Goal: Contribute content: Contribute content

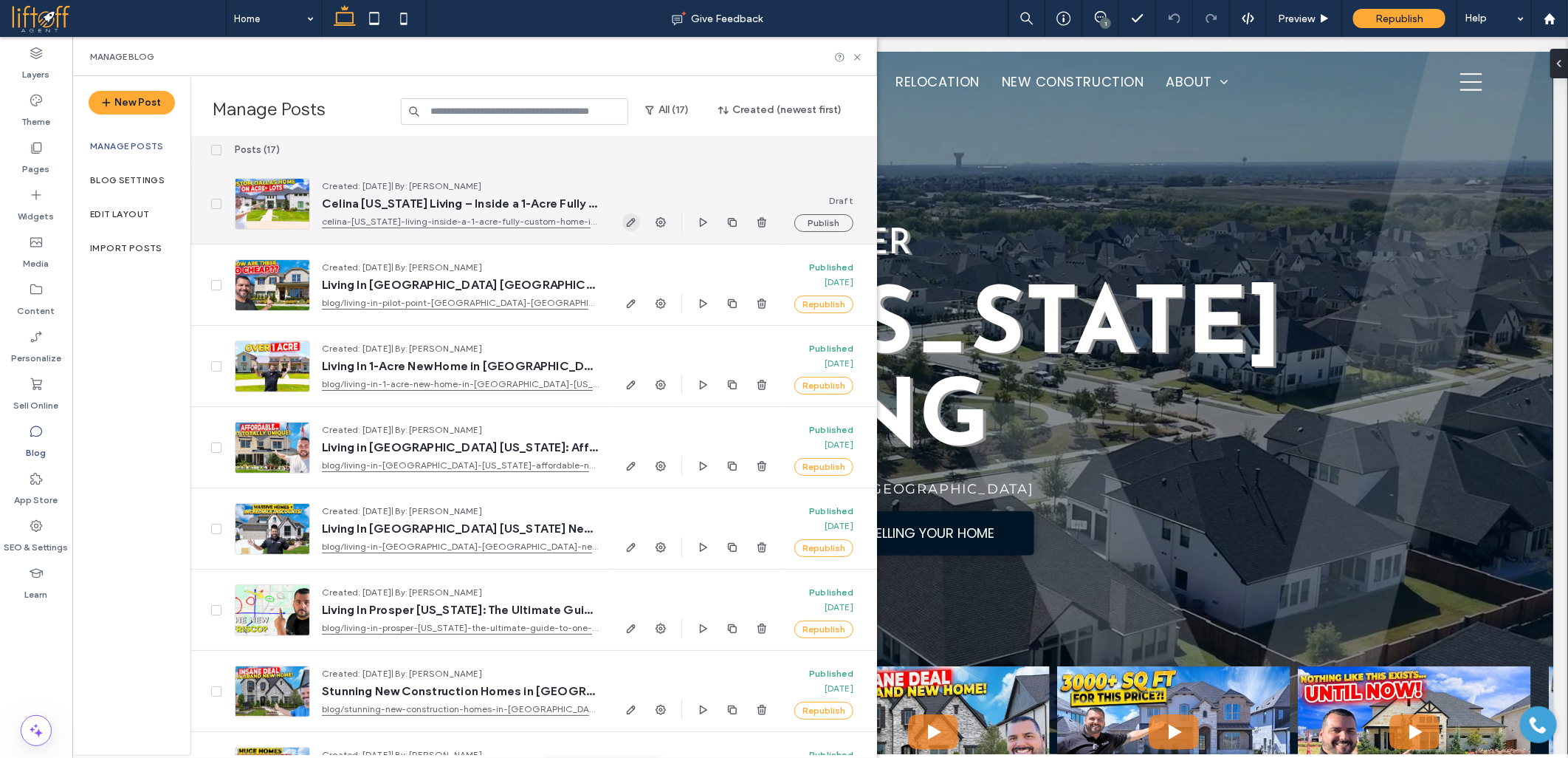
click at [633, 217] on icon "button" at bounding box center [631, 222] width 12 height 12
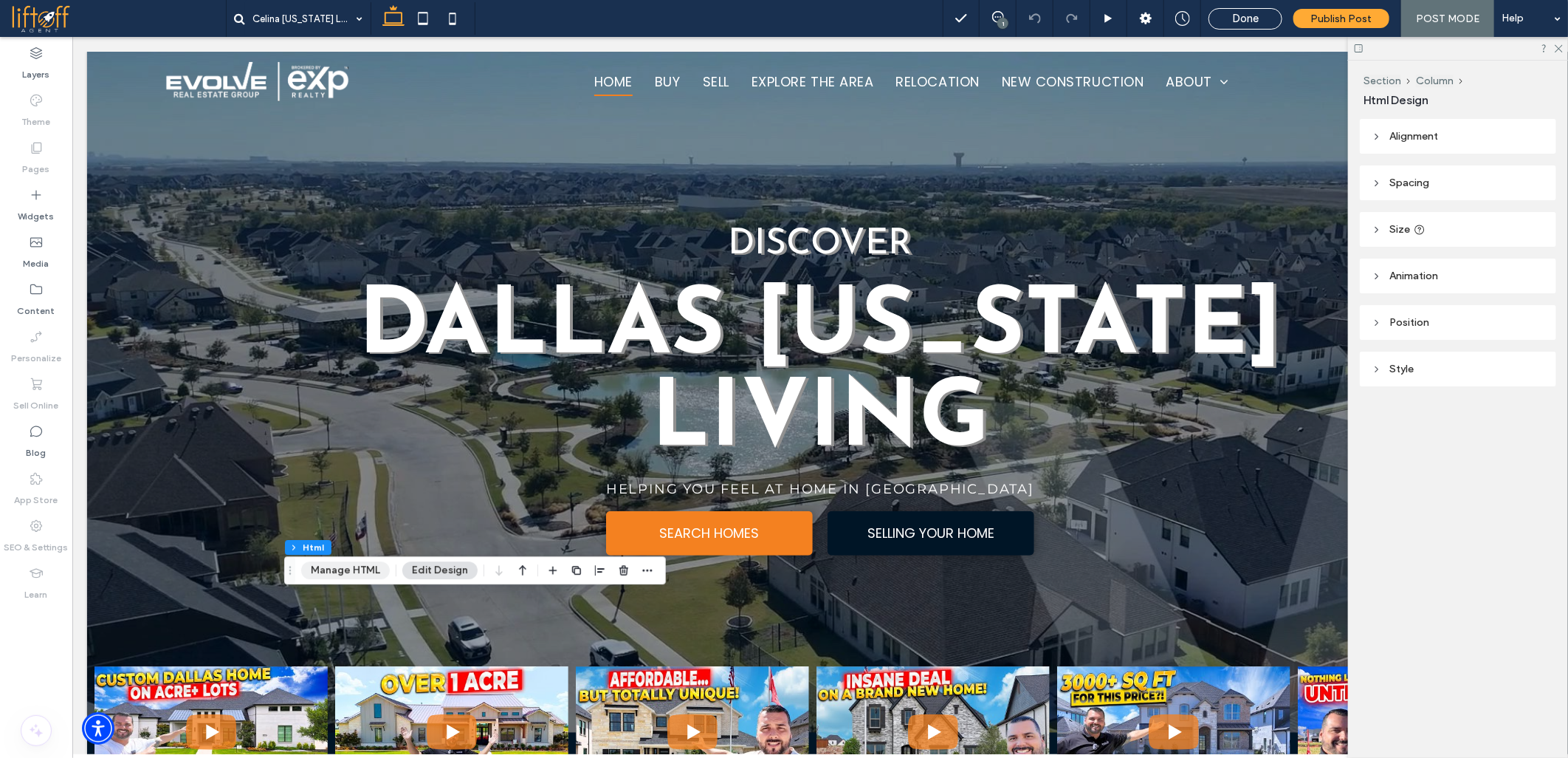
click at [331, 565] on button "Manage HTML" at bounding box center [345, 570] width 88 height 17
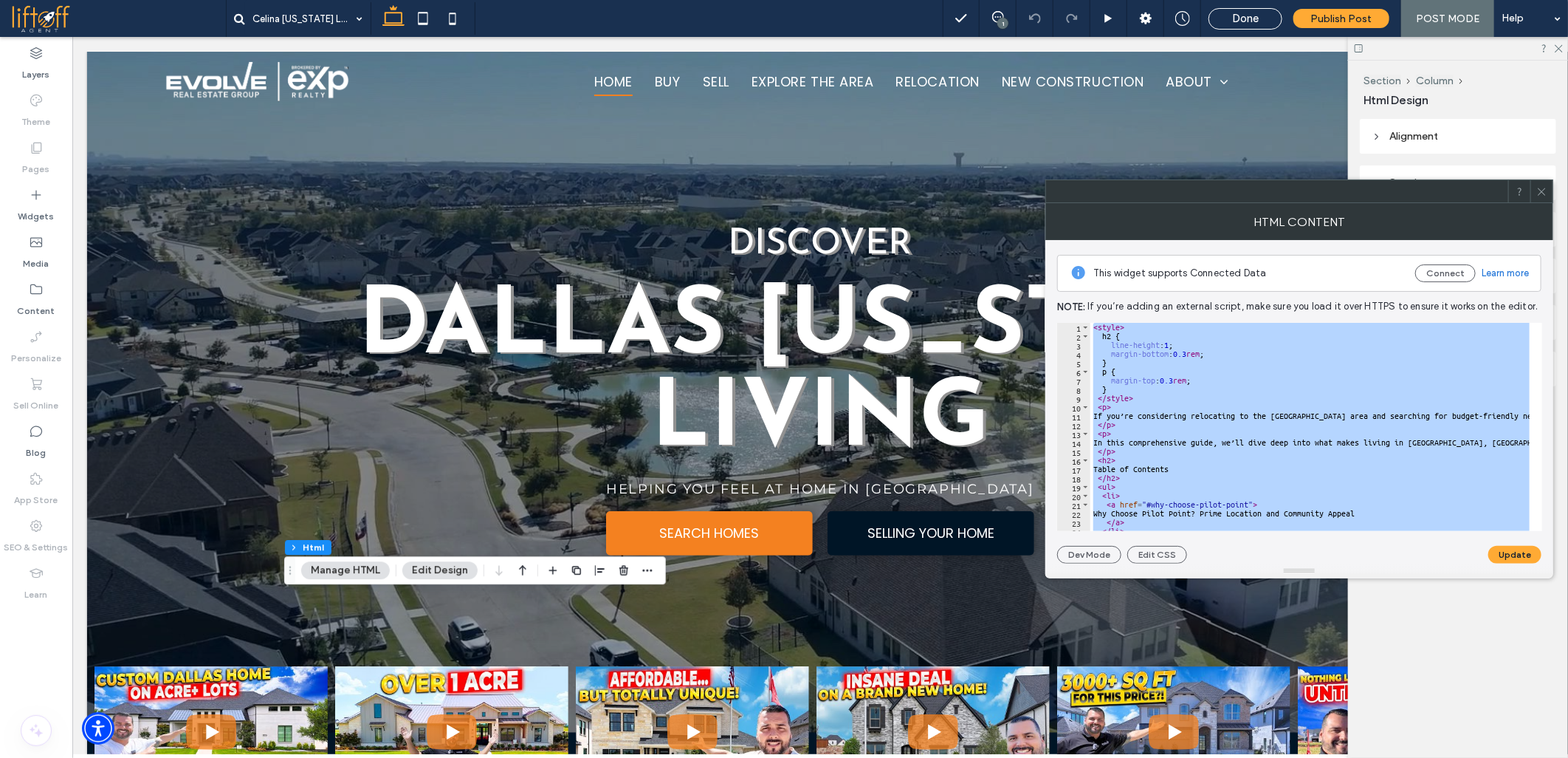
paste textarea "**********"
type textarea "**********"
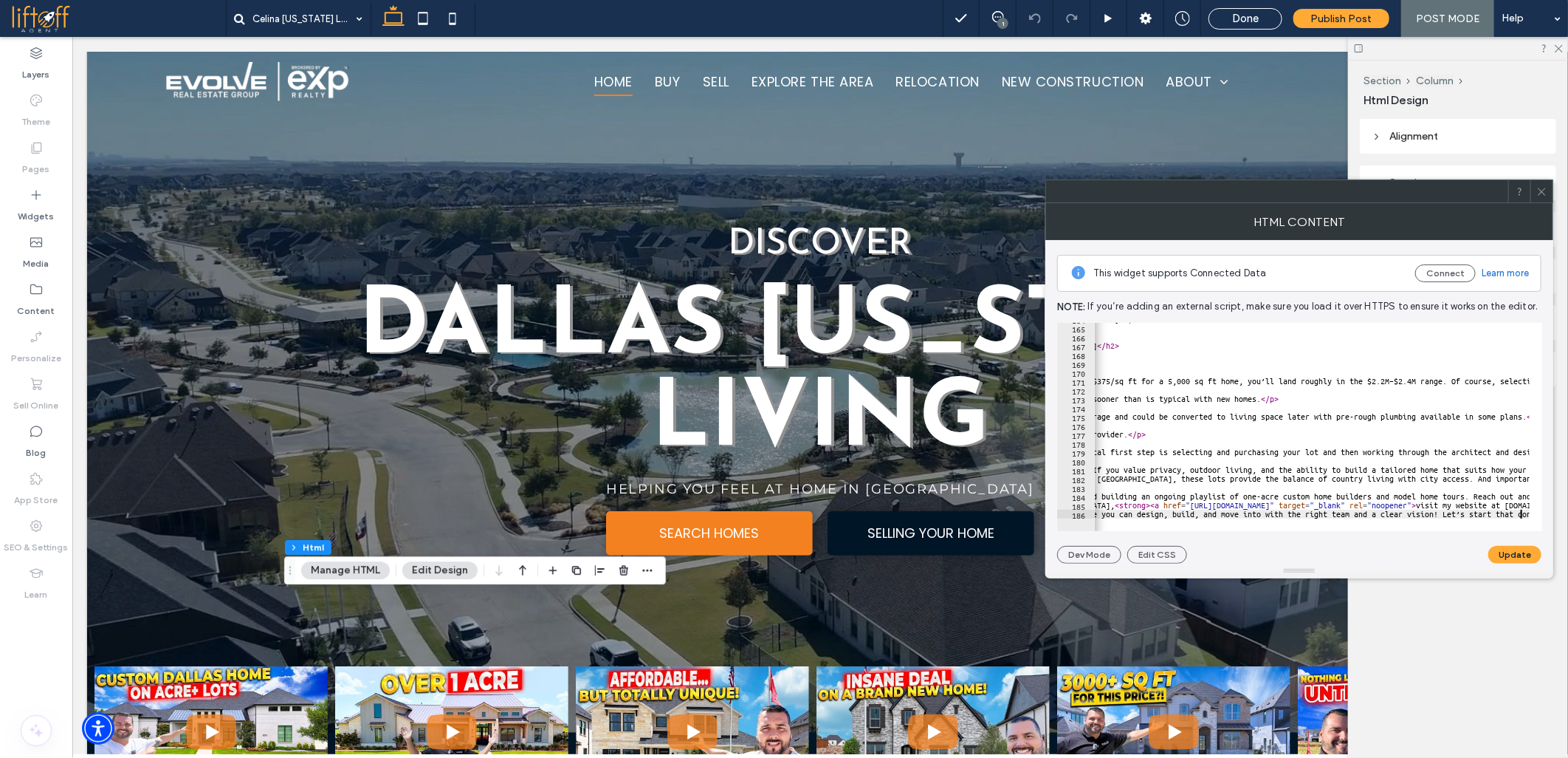
scroll to position [0, 732]
click at [1516, 556] on button "Update" at bounding box center [1514, 554] width 53 height 17
click at [1542, 205] on div "HTML Content" at bounding box center [1299, 221] width 508 height 37
click at [1546, 196] on icon at bounding box center [1542, 191] width 11 height 11
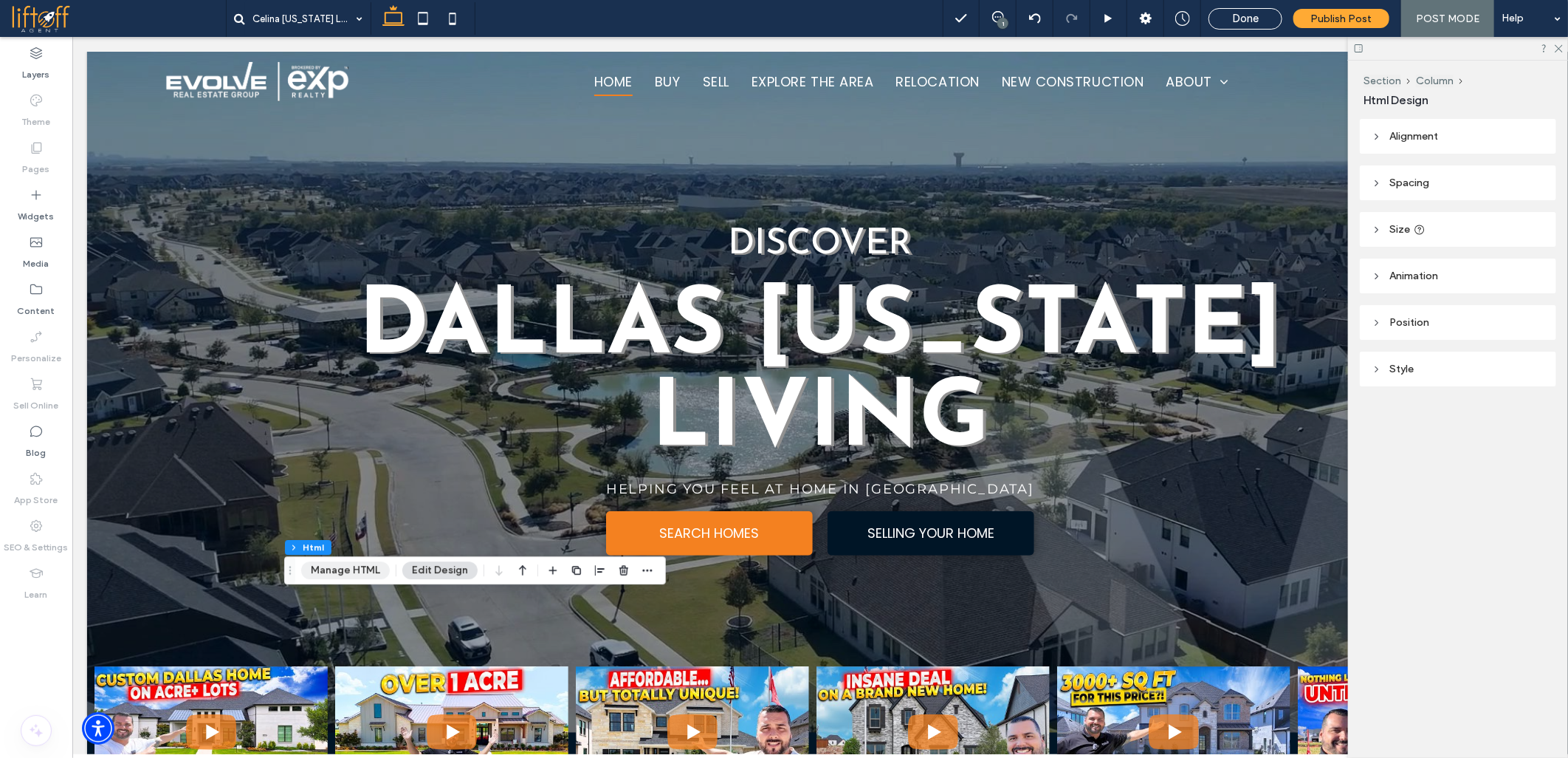
click at [341, 577] on button "Manage HTML" at bounding box center [345, 570] width 88 height 17
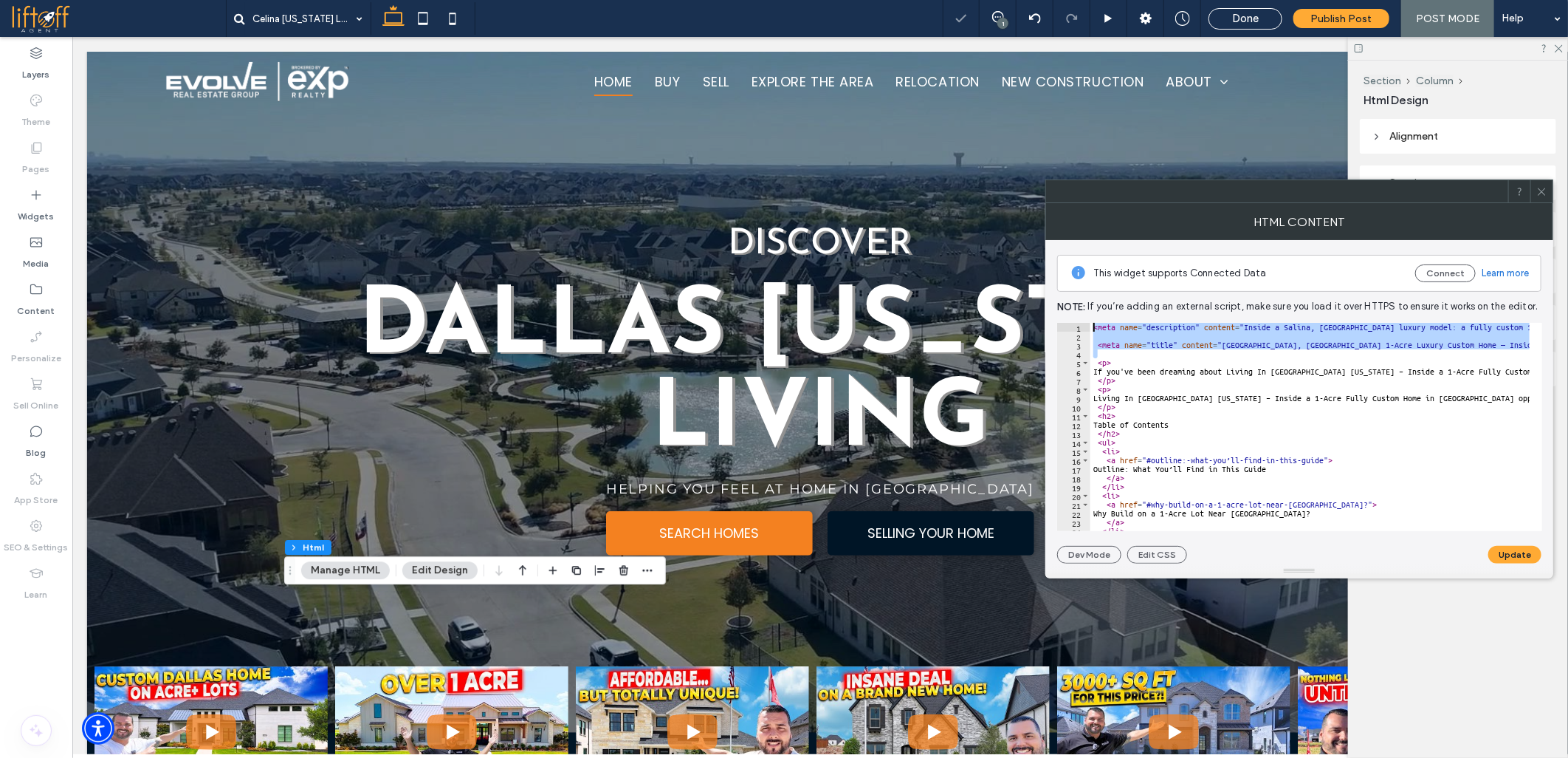
drag, startPoint x: 1121, startPoint y: 354, endPoint x: 1046, endPoint y: 296, distance: 94.8
click at [1046, 296] on div "This widget supports Connected Data Connect Learn more Note: If you’re adding a…" at bounding box center [1299, 402] width 508 height 323
paste textarea "Cursor at row 1"
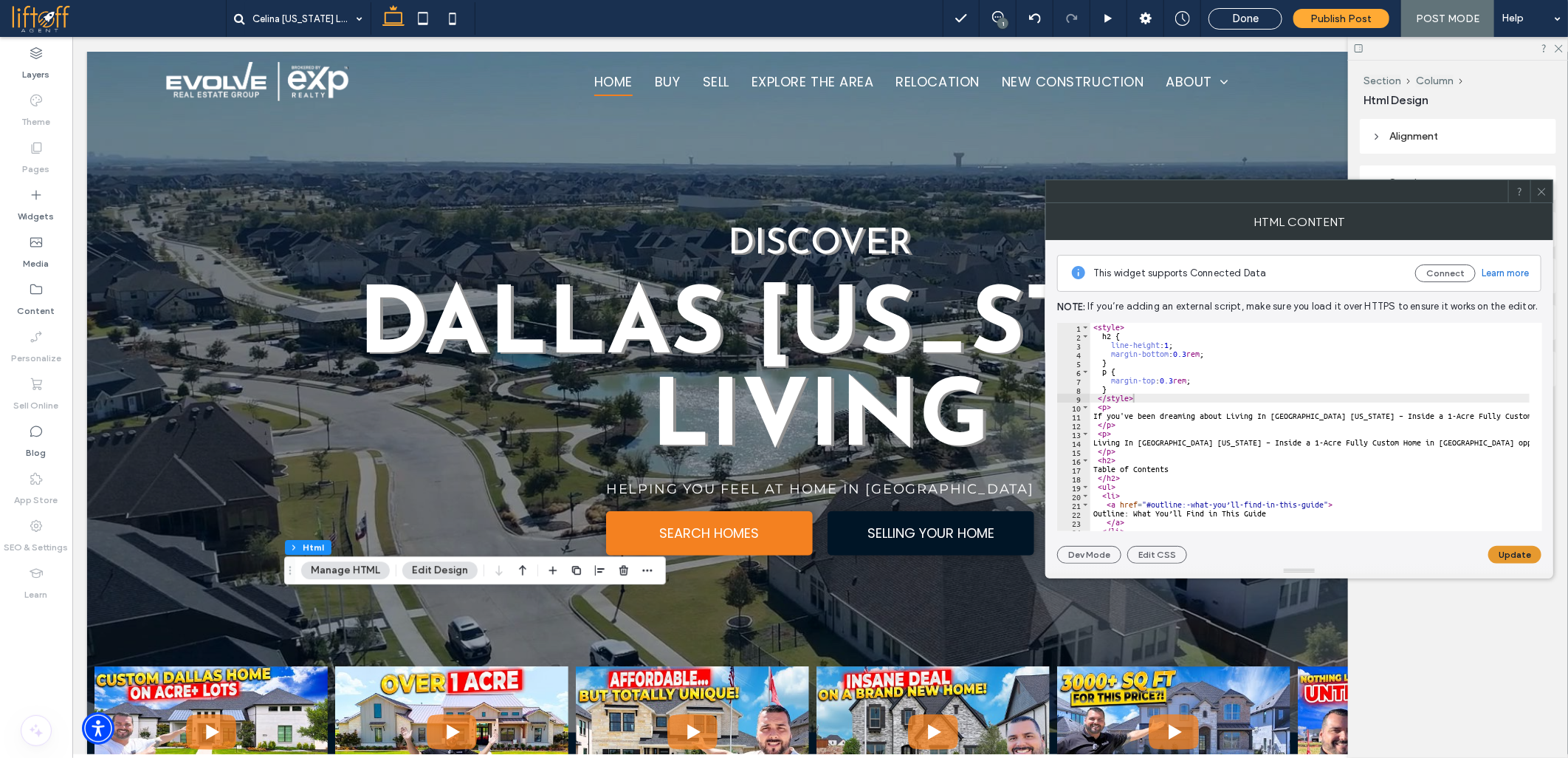
click at [1514, 557] on button "Update" at bounding box center [1514, 554] width 53 height 17
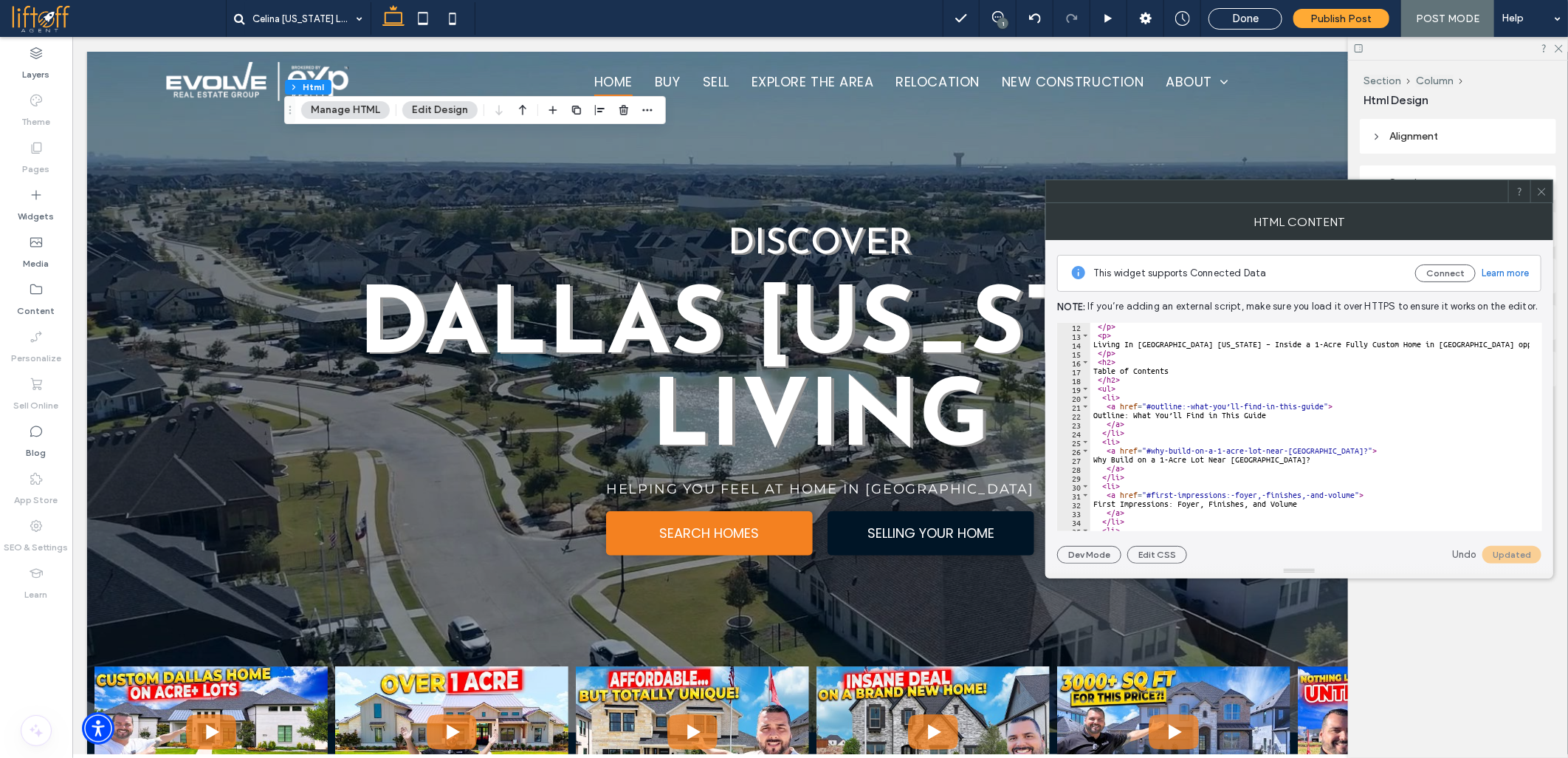
scroll to position [98, 0]
drag, startPoint x: 1180, startPoint y: 407, endPoint x: 1323, endPoint y: 403, distance: 143.1
drag, startPoint x: 1213, startPoint y: 452, endPoint x: 1318, endPoint y: 449, distance: 105.0
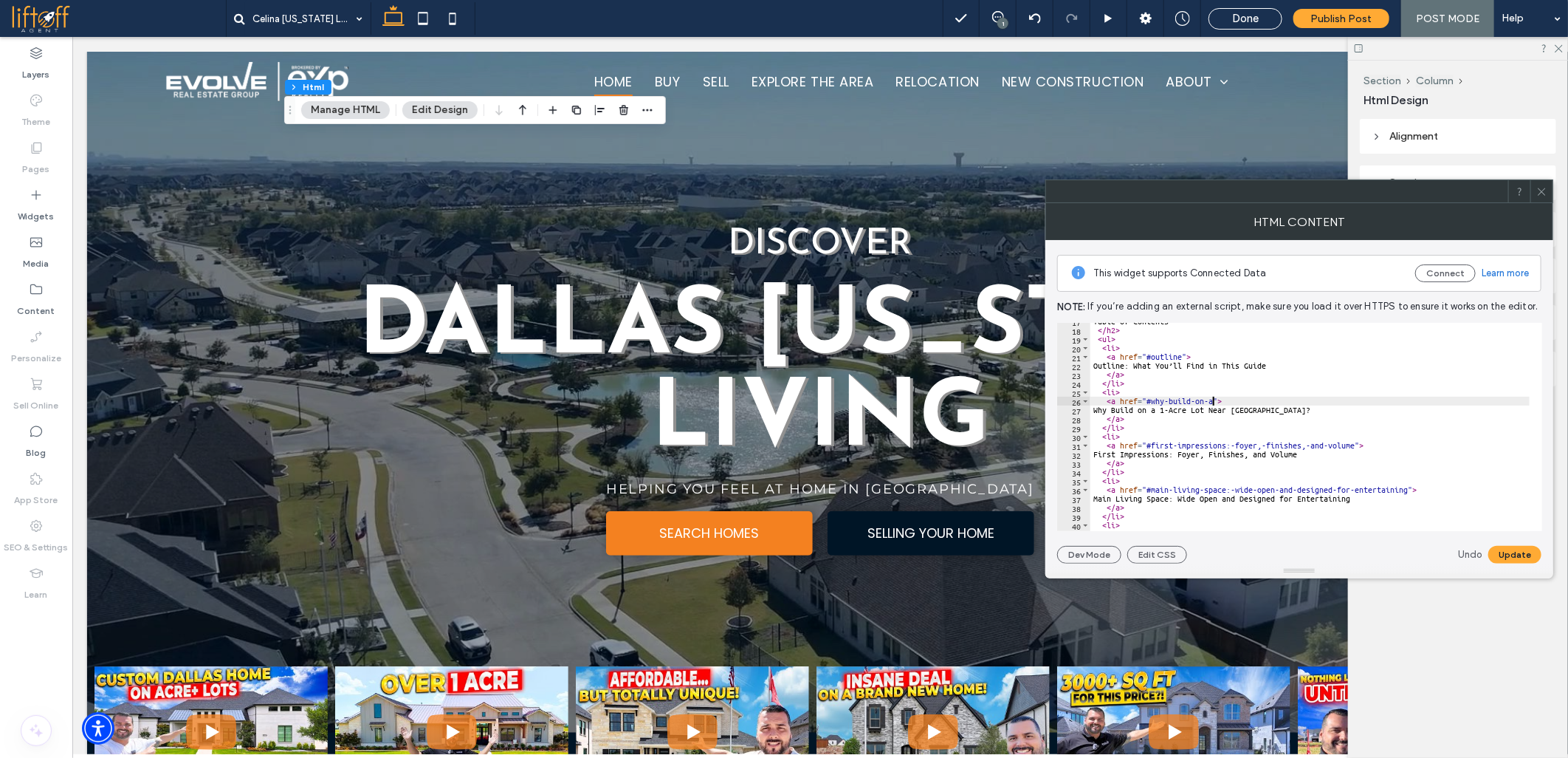
scroll to position [196, 0]
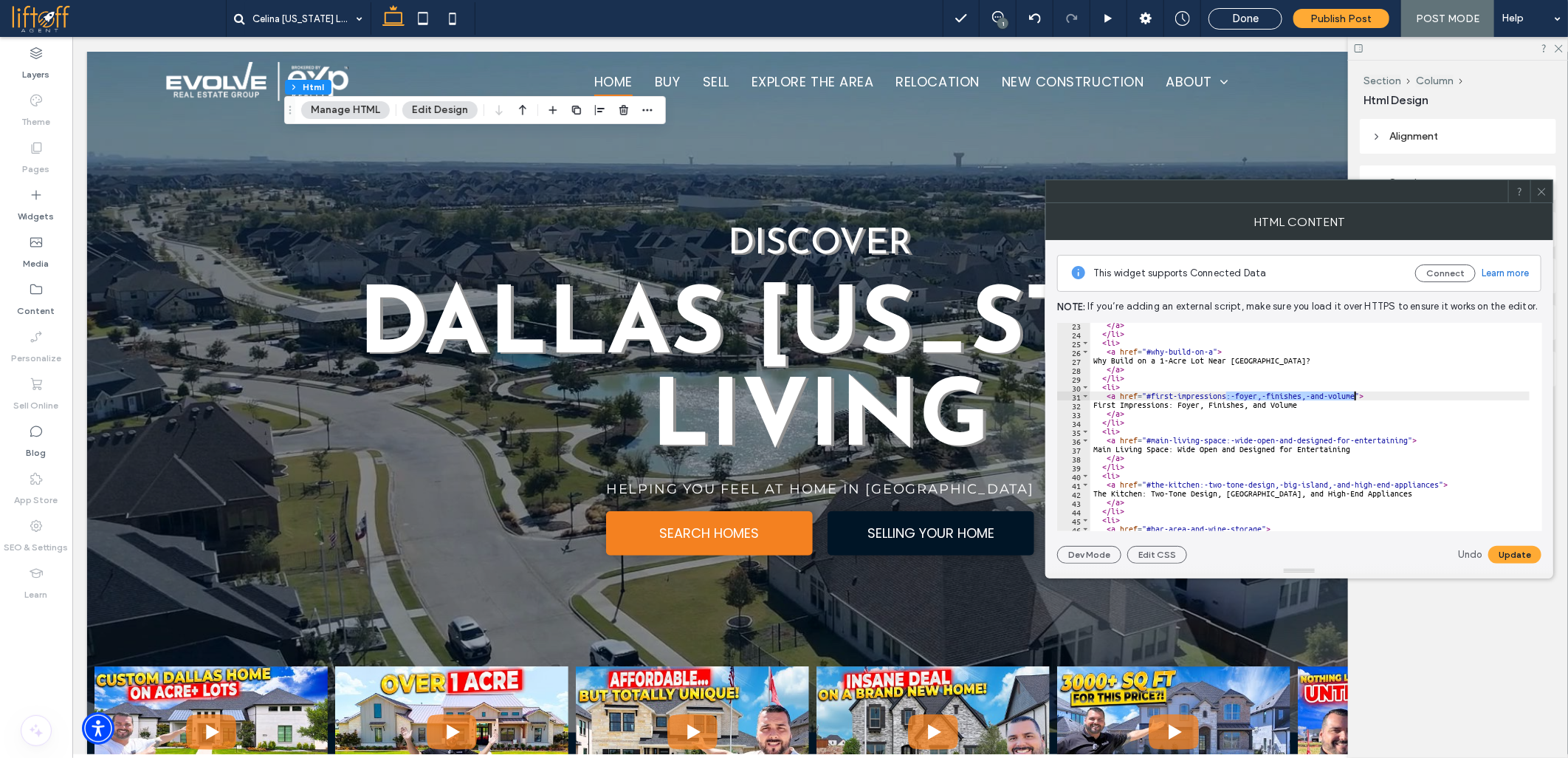
drag, startPoint x: 1226, startPoint y: 397, endPoint x: 1355, endPoint y: 394, distance: 129.0
drag, startPoint x: 1224, startPoint y: 441, endPoint x: 1406, endPoint y: 437, distance: 182.0
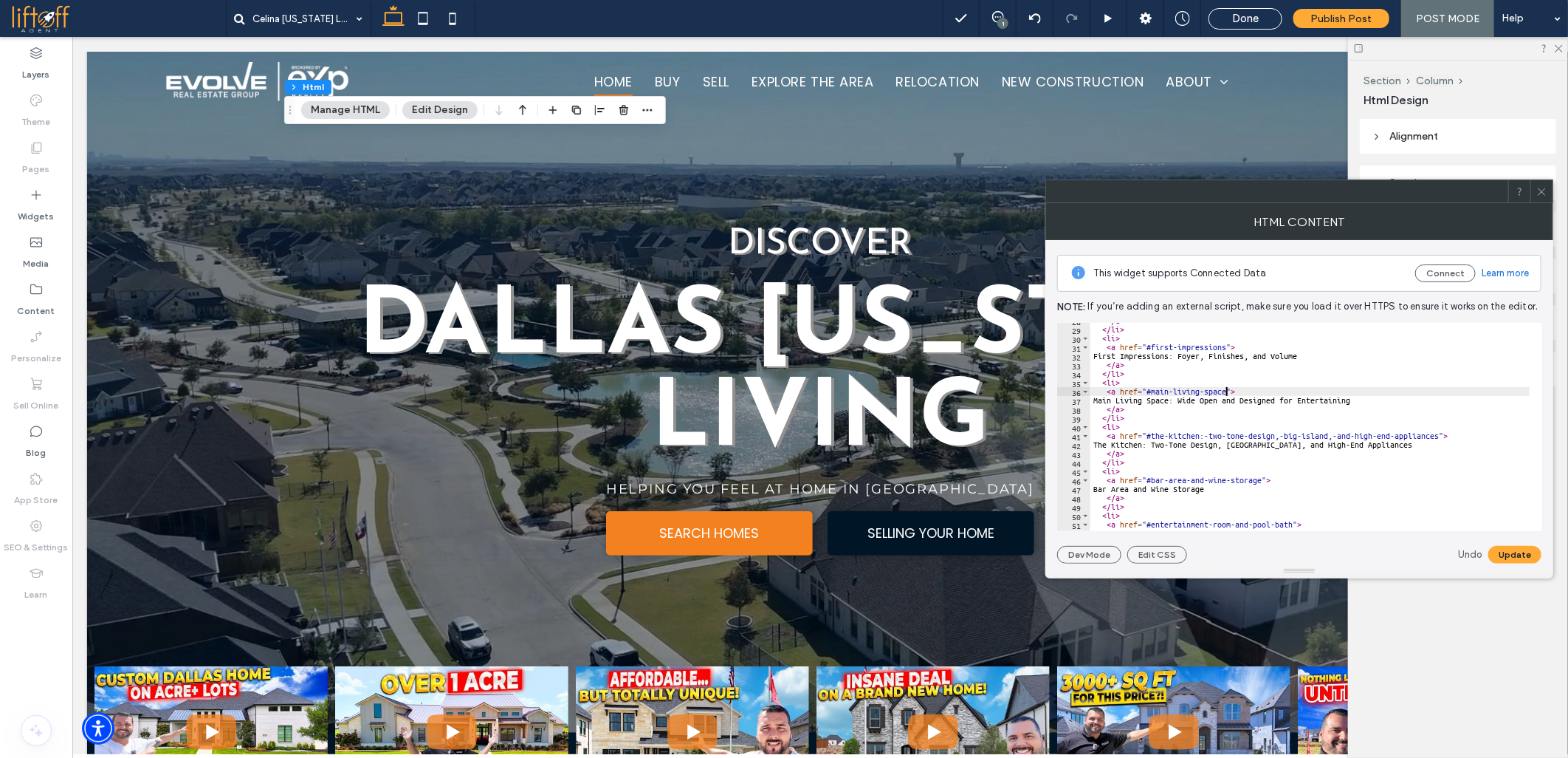
scroll to position [295, 0]
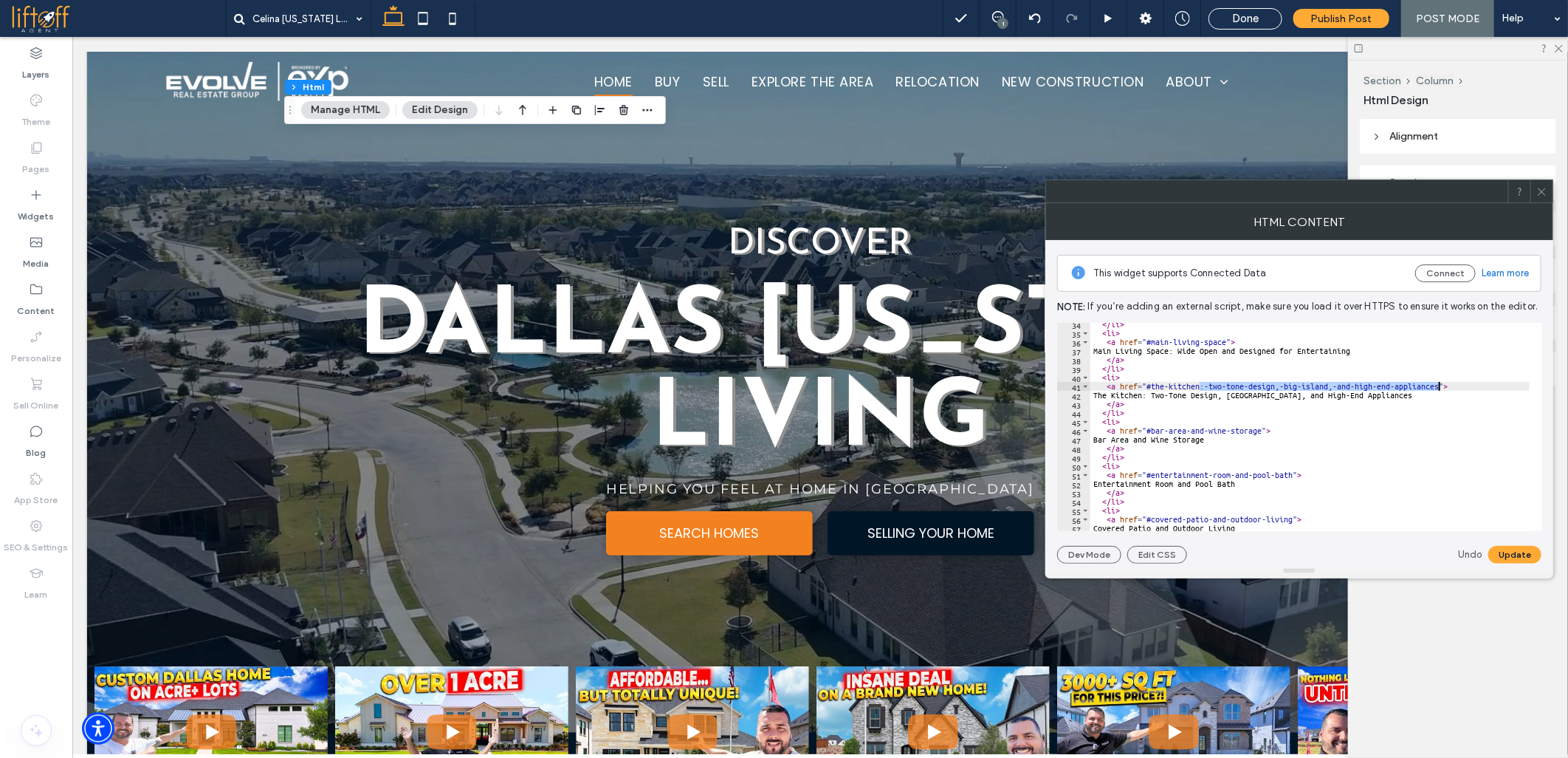
drag, startPoint x: 1199, startPoint y: 386, endPoint x: 1437, endPoint y: 388, distance: 238.0
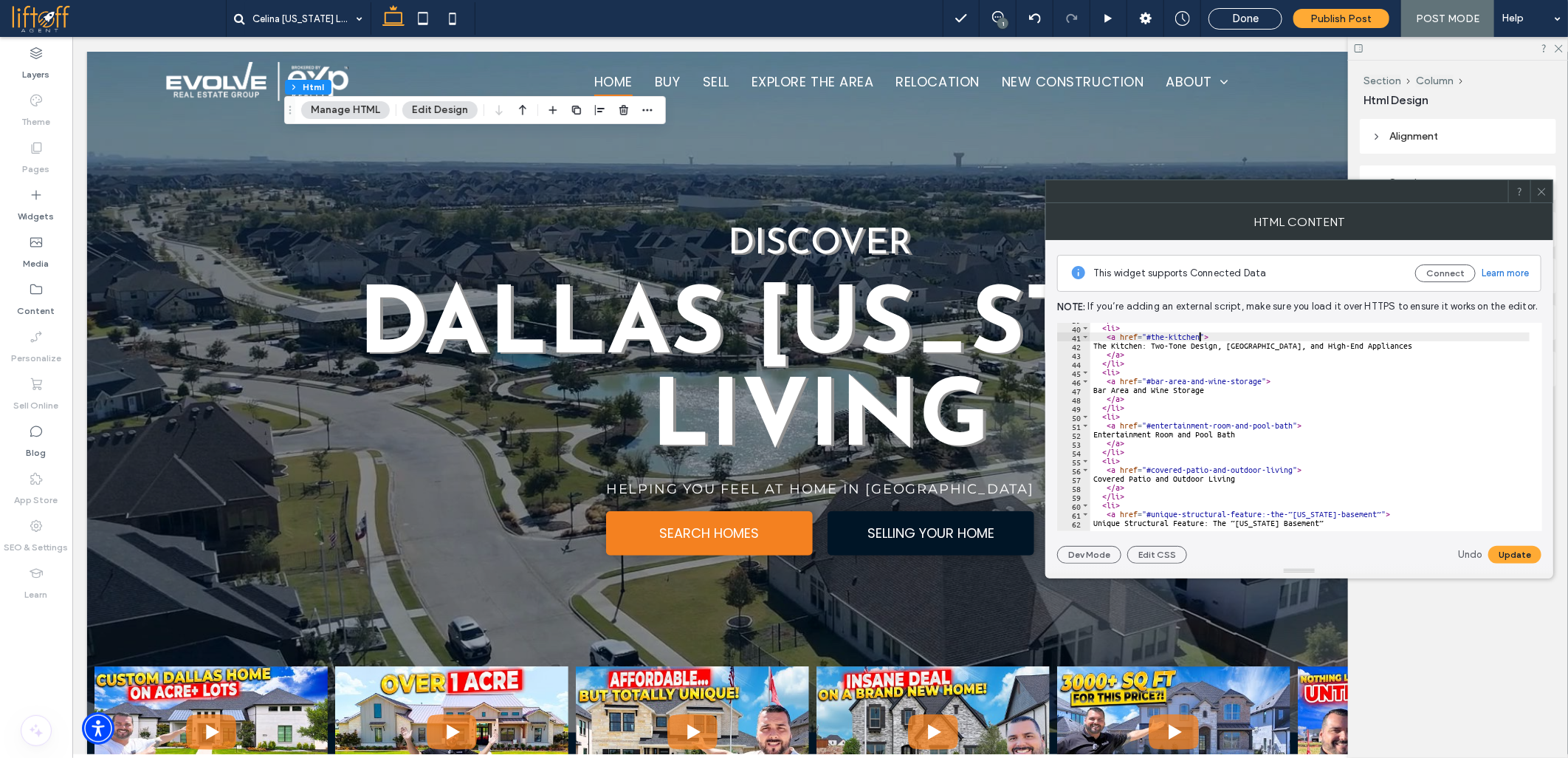
scroll to position [394, 0]
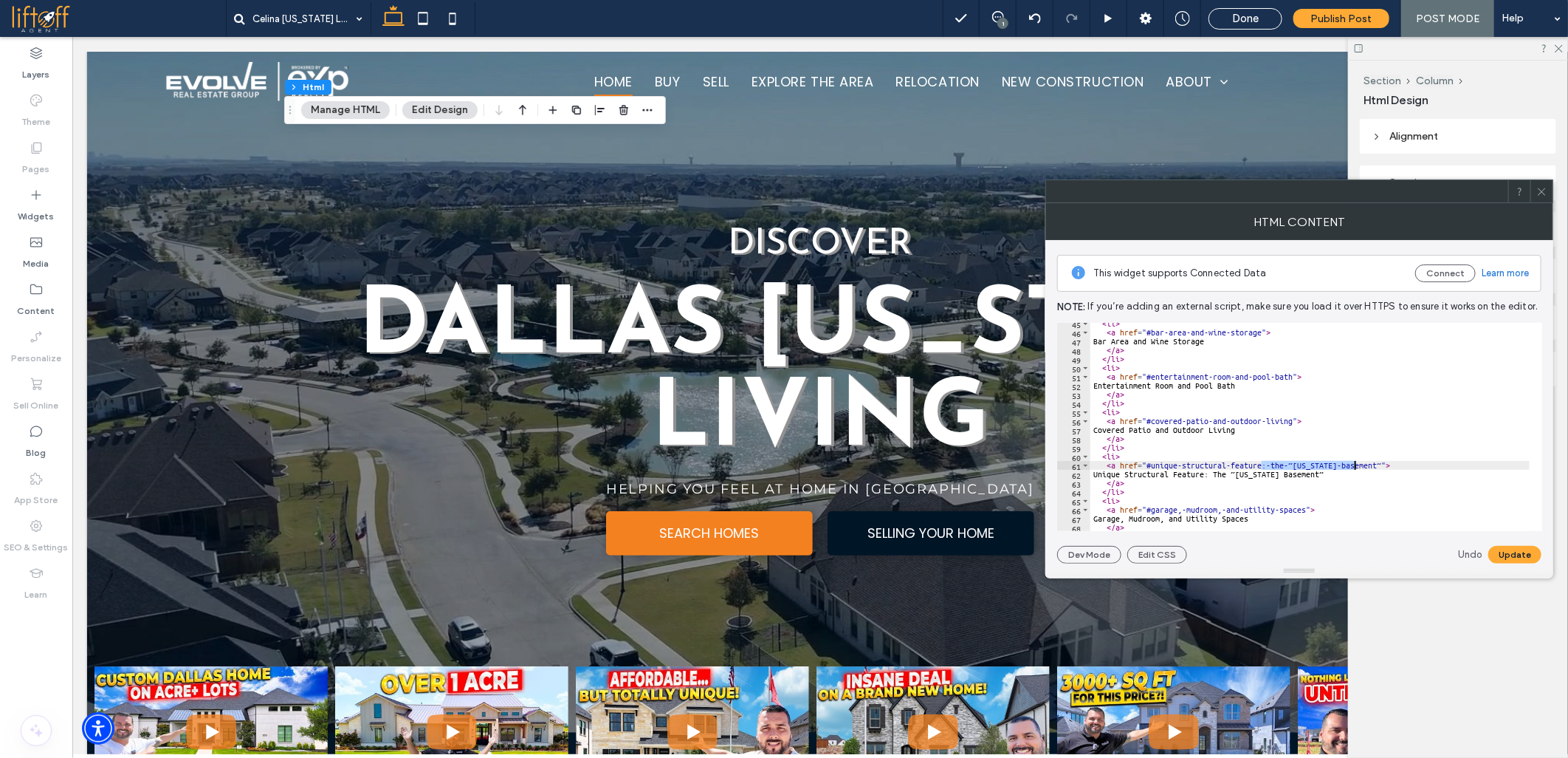
drag, startPoint x: 1262, startPoint y: 466, endPoint x: 1354, endPoint y: 466, distance: 92.0
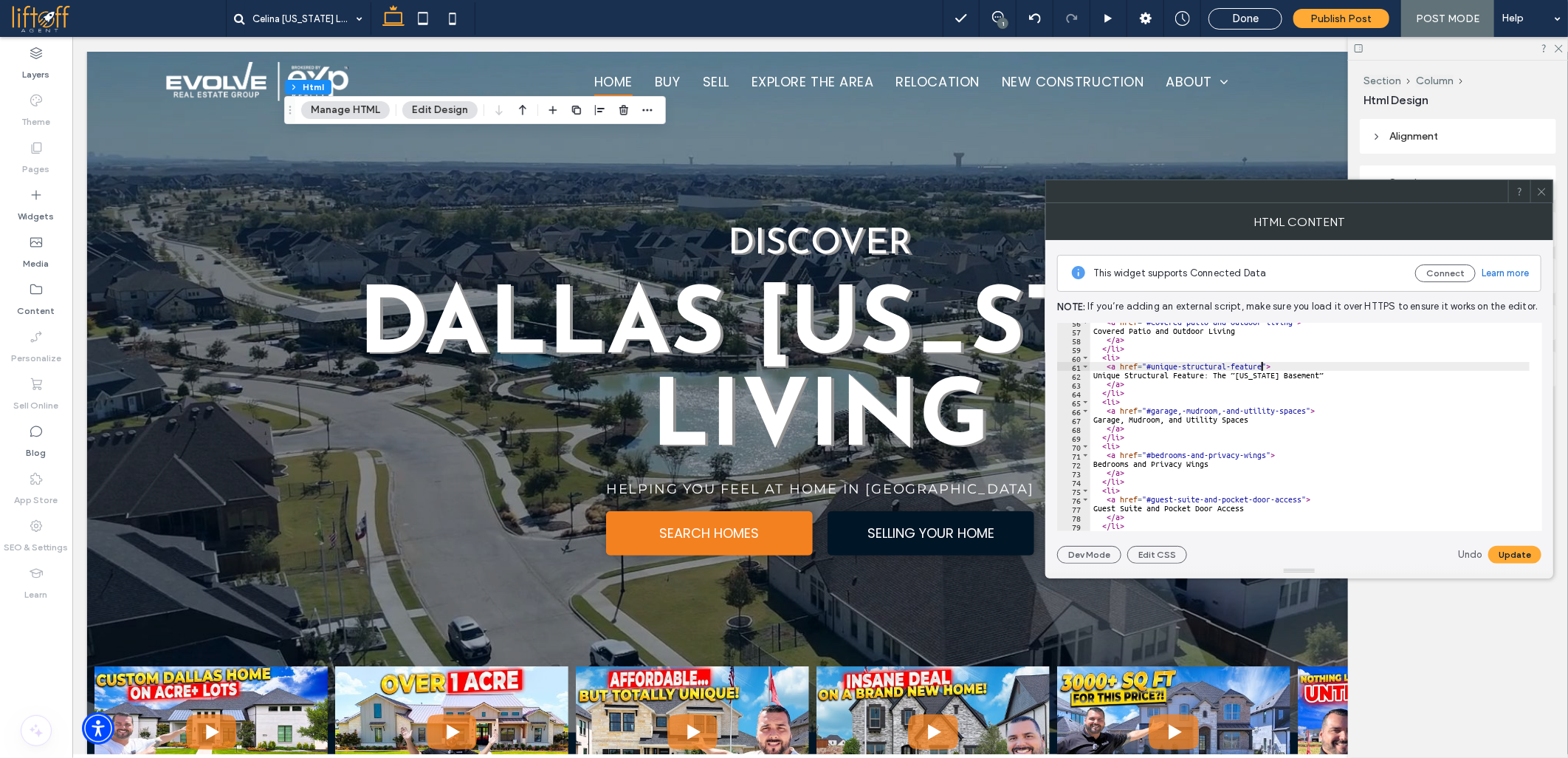
scroll to position [492, 0]
drag, startPoint x: 1179, startPoint y: 409, endPoint x: 1304, endPoint y: 409, distance: 125.0
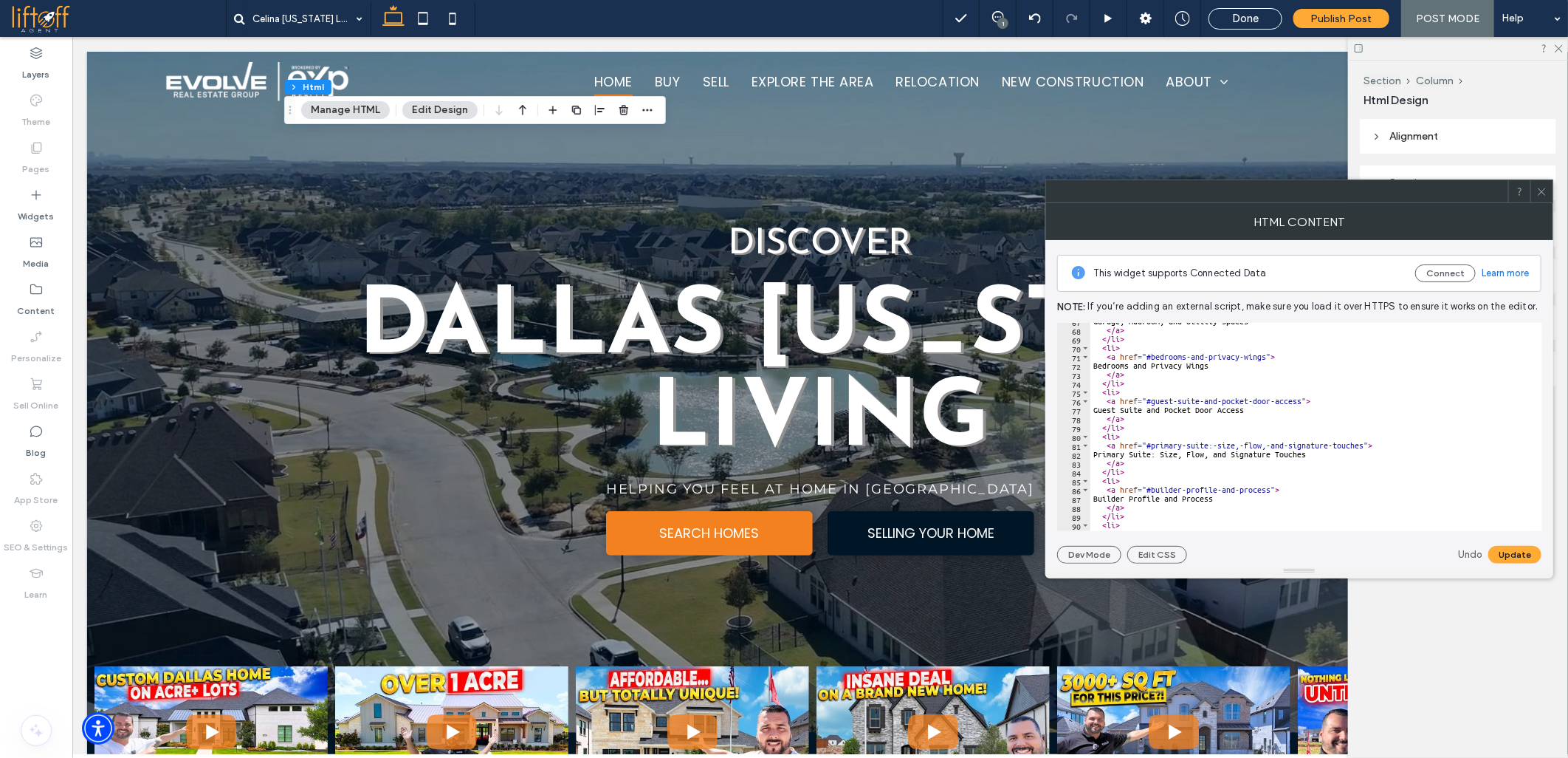
scroll to position [591, 0]
drag, startPoint x: 1209, startPoint y: 447, endPoint x: 1363, endPoint y: 443, distance: 154.1
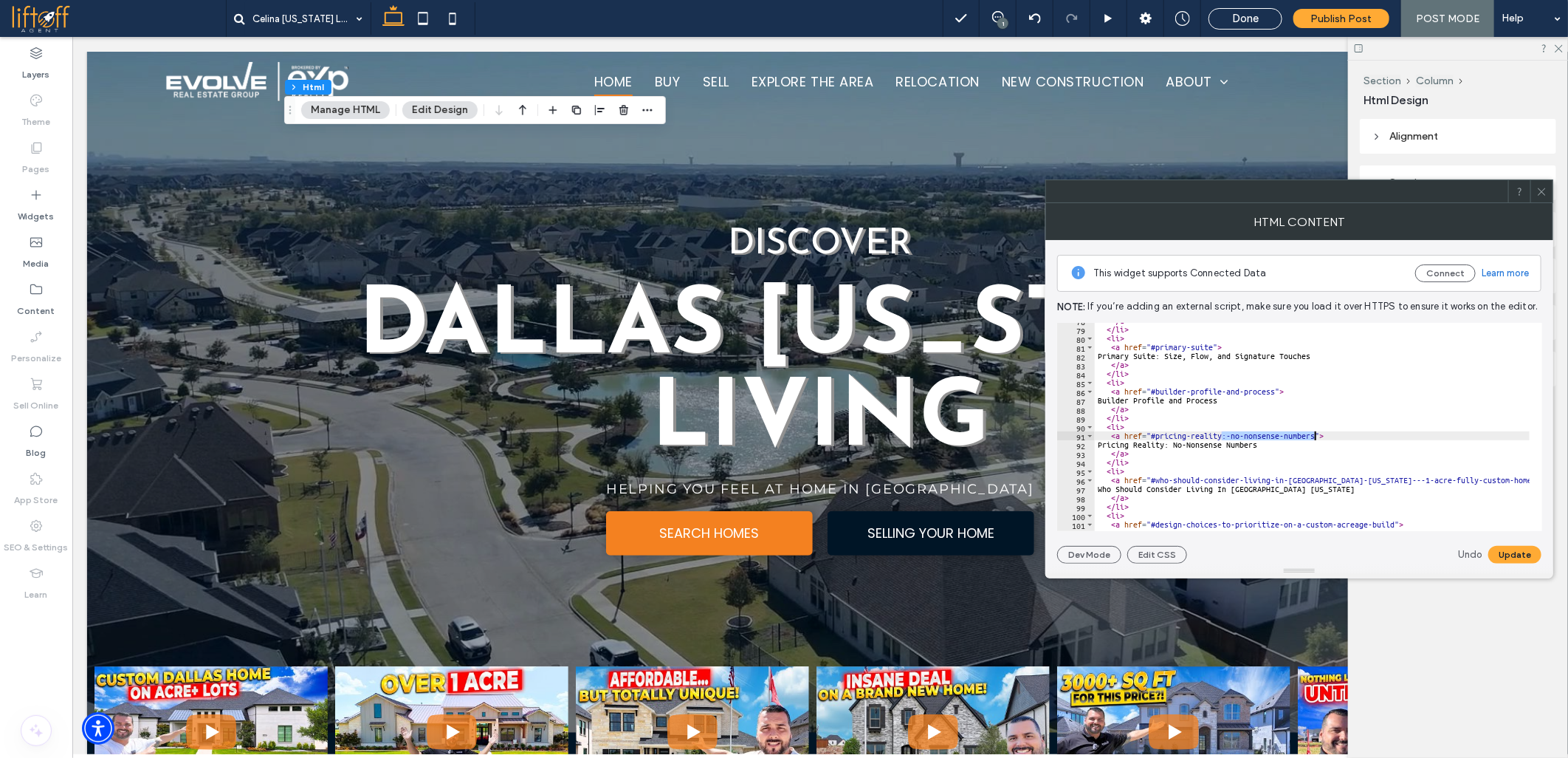
drag, startPoint x: 1224, startPoint y: 436, endPoint x: 1316, endPoint y: 434, distance: 92.0
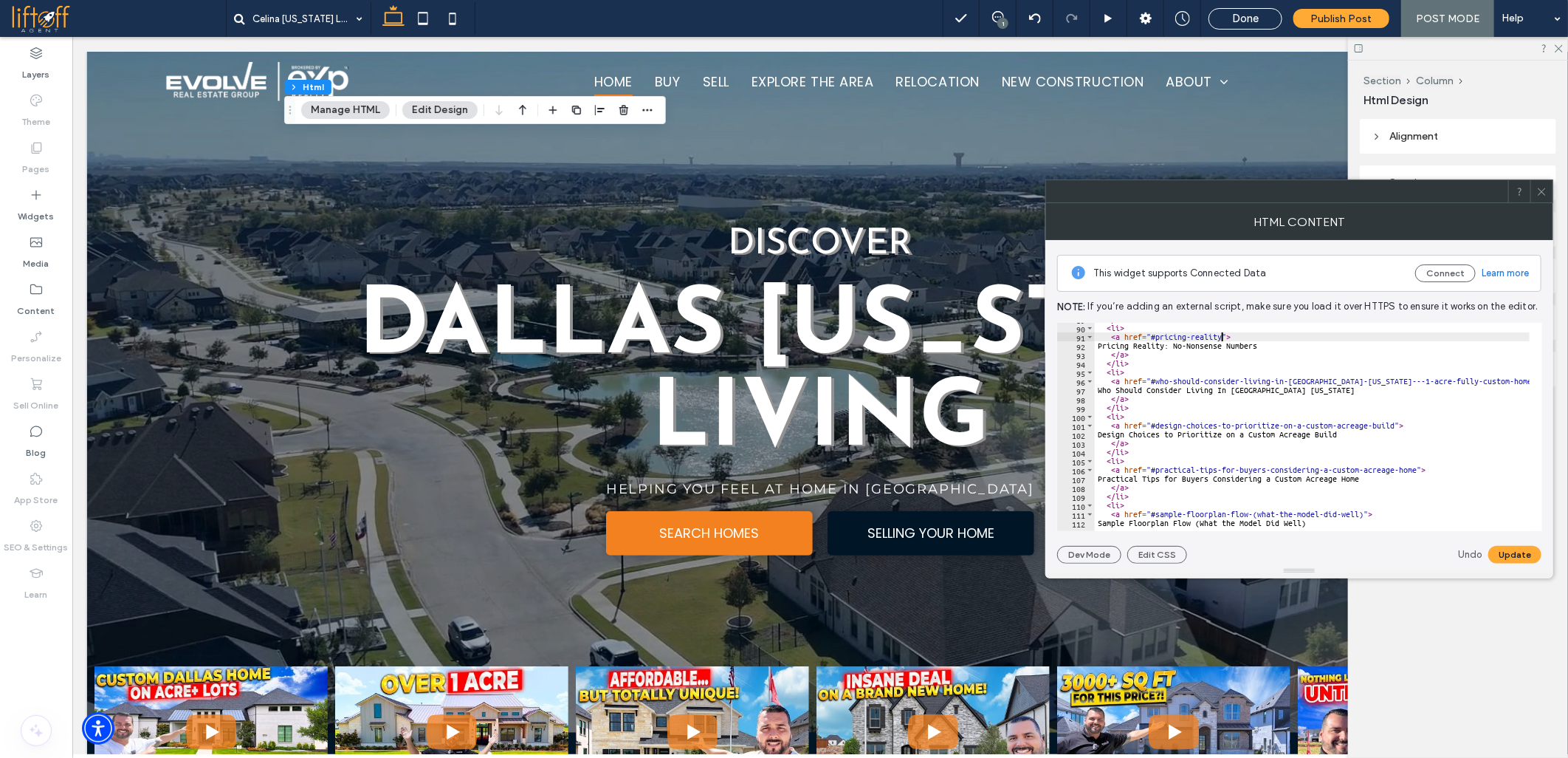
scroll to position [837, 0]
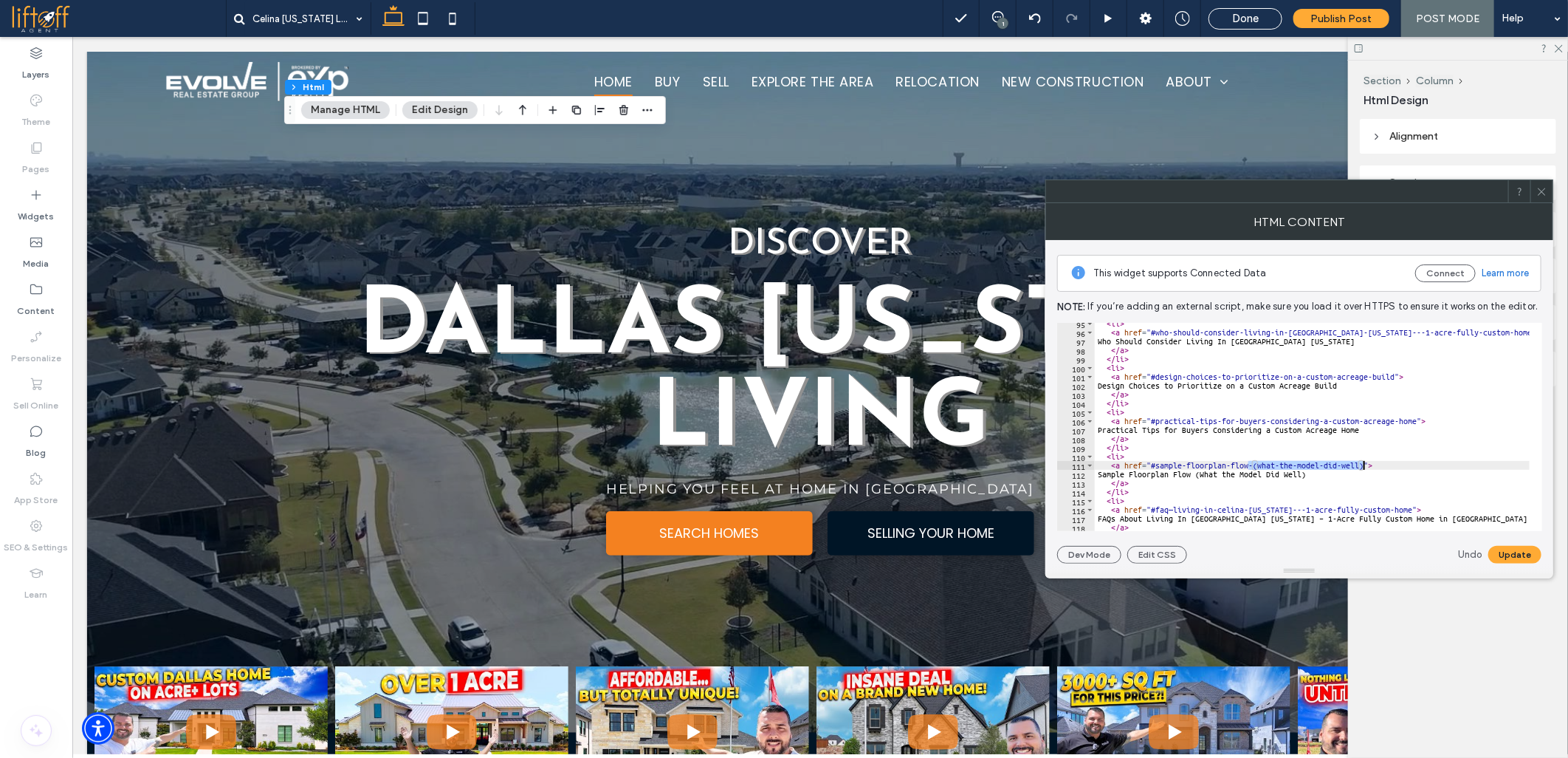
drag, startPoint x: 1249, startPoint y: 464, endPoint x: 1362, endPoint y: 464, distance: 113.0
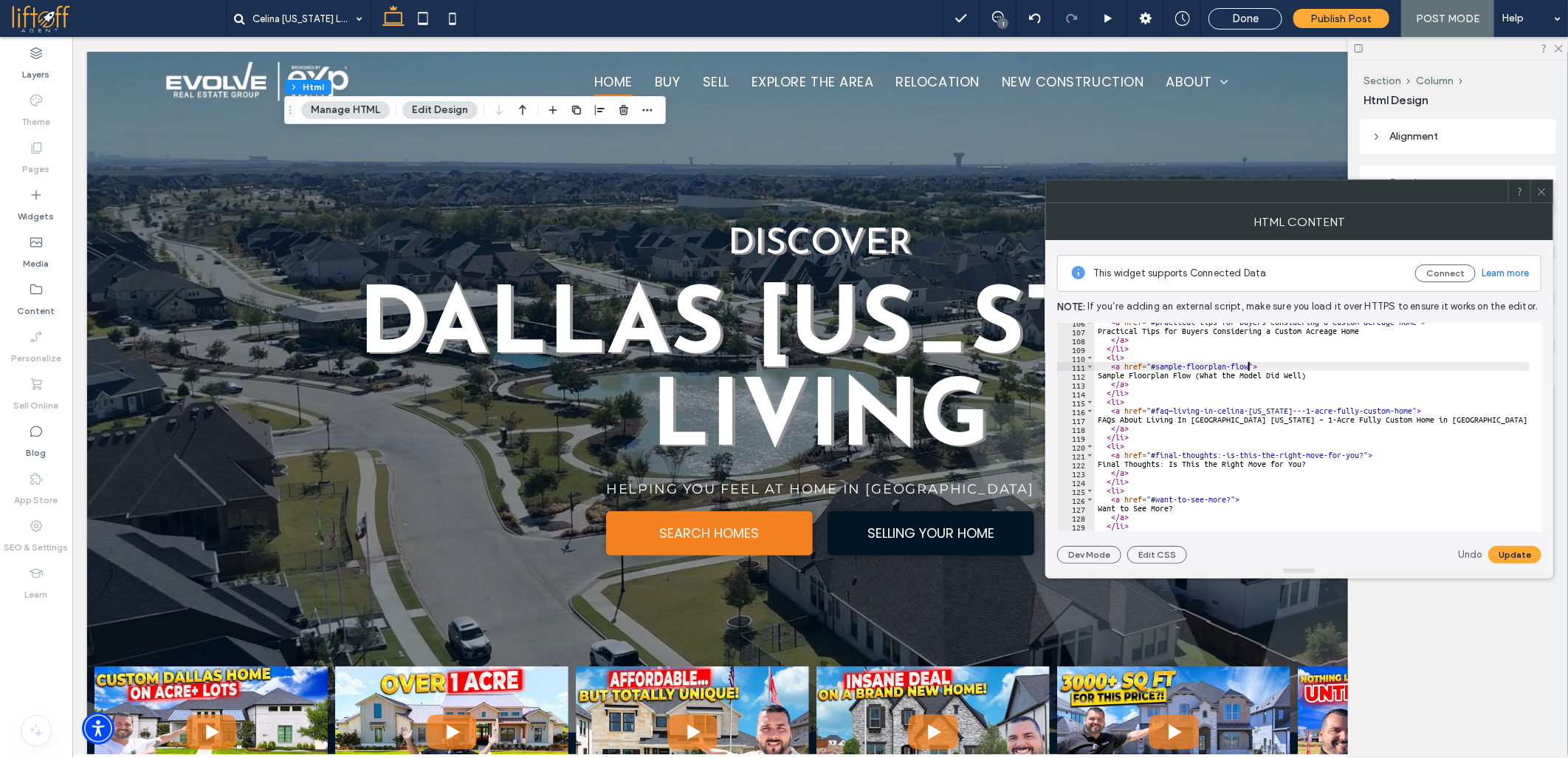
scroll to position [935, 0]
drag, startPoint x: 1268, startPoint y: 407, endPoint x: 1282, endPoint y: 407, distance: 14.0
drag, startPoint x: 1271, startPoint y: 409, endPoint x: 1390, endPoint y: 411, distance: 119.0
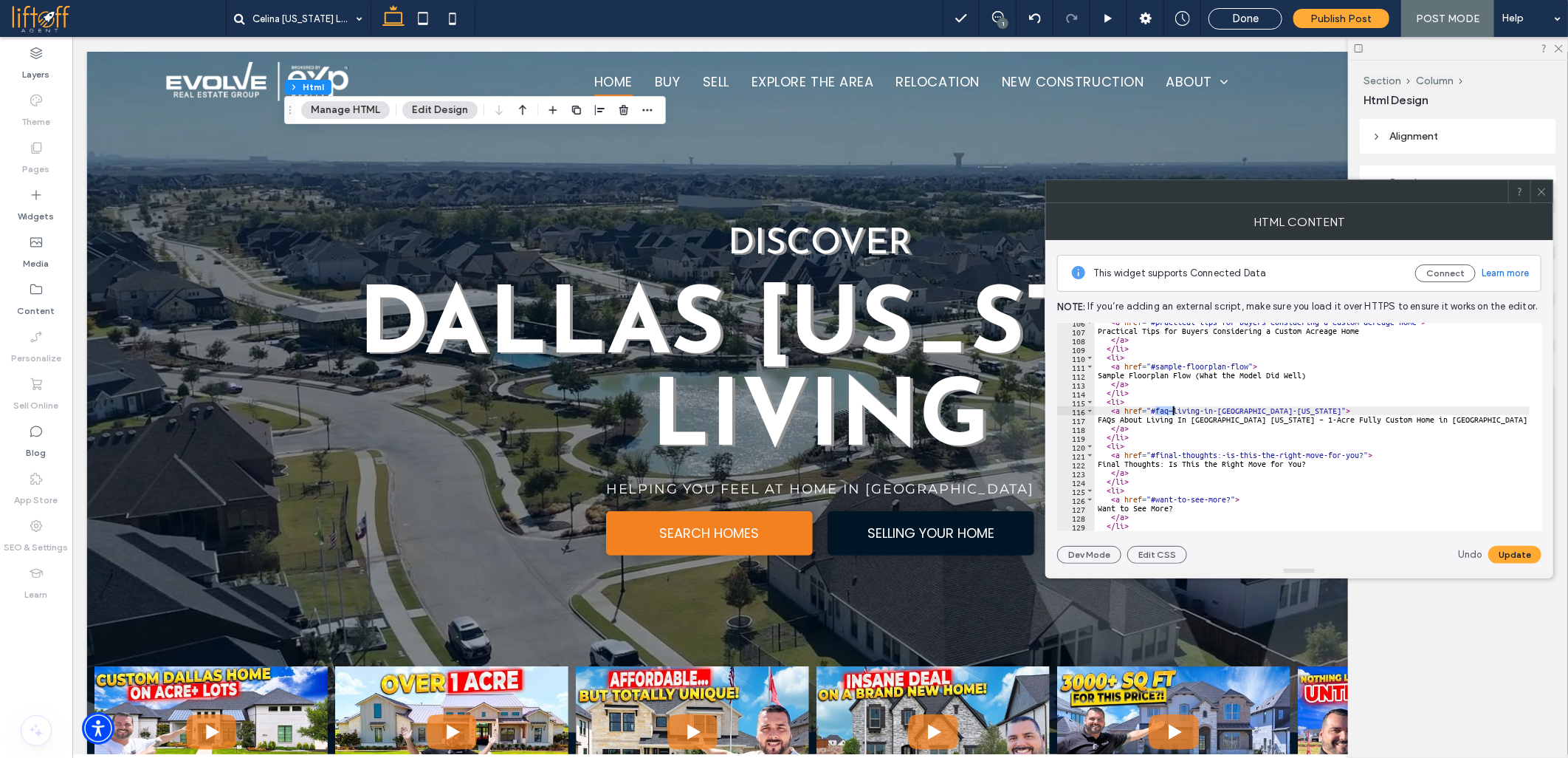
drag, startPoint x: 1156, startPoint y: 410, endPoint x: 1171, endPoint y: 409, distance: 15.0
drag, startPoint x: 1156, startPoint y: 408, endPoint x: 1254, endPoint y: 410, distance: 98.0
click at [1510, 548] on button "Update" at bounding box center [1514, 554] width 53 height 17
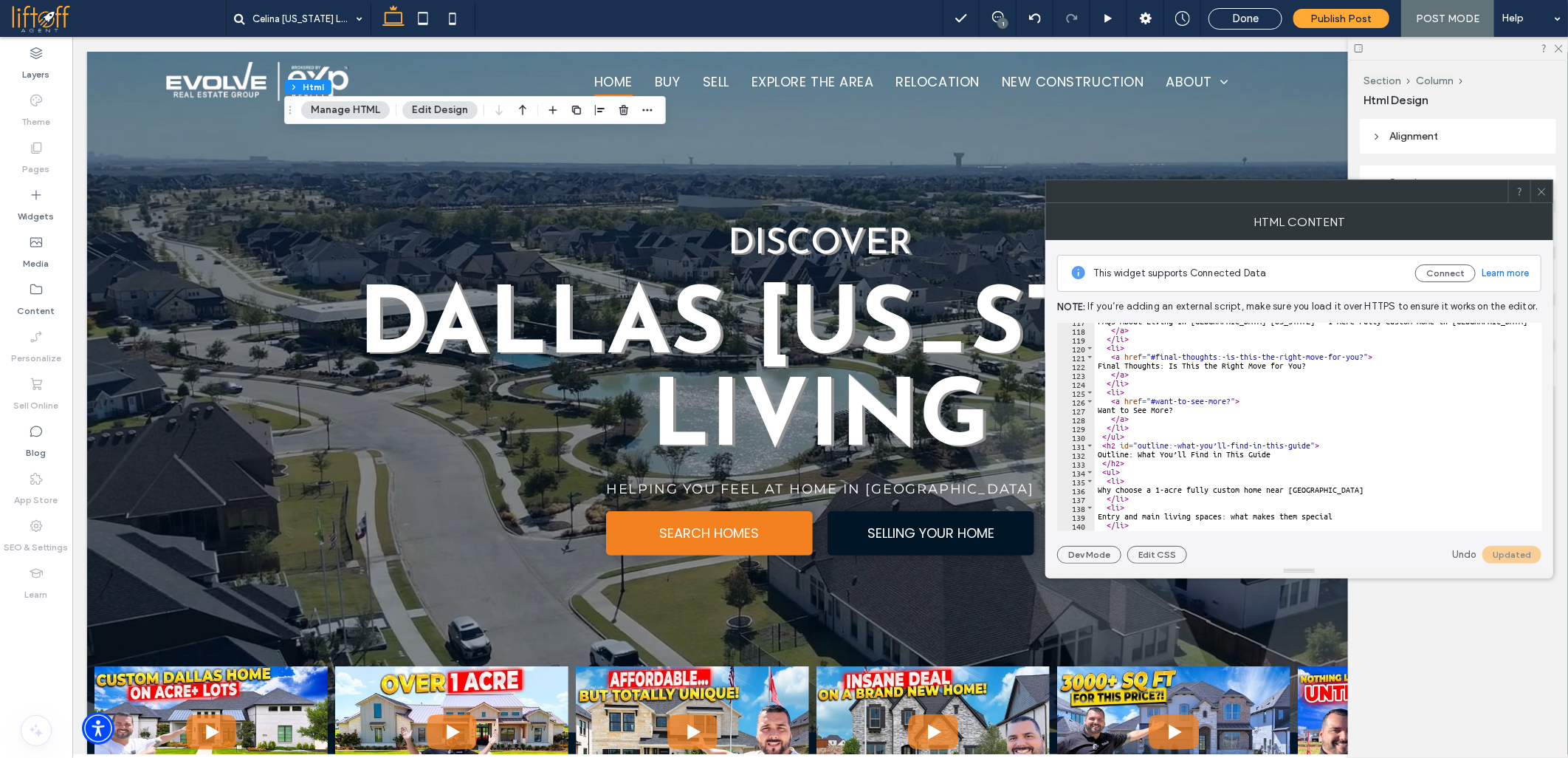
scroll to position [985, 0]
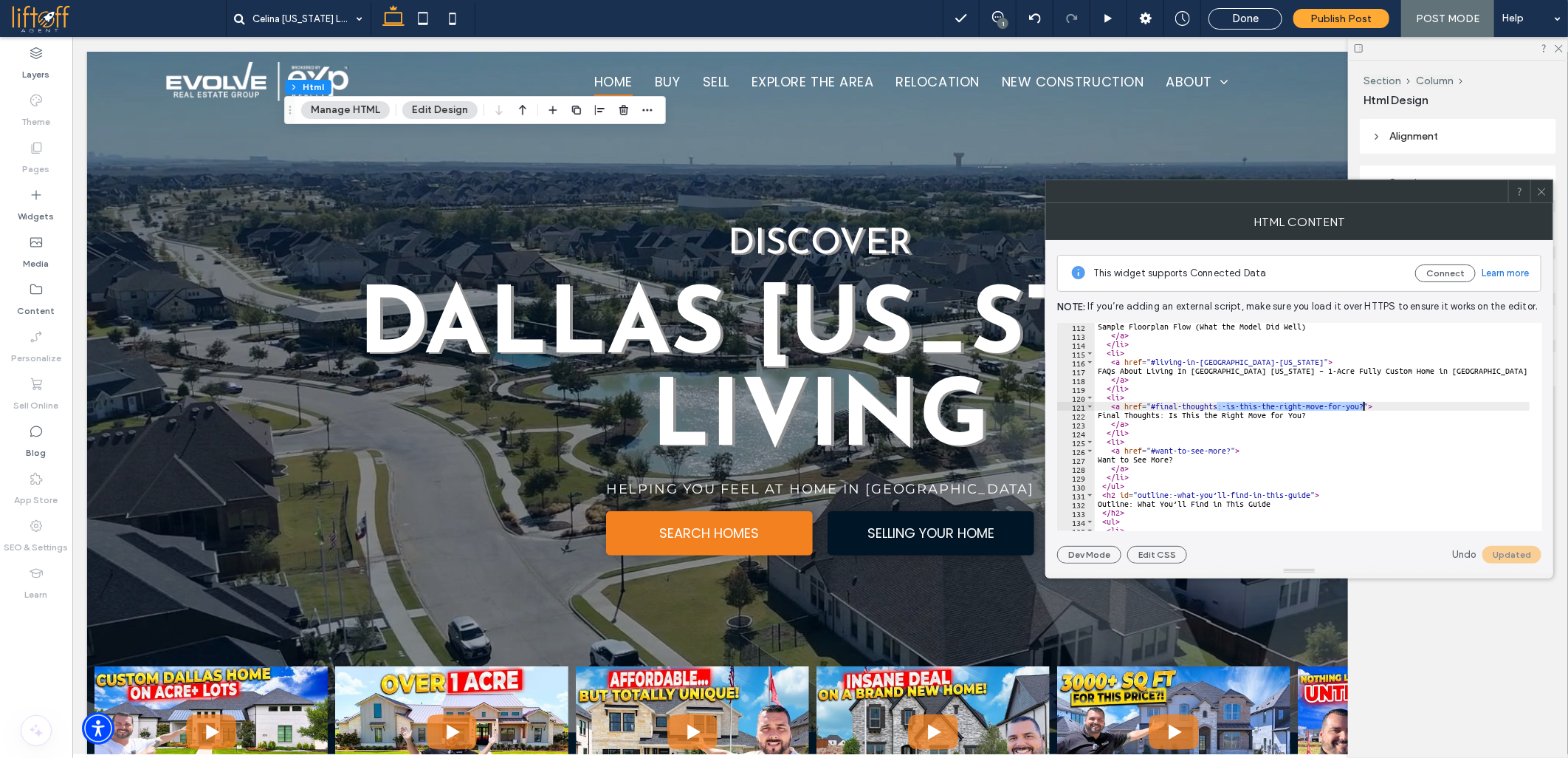
drag, startPoint x: 1215, startPoint y: 408, endPoint x: 1362, endPoint y: 404, distance: 147.1
click at [1517, 555] on button "Update" at bounding box center [1514, 554] width 53 height 17
drag, startPoint x: 1170, startPoint y: 493, endPoint x: 1310, endPoint y: 495, distance: 140.0
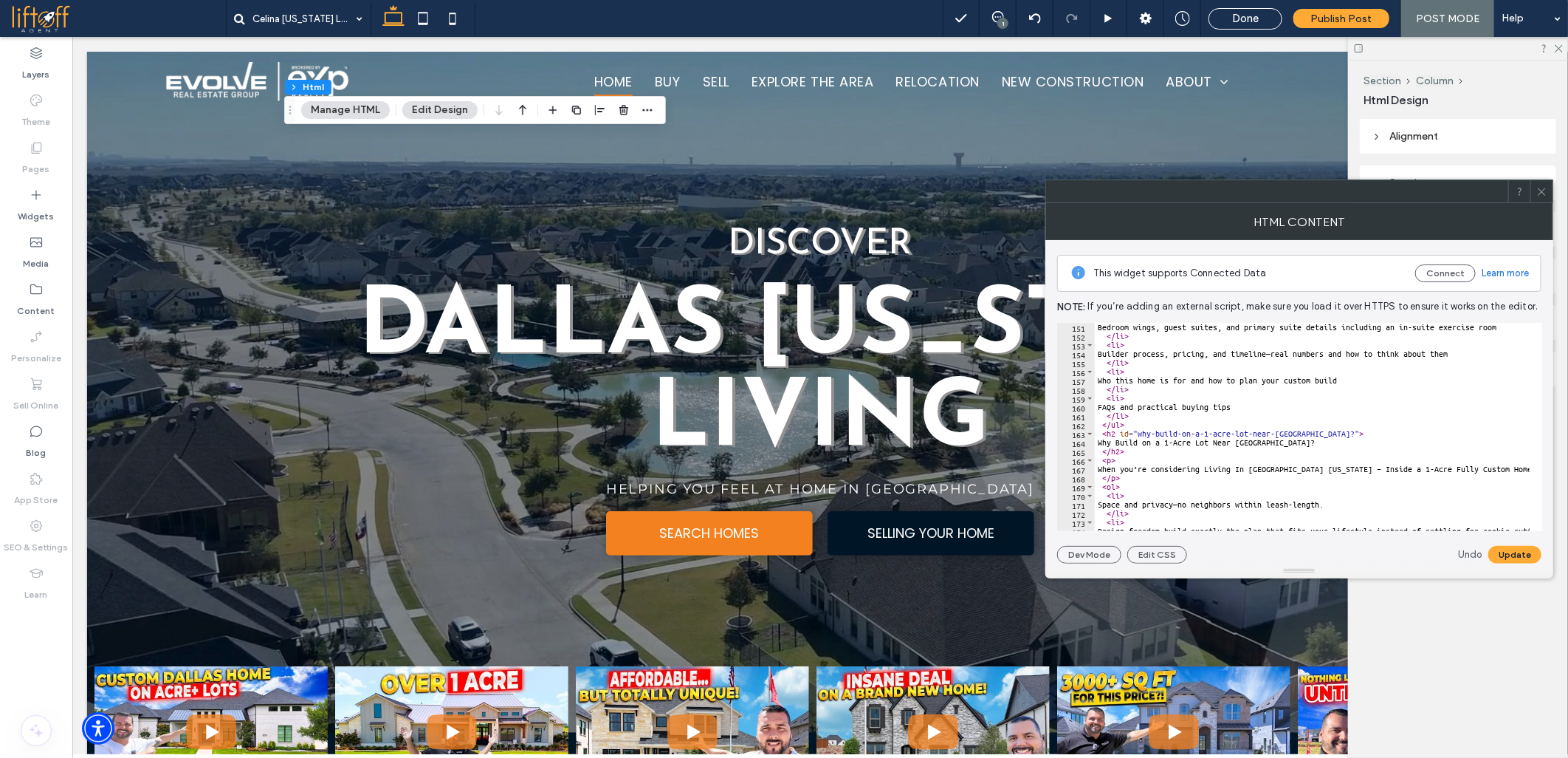
scroll to position [1329, 0]
drag, startPoint x: 1200, startPoint y: 434, endPoint x: 1305, endPoint y: 434, distance: 105.0
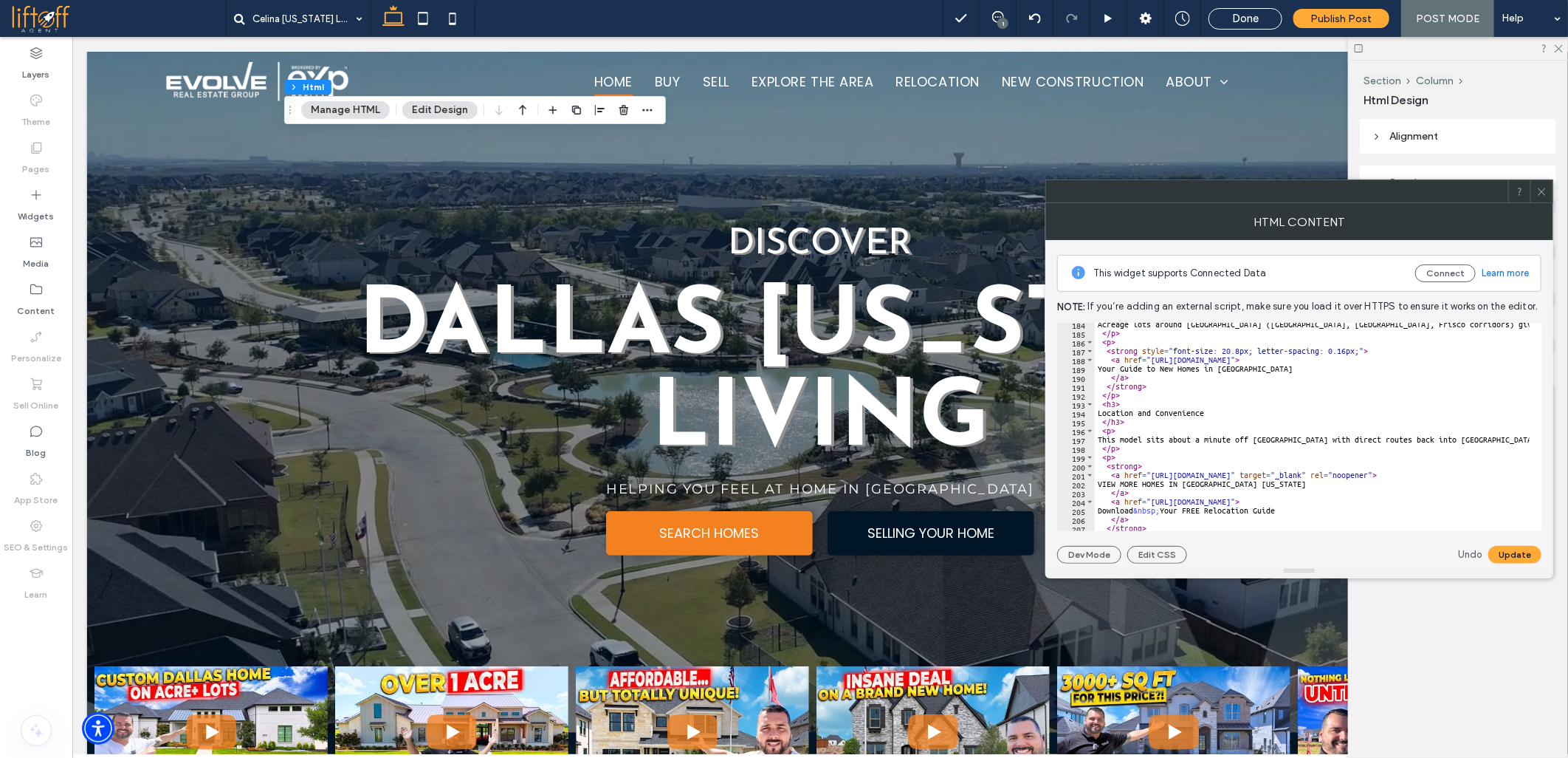
scroll to position [1674, 0]
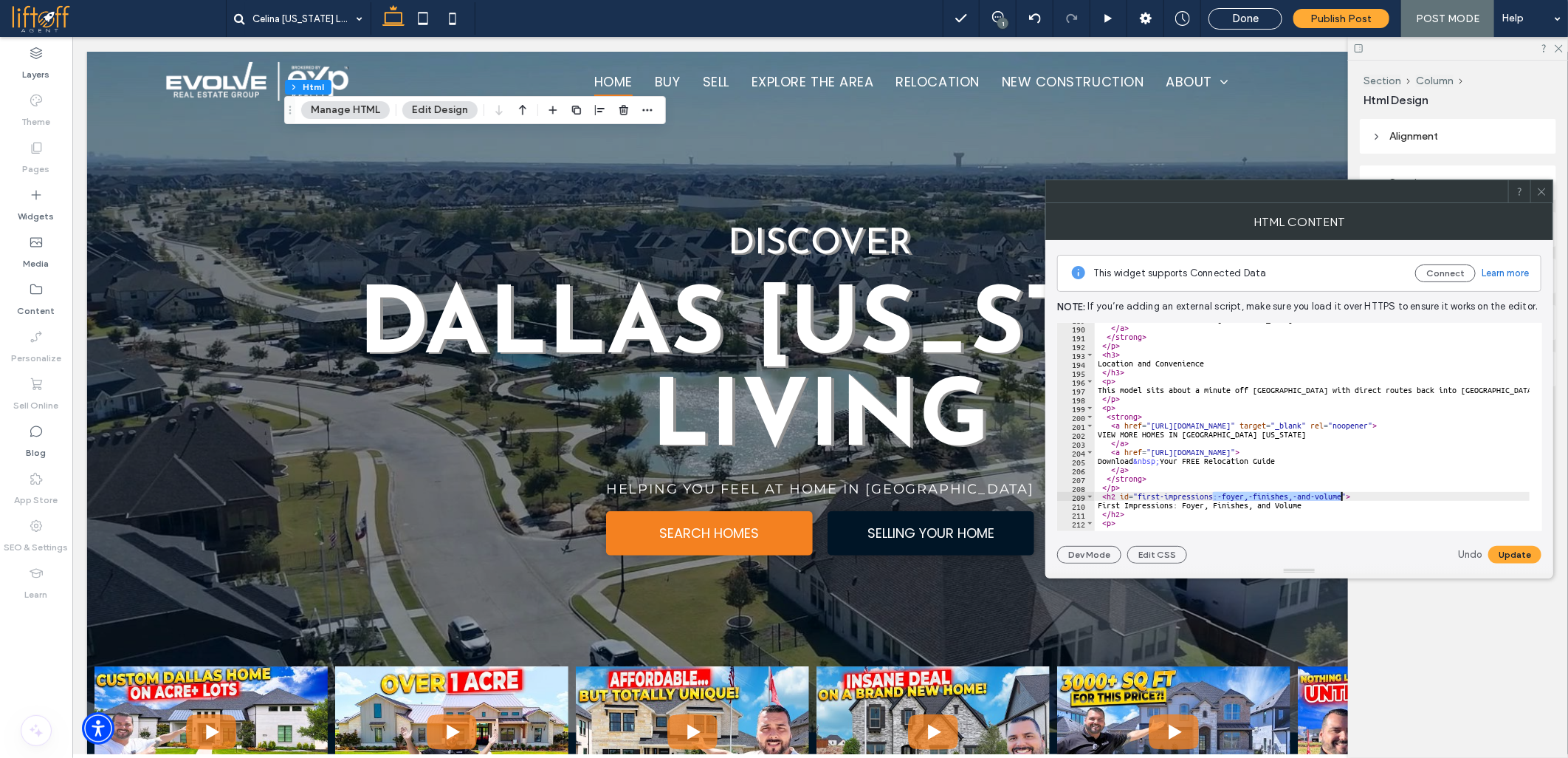
drag, startPoint x: 1214, startPoint y: 497, endPoint x: 1340, endPoint y: 497, distance: 126.0
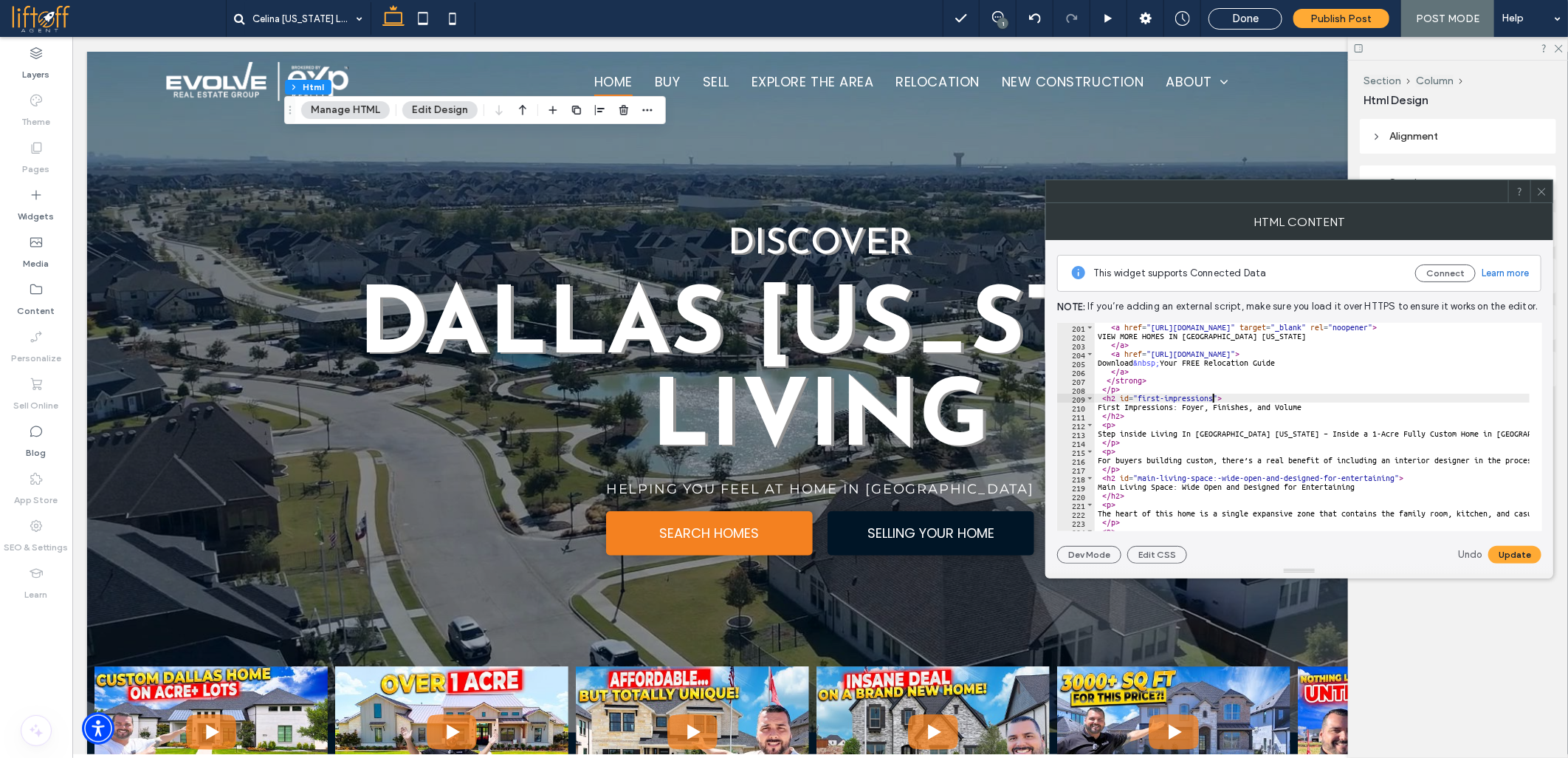
scroll to position [1821, 0]
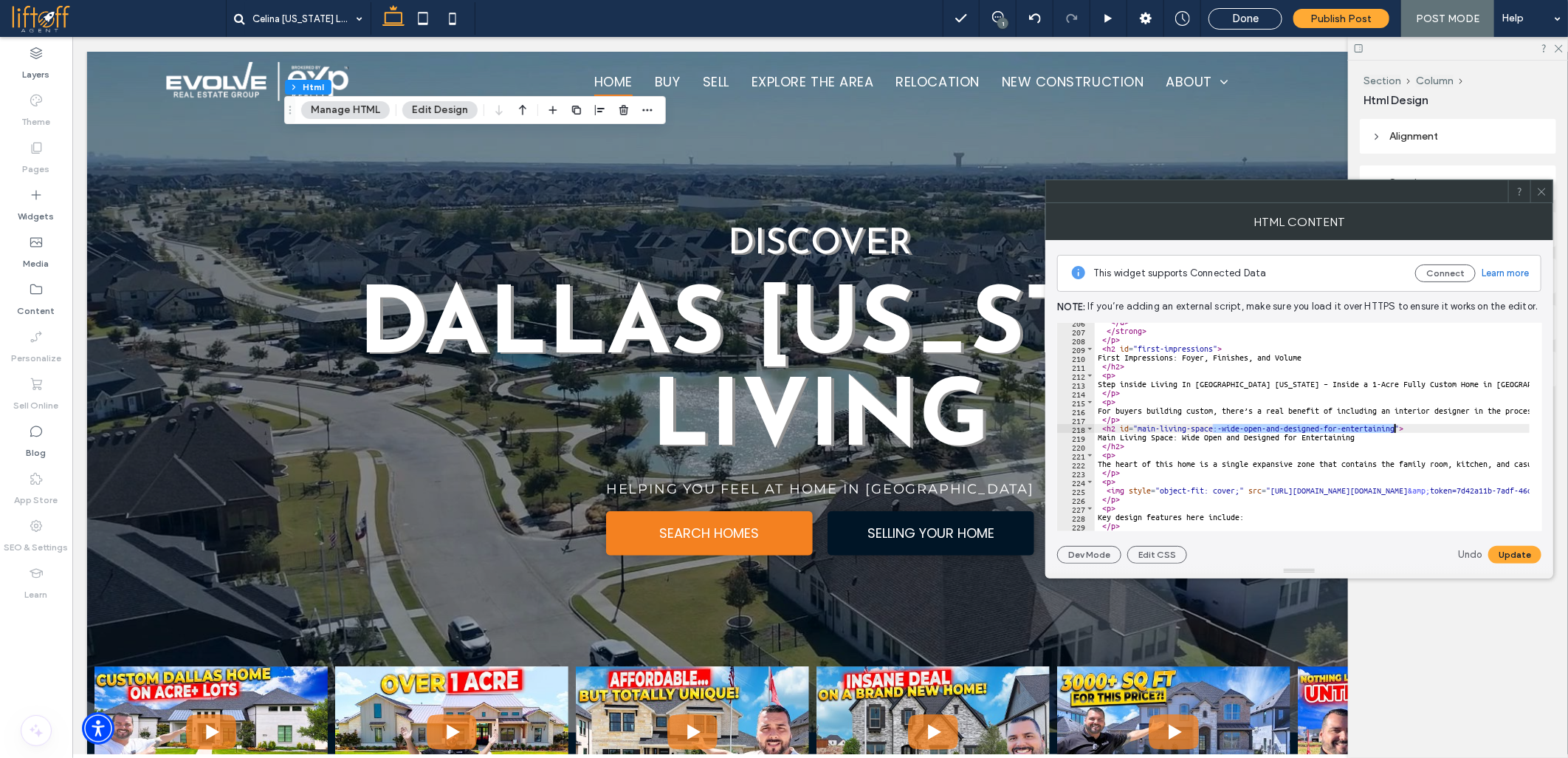
drag, startPoint x: 1215, startPoint y: 425, endPoint x: 1396, endPoint y: 431, distance: 181.1
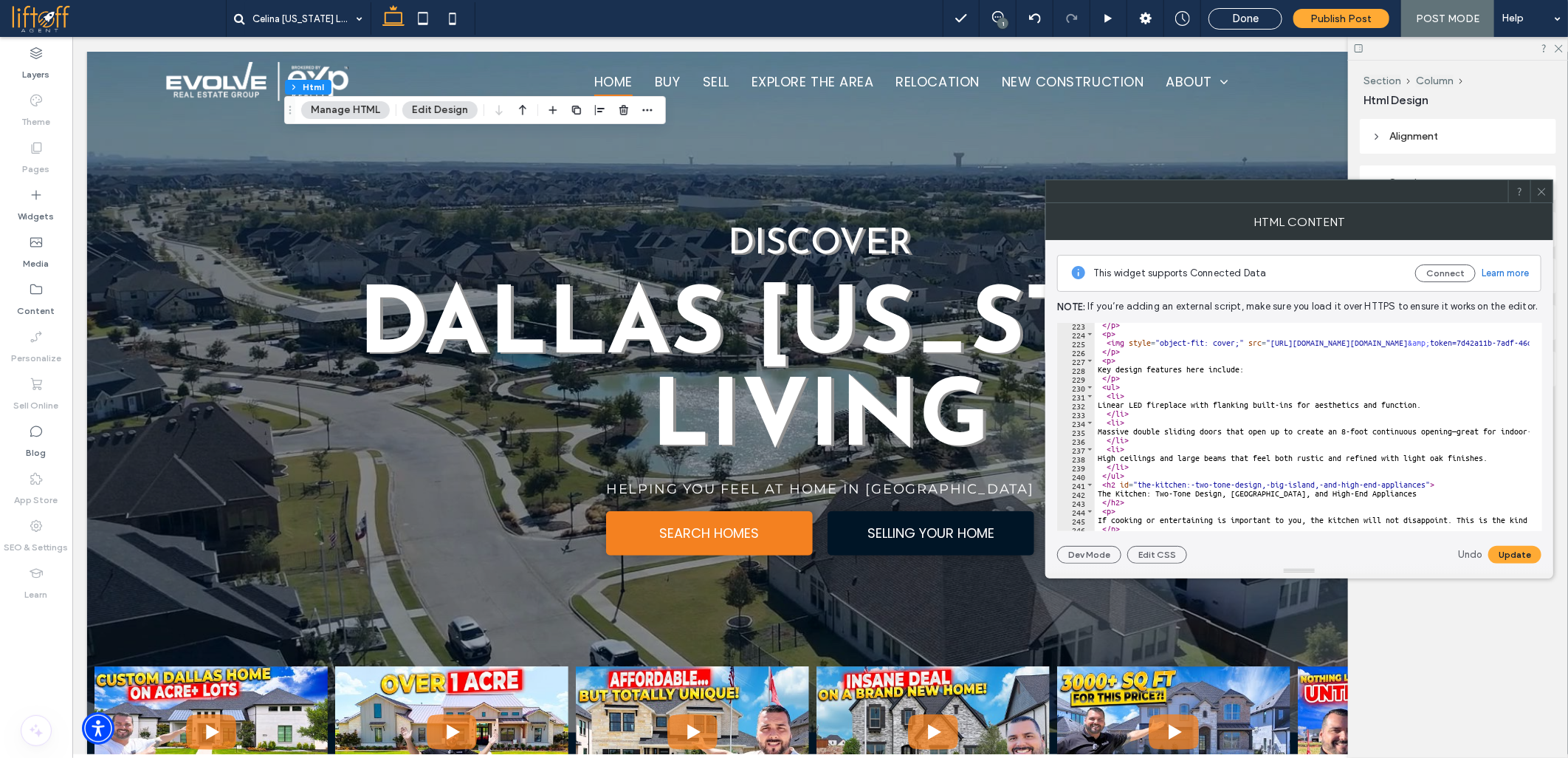
scroll to position [2019, 0]
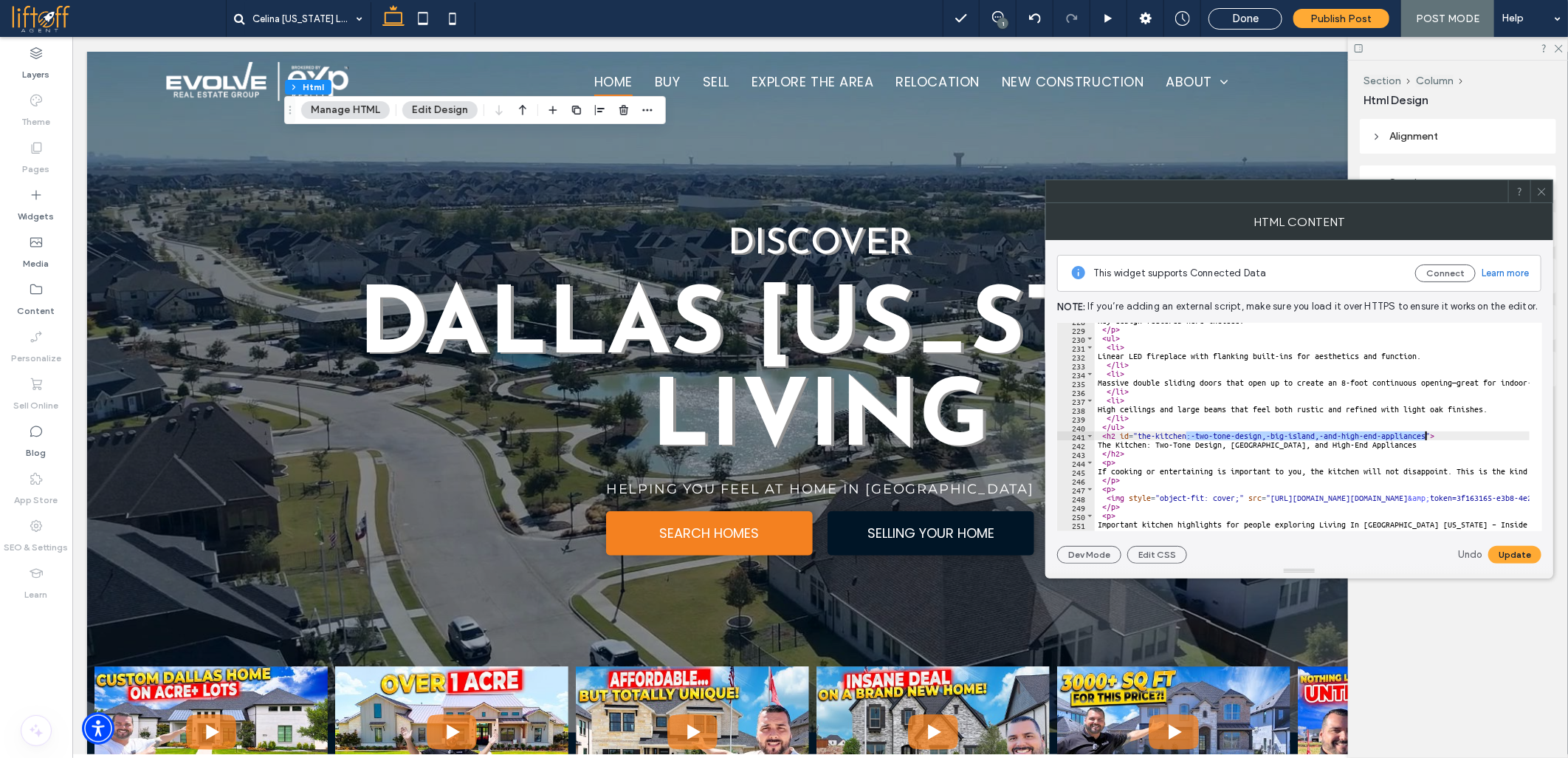
drag, startPoint x: 1185, startPoint y: 434, endPoint x: 1424, endPoint y: 437, distance: 239.0
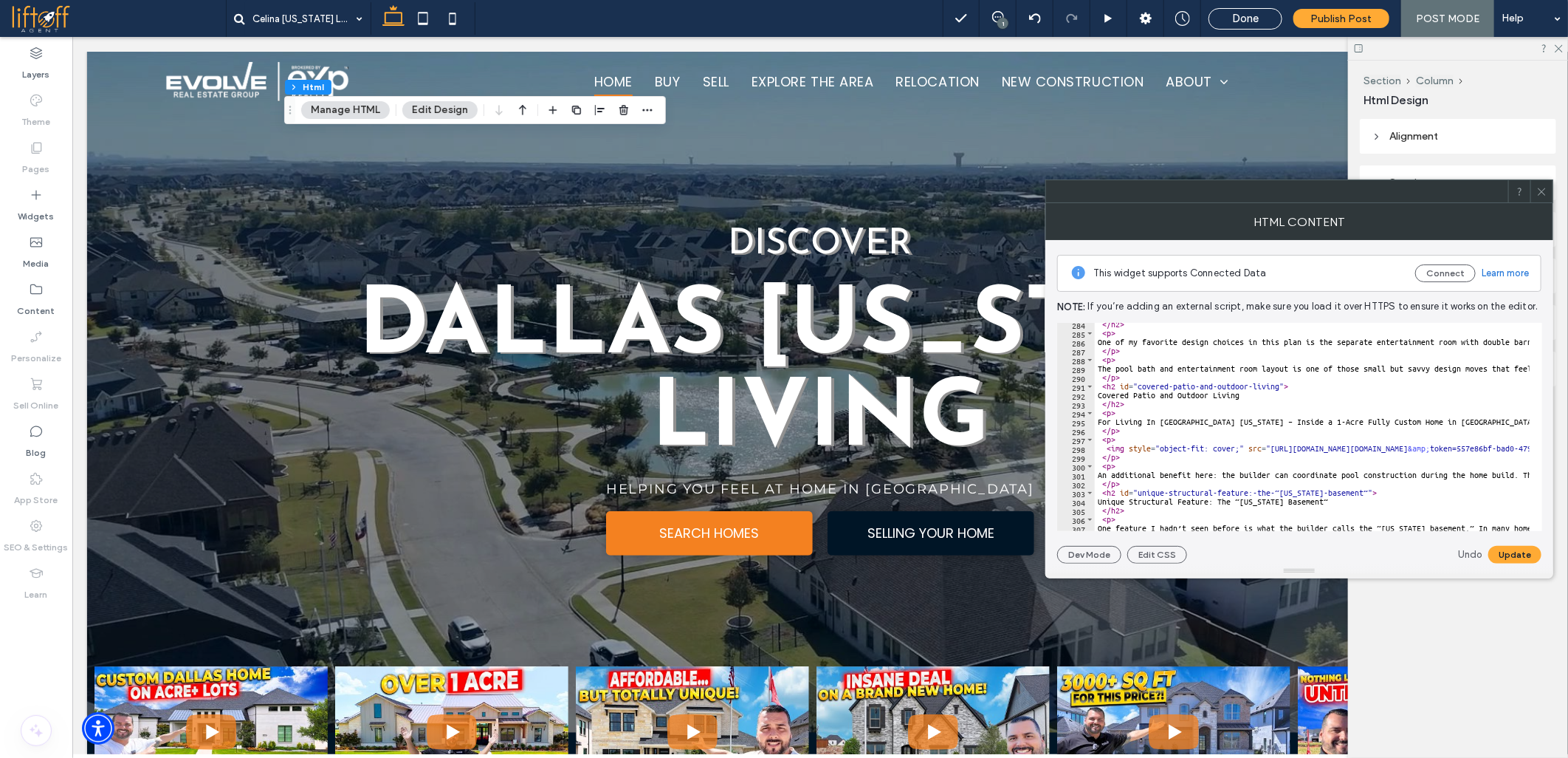
scroll to position [2560, 0]
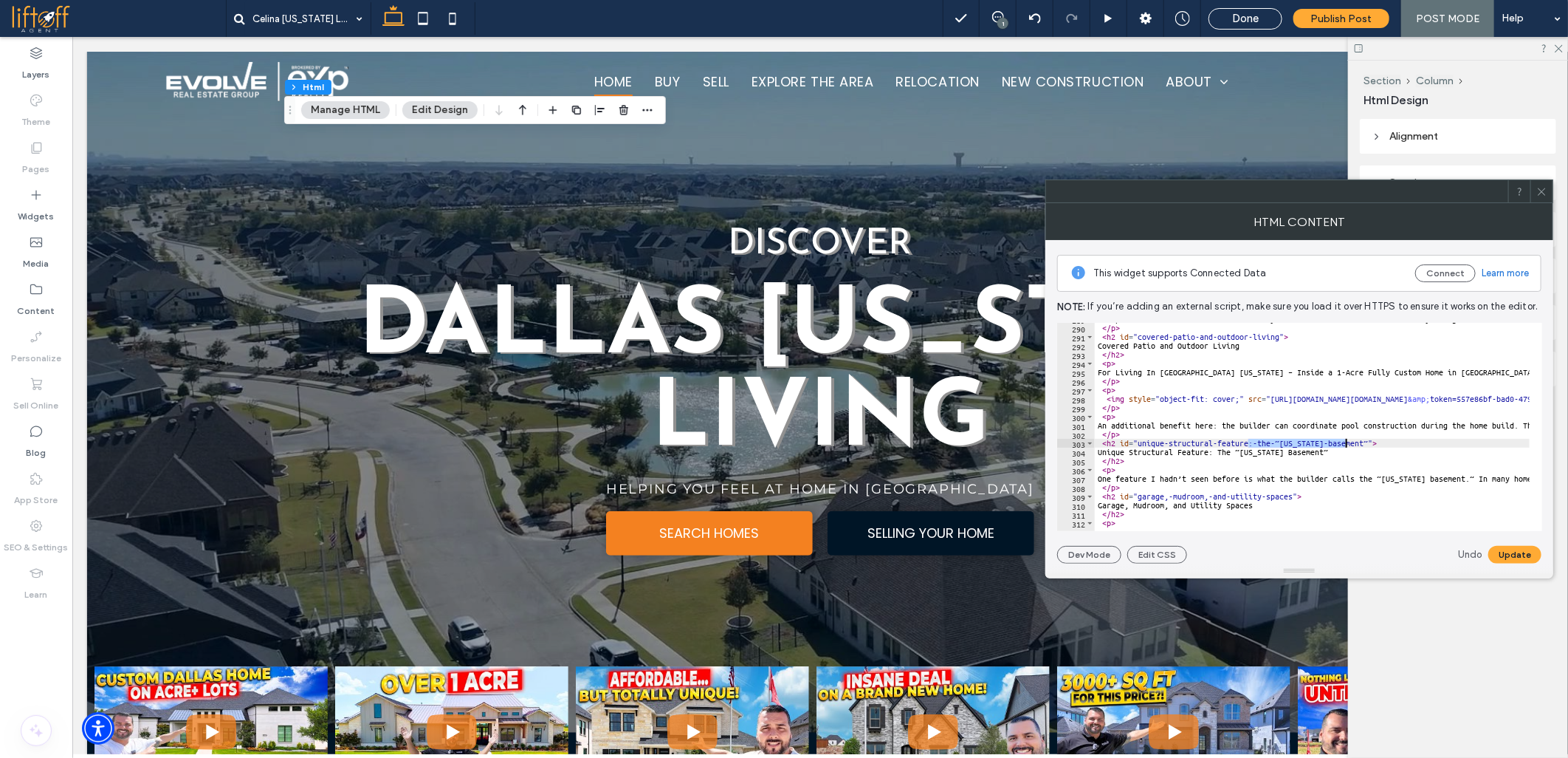
drag, startPoint x: 1249, startPoint y: 446, endPoint x: 1345, endPoint y: 443, distance: 96.0
drag, startPoint x: 1164, startPoint y: 496, endPoint x: 1292, endPoint y: 499, distance: 128.0
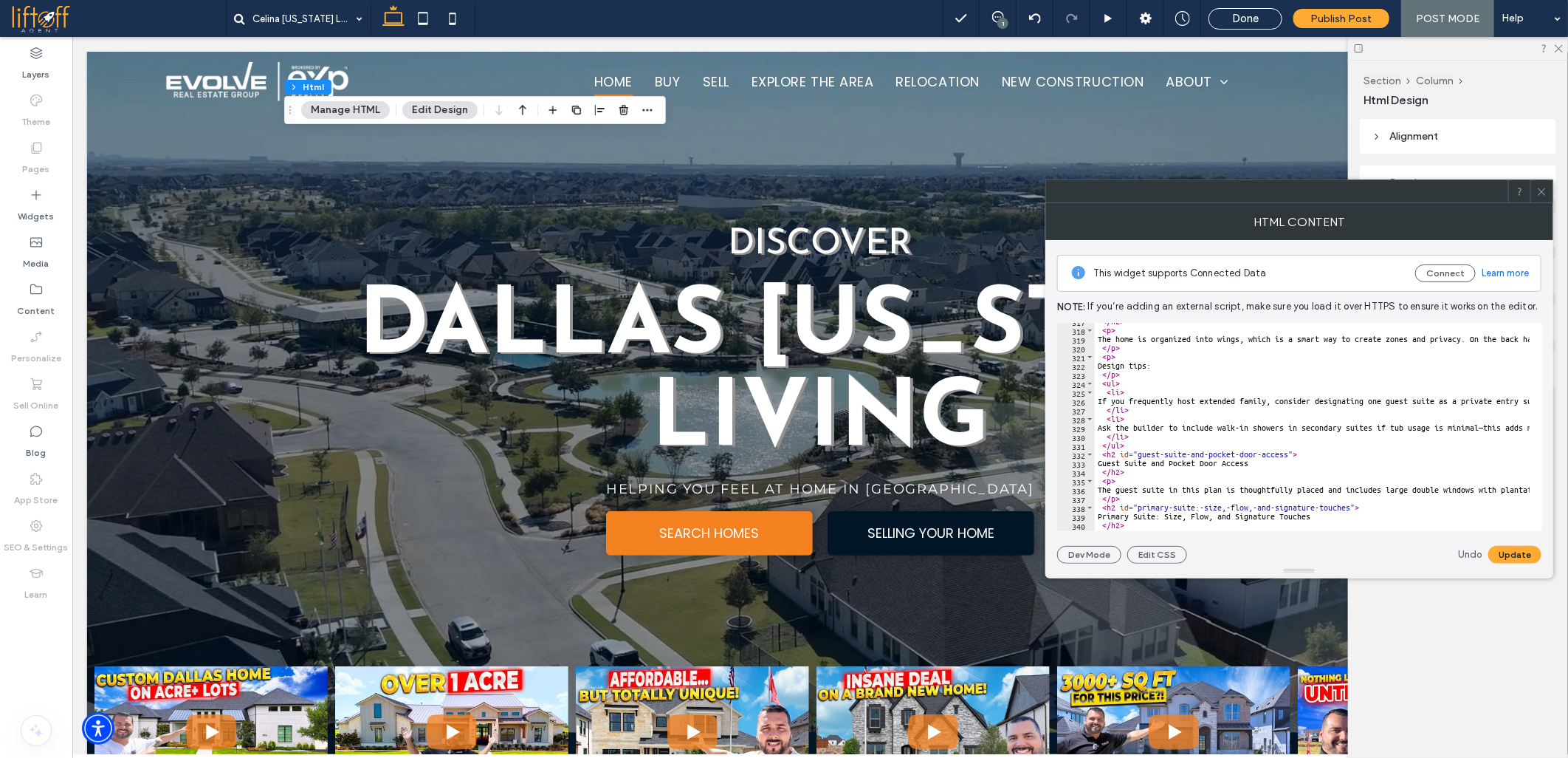
scroll to position [2856, 0]
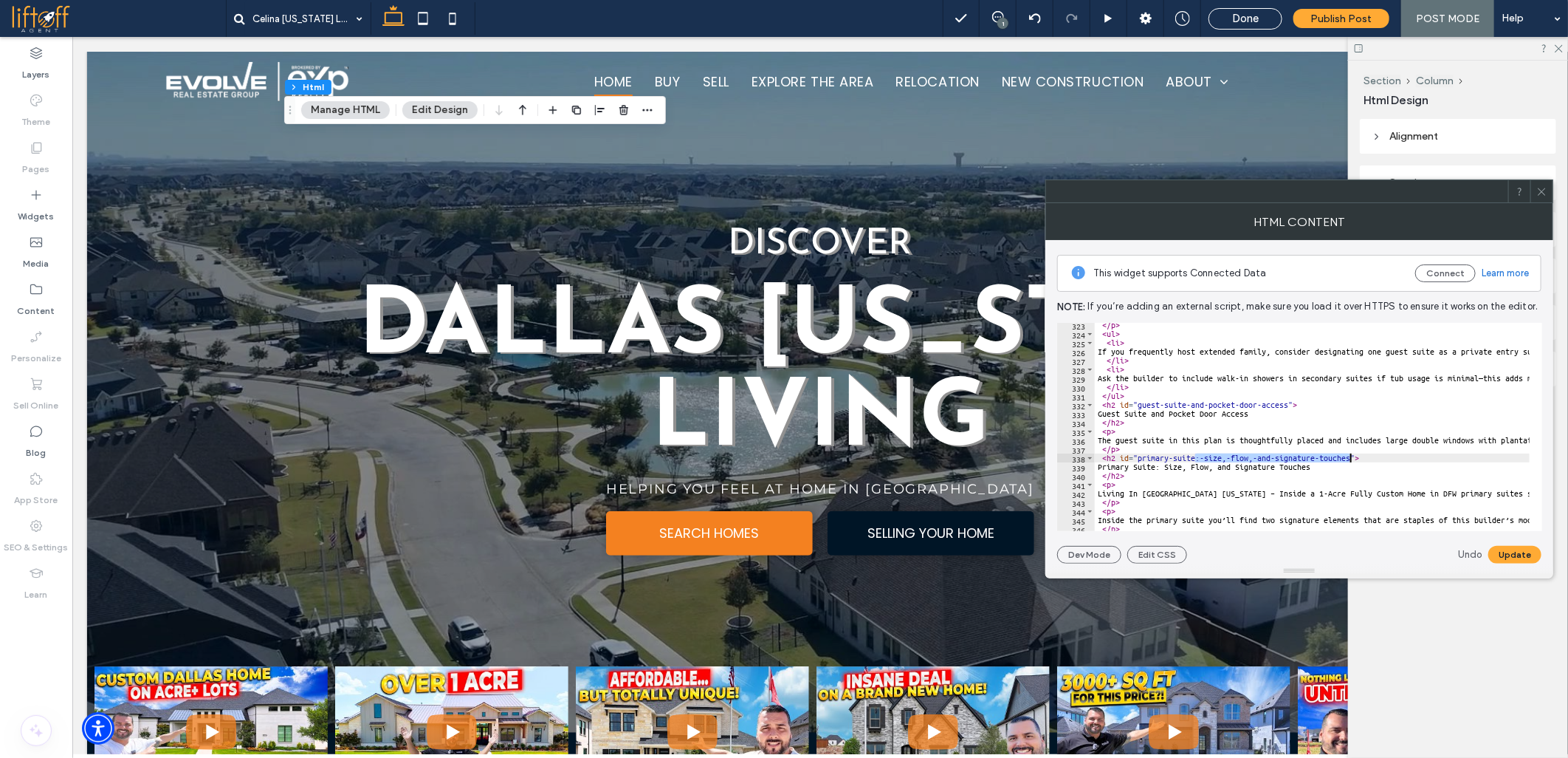
drag, startPoint x: 1194, startPoint y: 456, endPoint x: 1350, endPoint y: 456, distance: 156.0
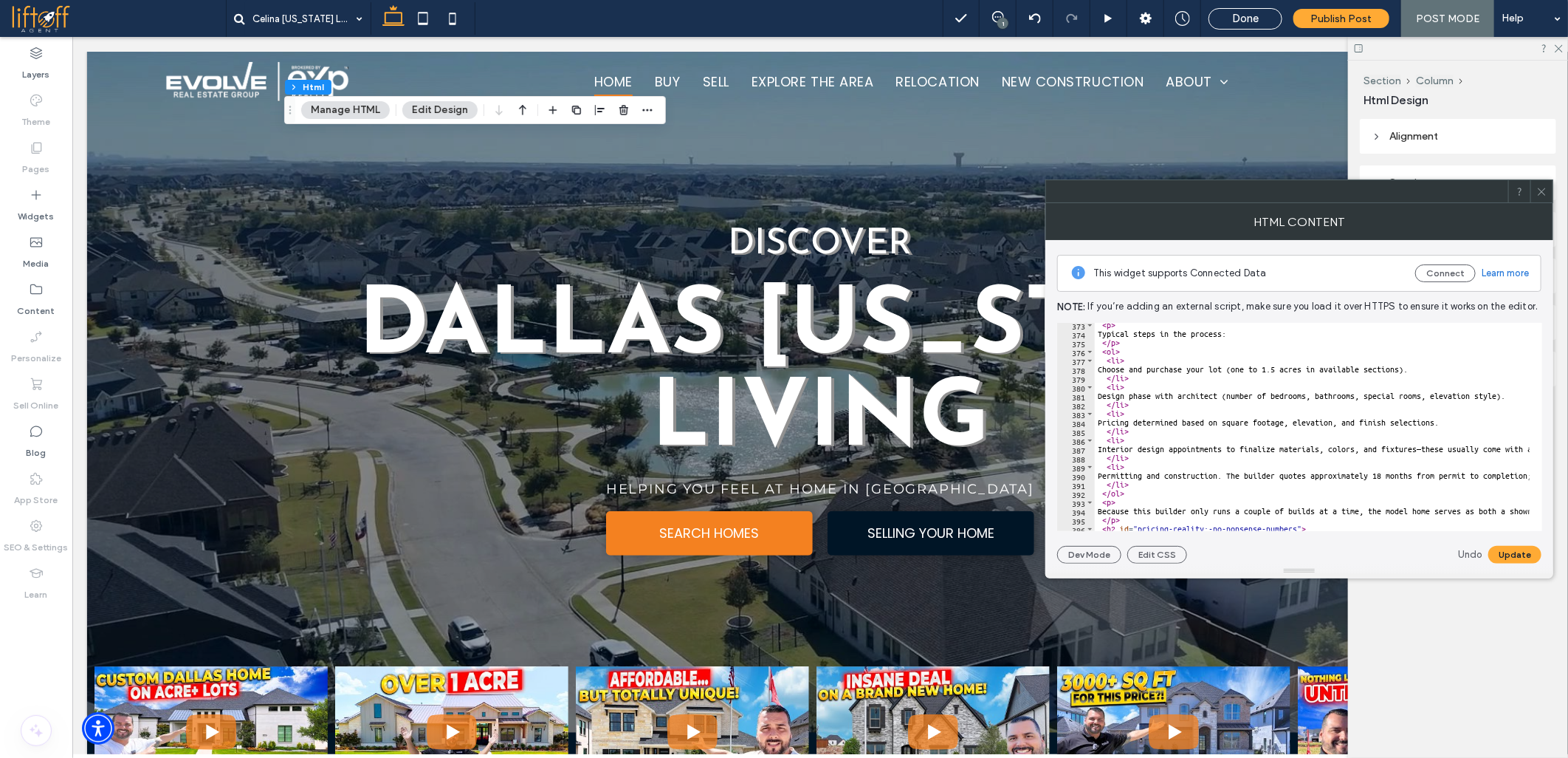
scroll to position [3398, 0]
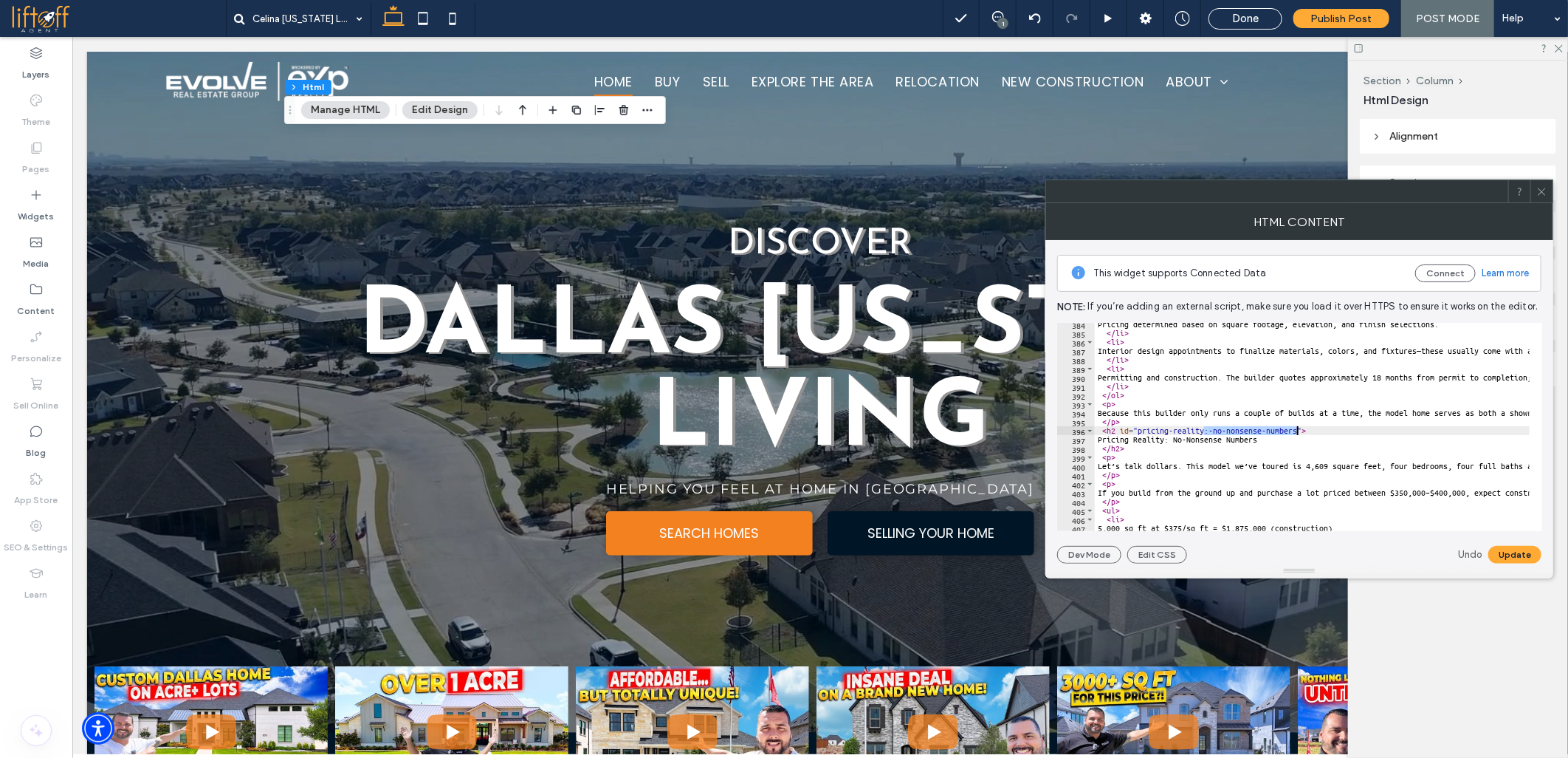
drag, startPoint x: 1205, startPoint y: 433, endPoint x: 1296, endPoint y: 433, distance: 91.0
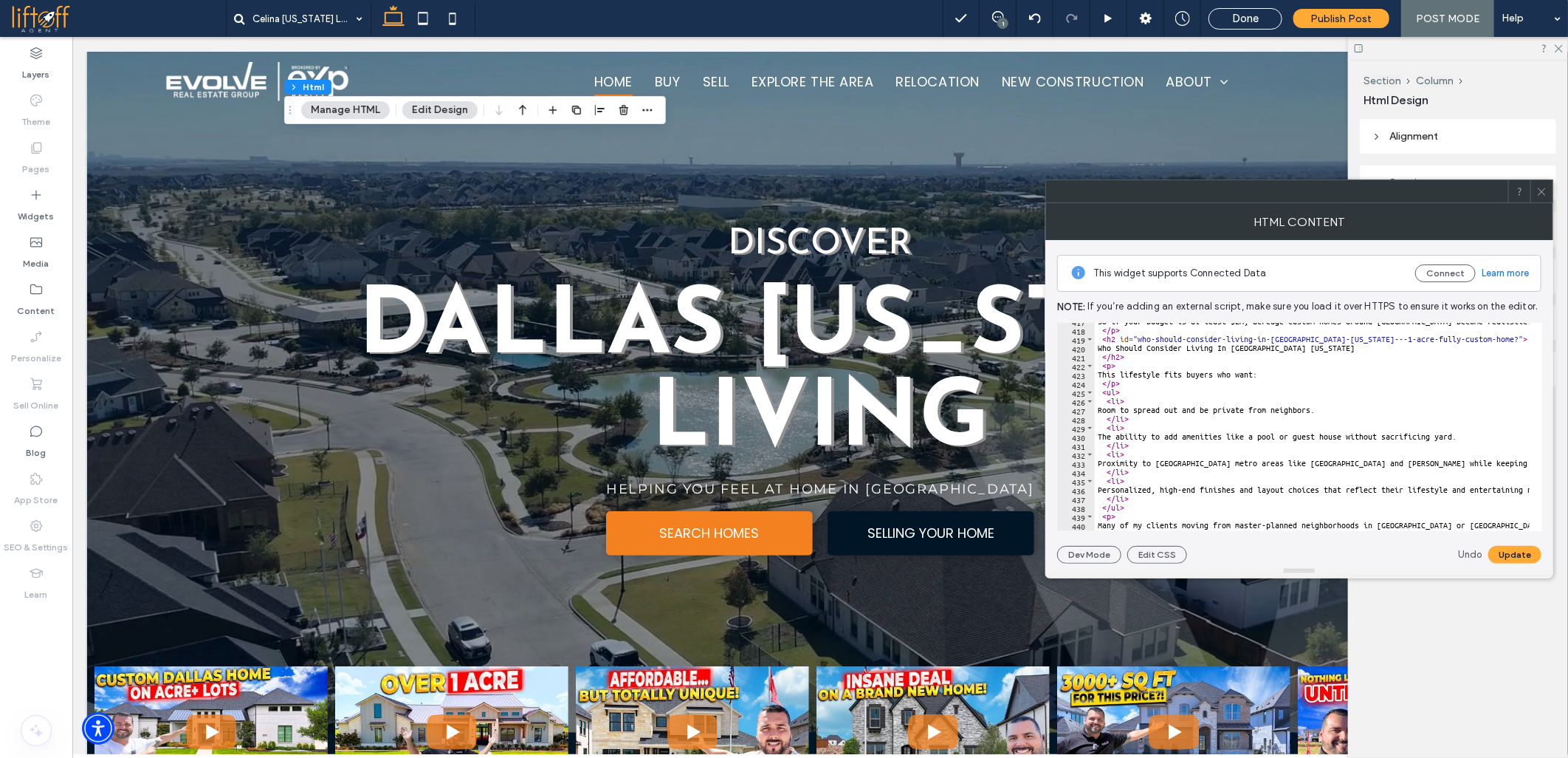
scroll to position [3644, 0]
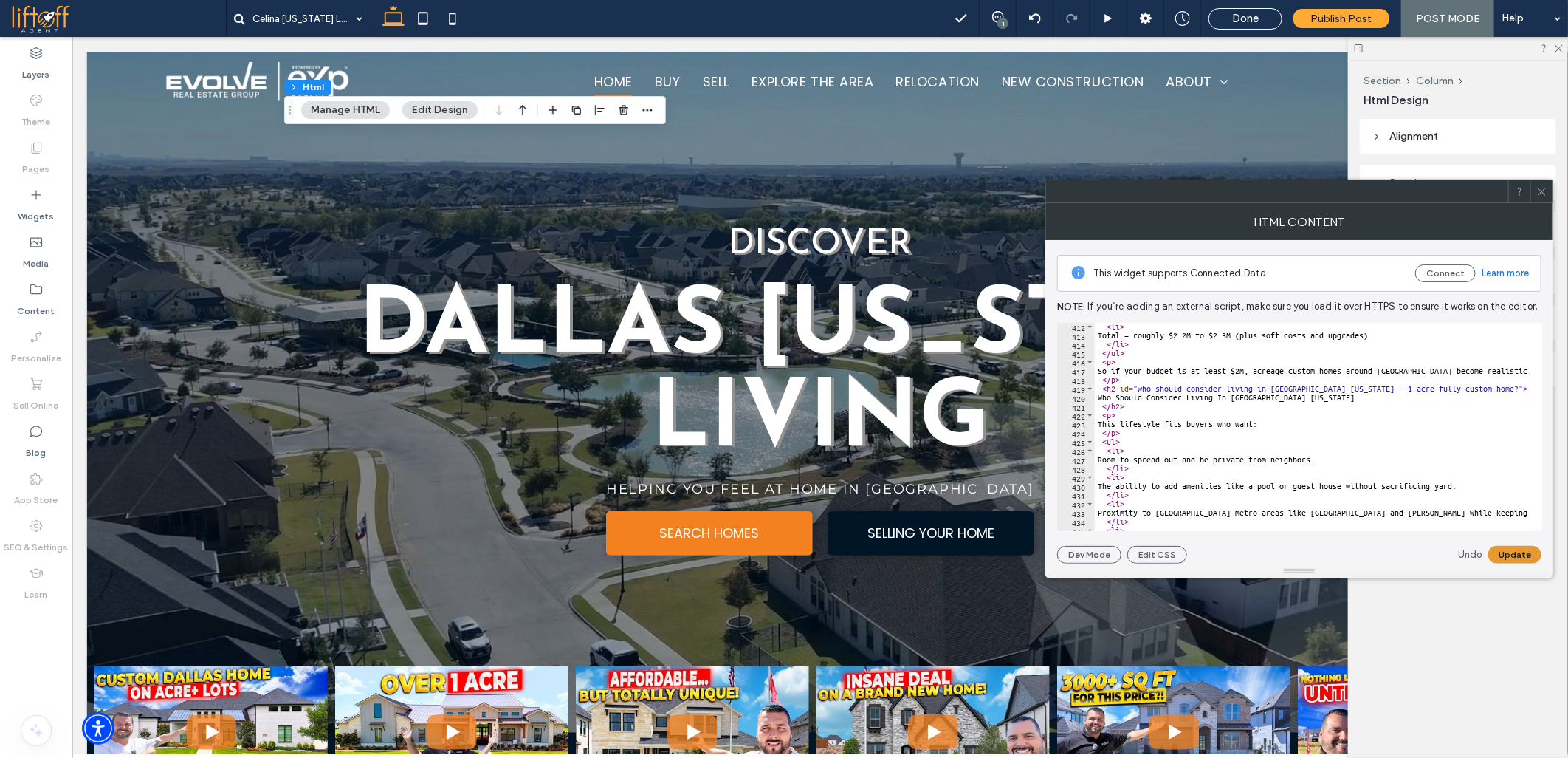
click at [1510, 550] on button "Update" at bounding box center [1514, 554] width 53 height 17
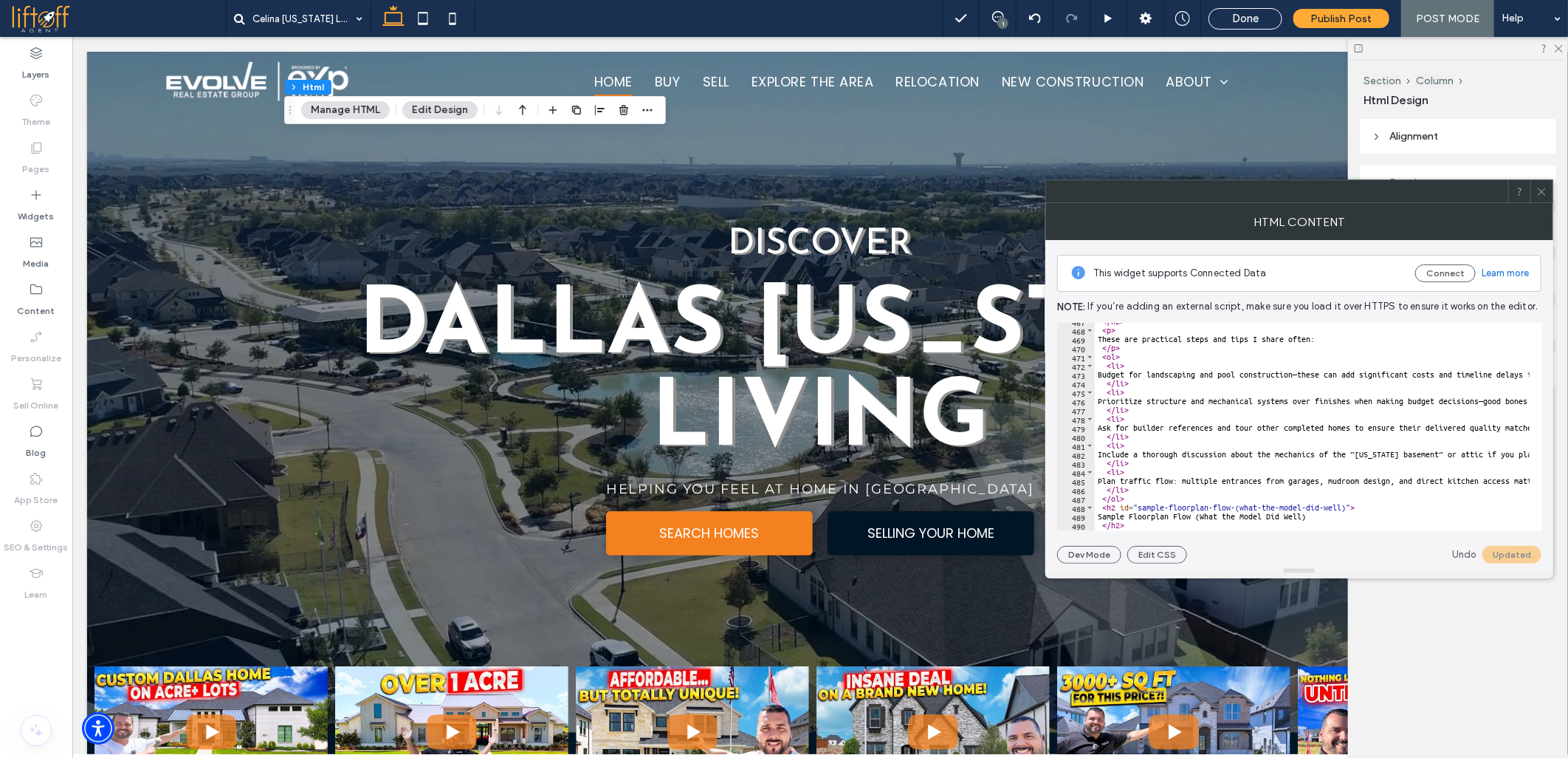
scroll to position [4185, 0]
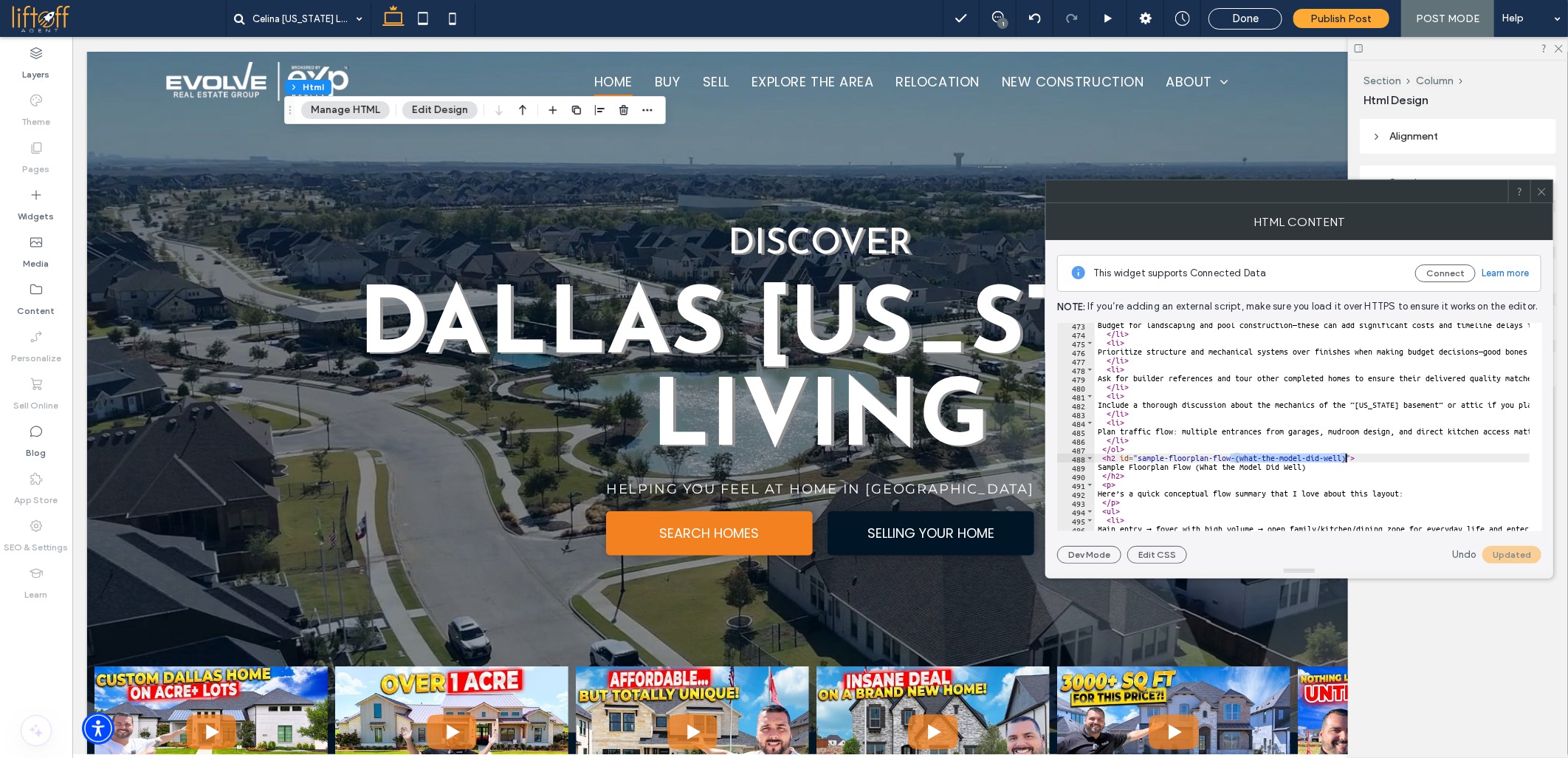
drag, startPoint x: 1231, startPoint y: 459, endPoint x: 1345, endPoint y: 456, distance: 114.0
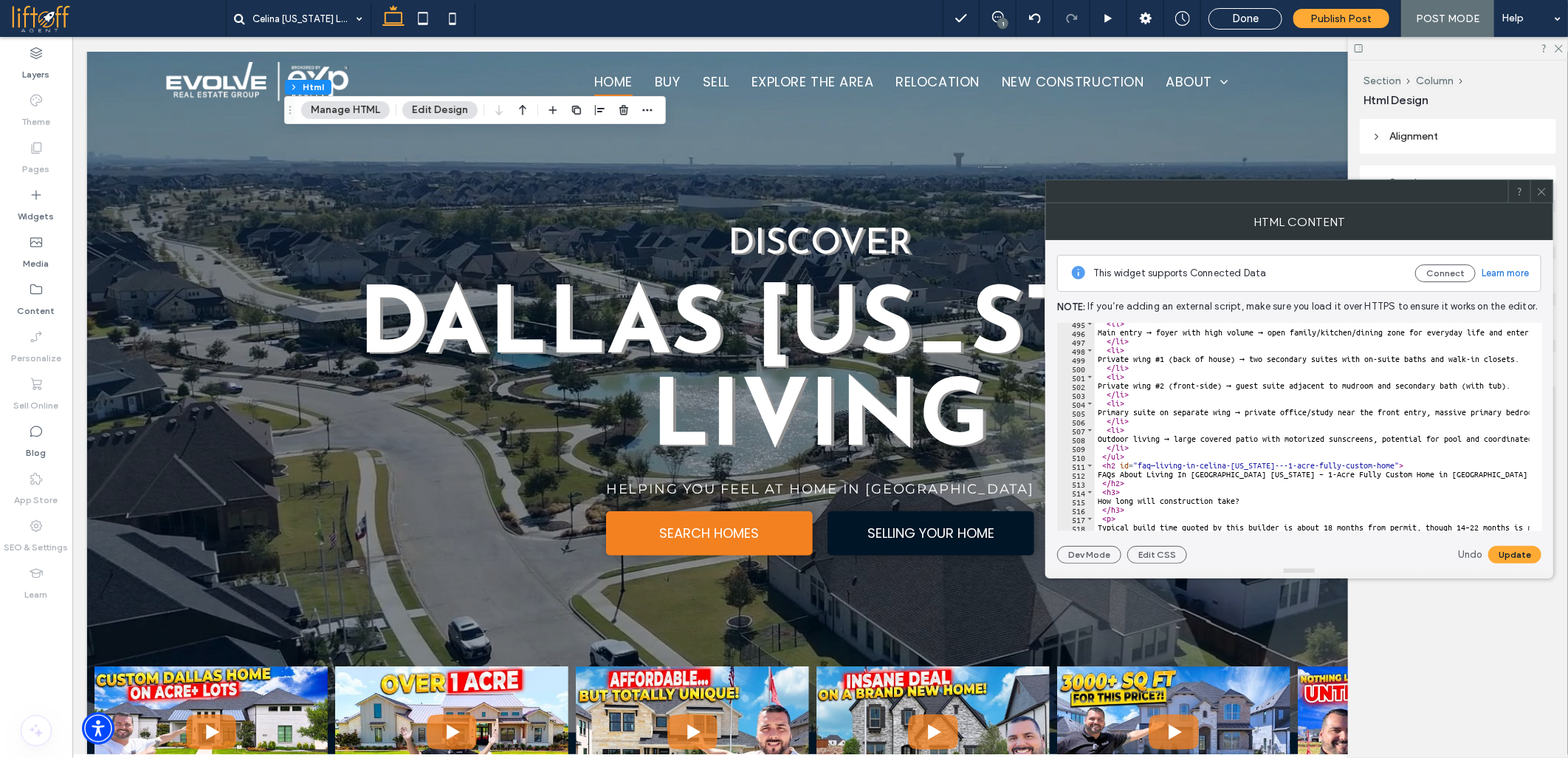
scroll to position [4432, 0]
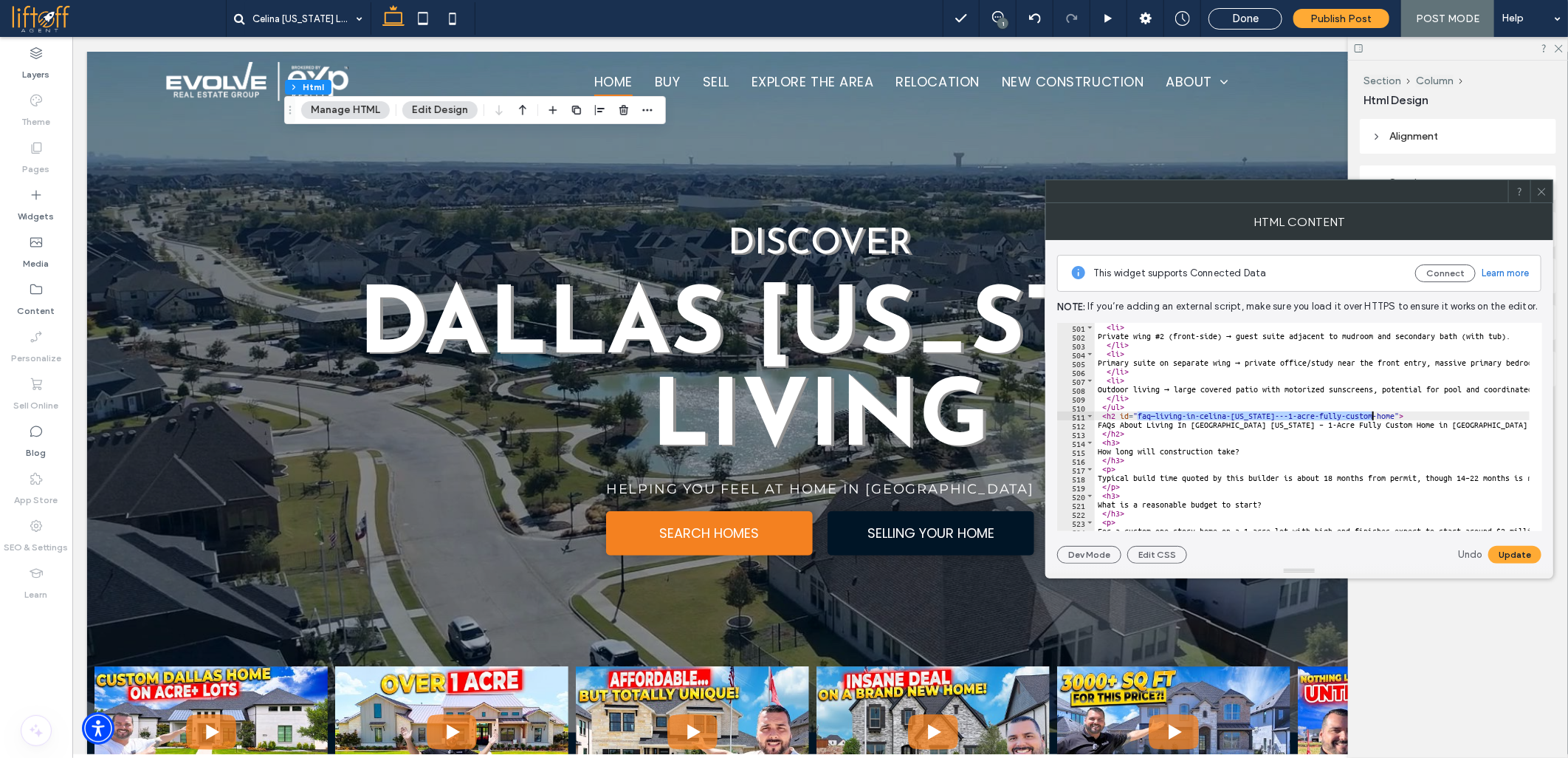
drag, startPoint x: 1138, startPoint y: 416, endPoint x: 1370, endPoint y: 416, distance: 232.0
paste textarea "Cursor at row 511"
type textarea "**********"
click at [1141, 416] on div "< li > Private wing #2 (front-side) → guest suite adjacent to mudroom and secon…" at bounding box center [1312, 427] width 435 height 209
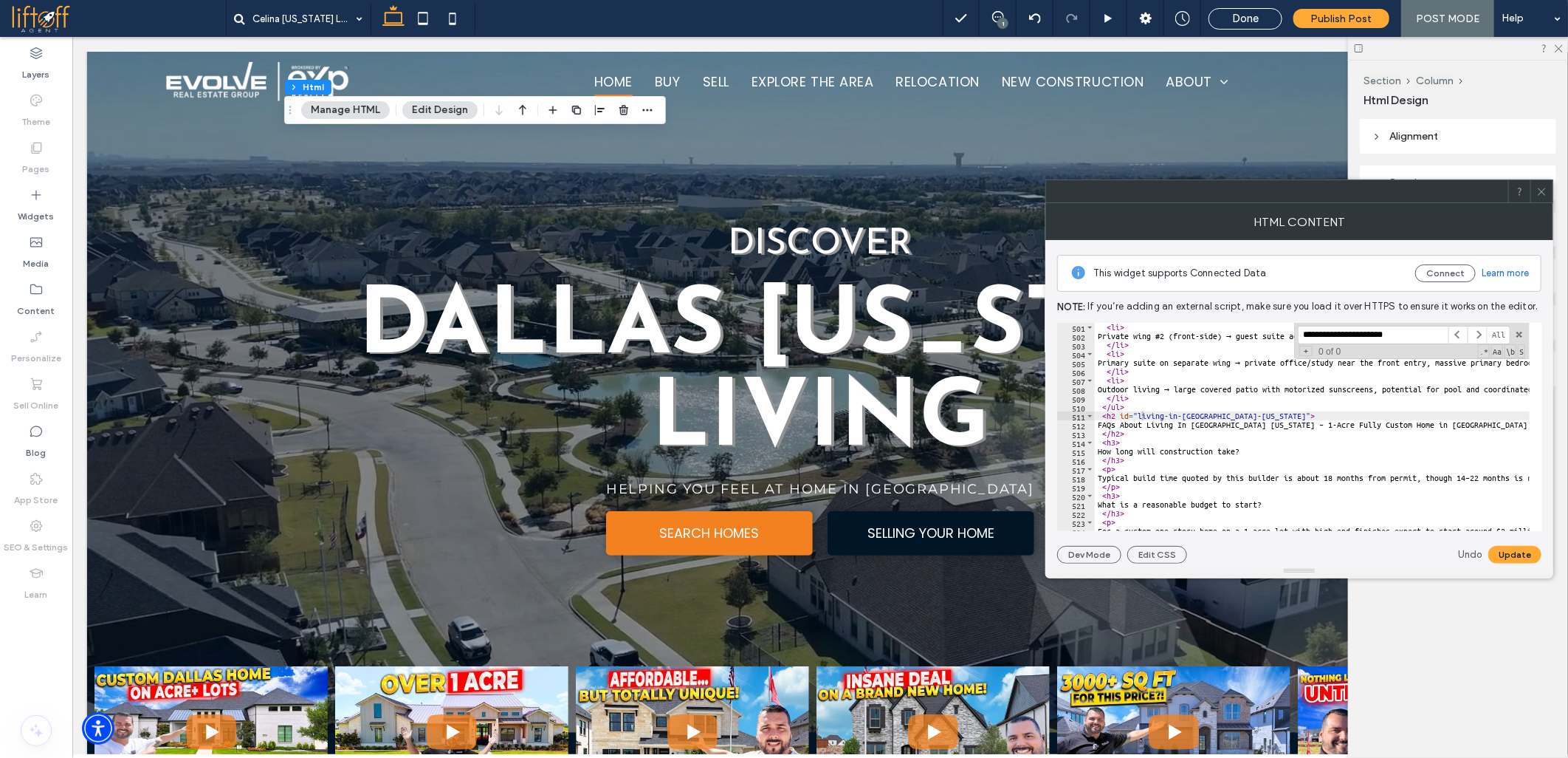
scroll to position [921, 0]
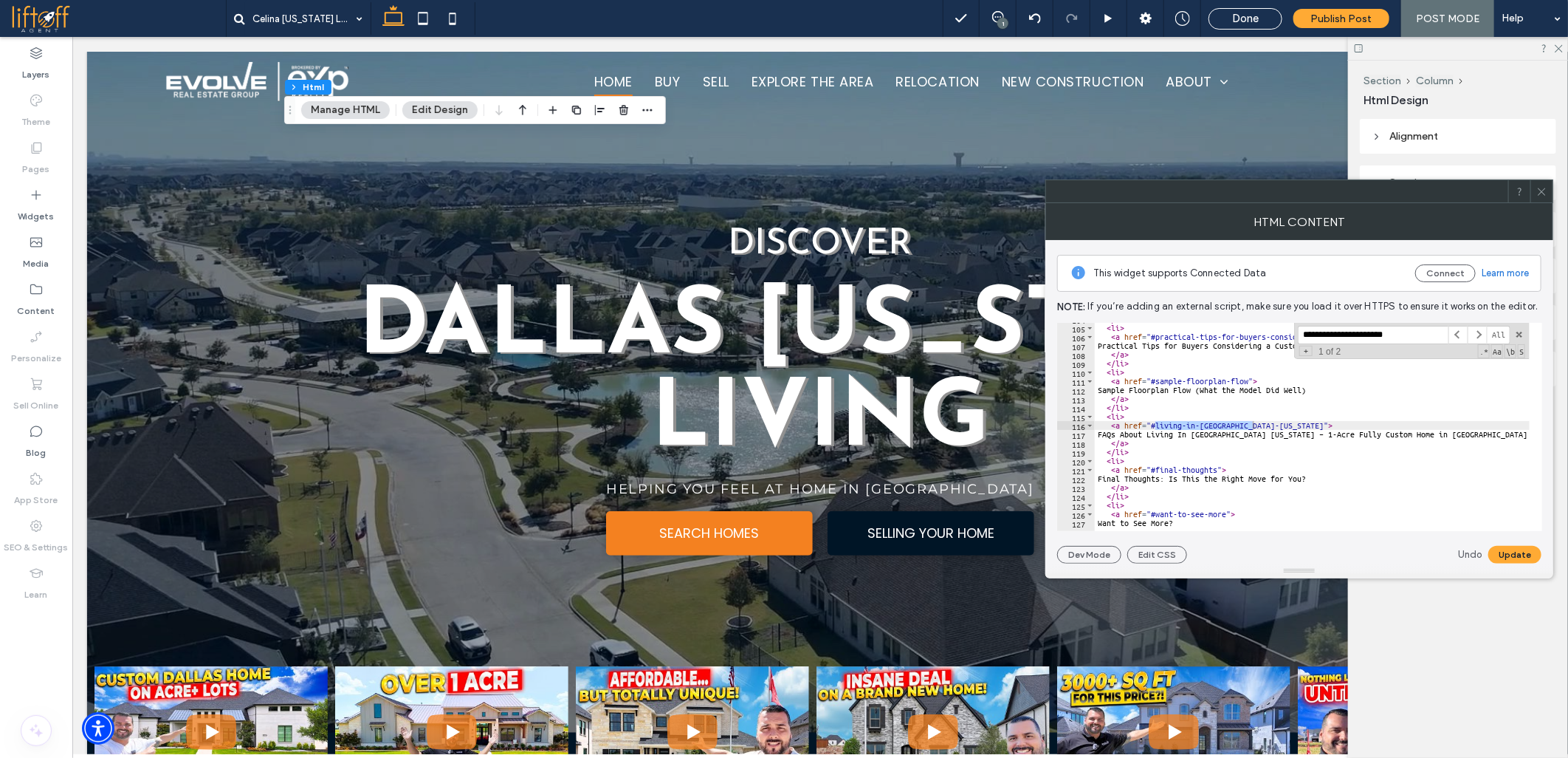
type input "**********"
click at [1157, 425] on div "**********" at bounding box center [1312, 427] width 435 height 209
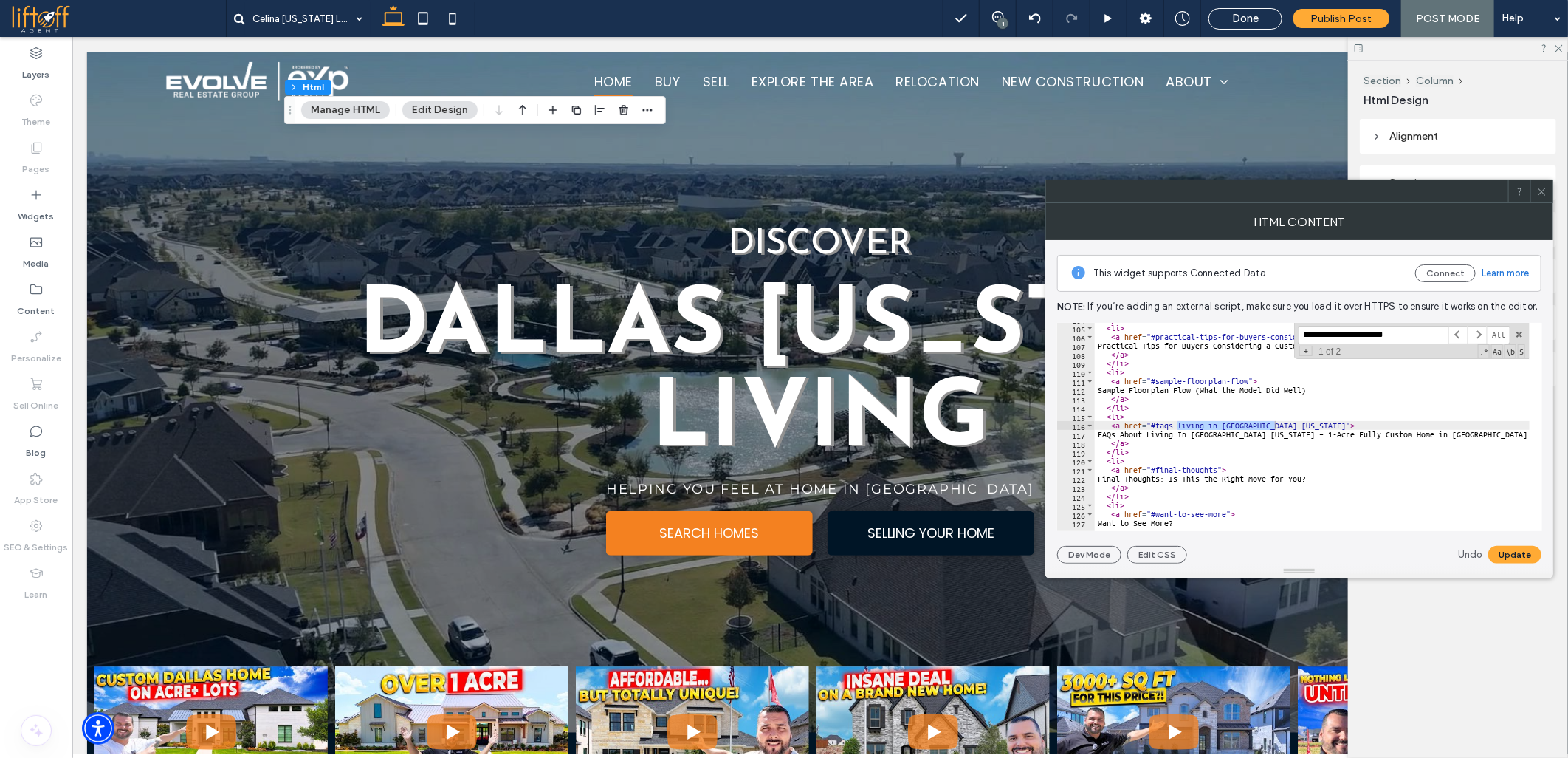
scroll to position [4432, 0]
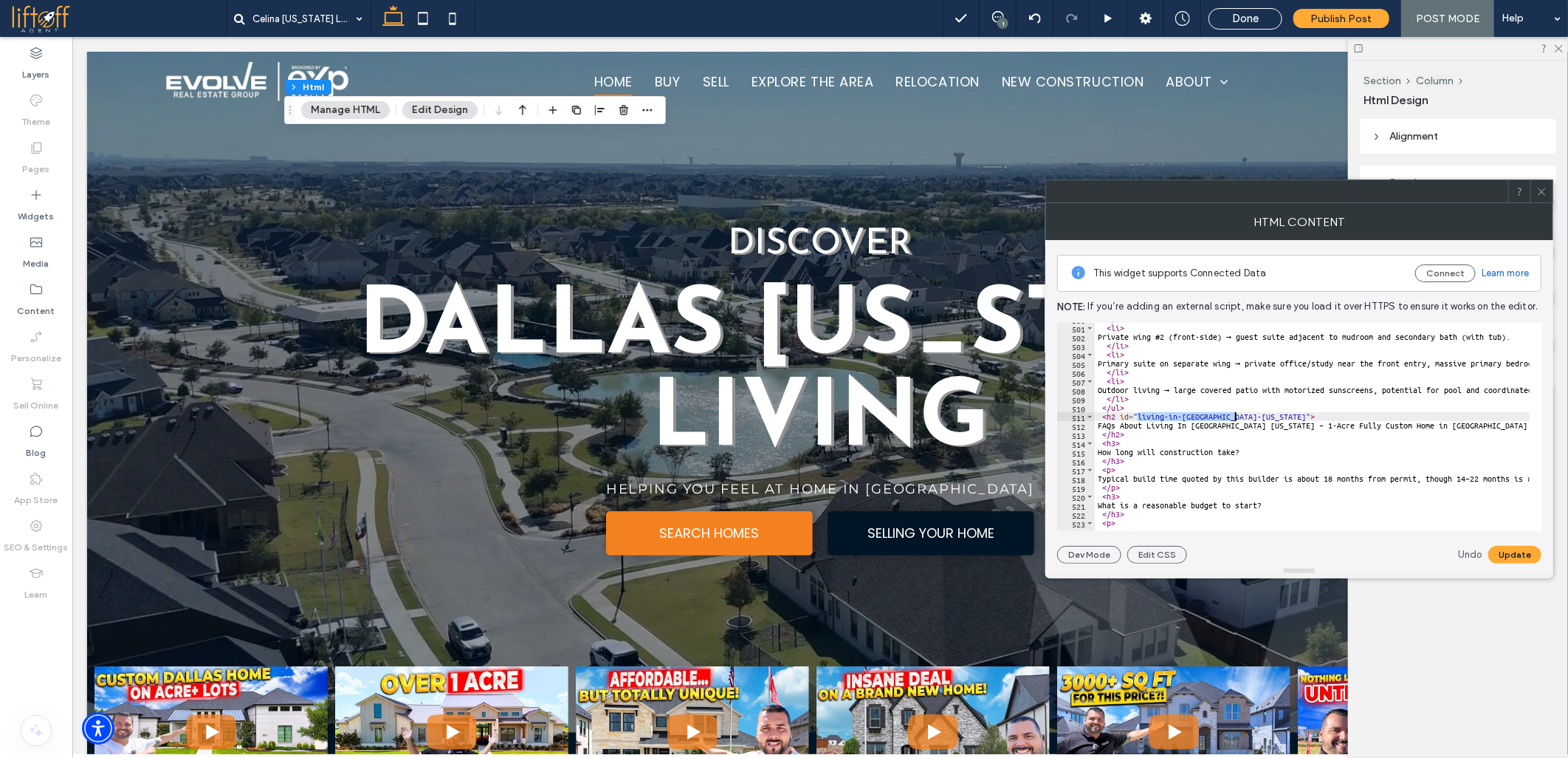
click at [1137, 415] on div "**********" at bounding box center [1312, 427] width 435 height 209
paste textarea "****"
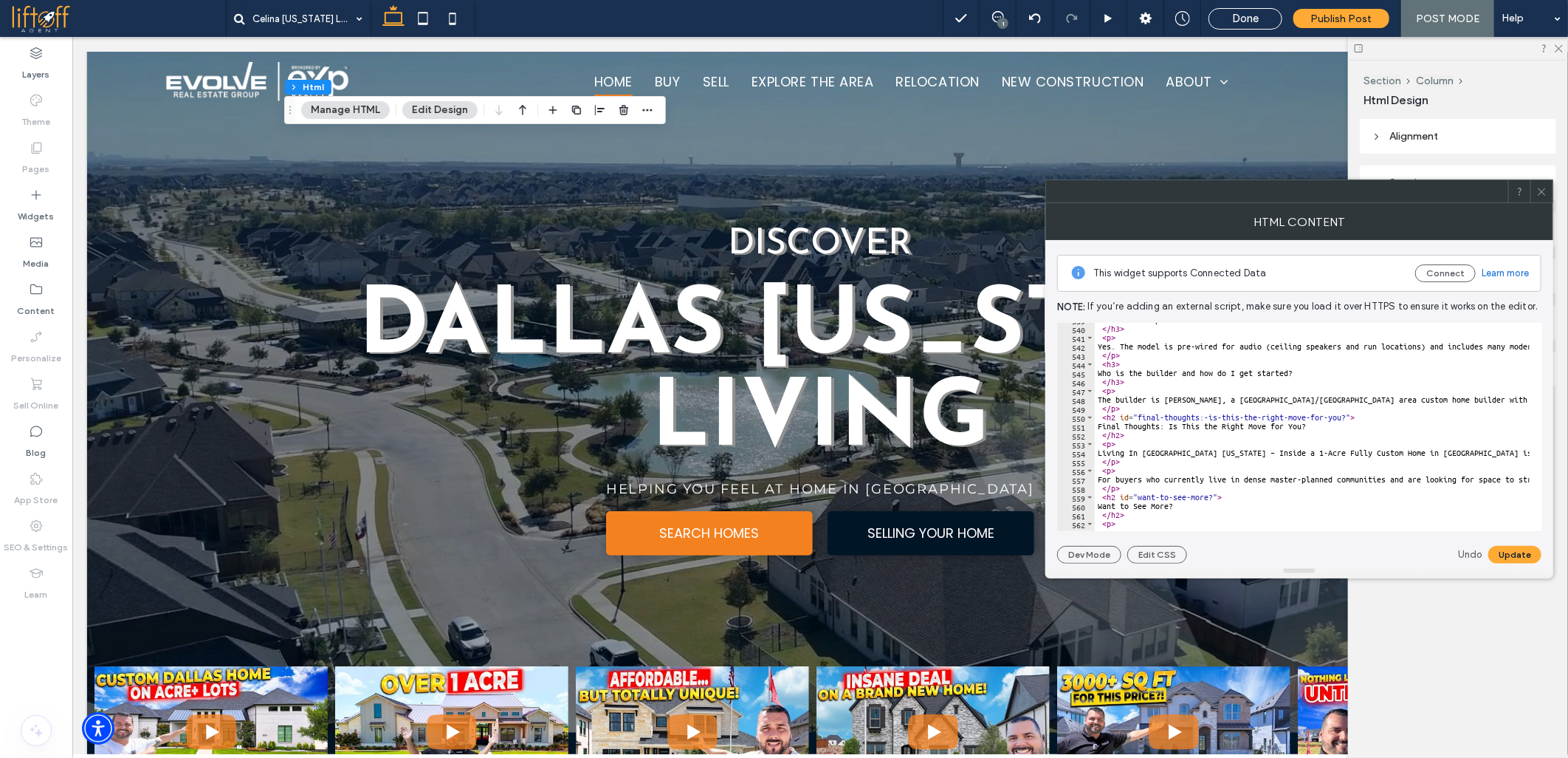
scroll to position [4776, 0]
drag, startPoint x: 1341, startPoint y: 421, endPoint x: 1369, endPoint y: 423, distance: 28.1
drag, startPoint x: 1201, startPoint y: 417, endPoint x: 1344, endPoint y: 414, distance: 143.0
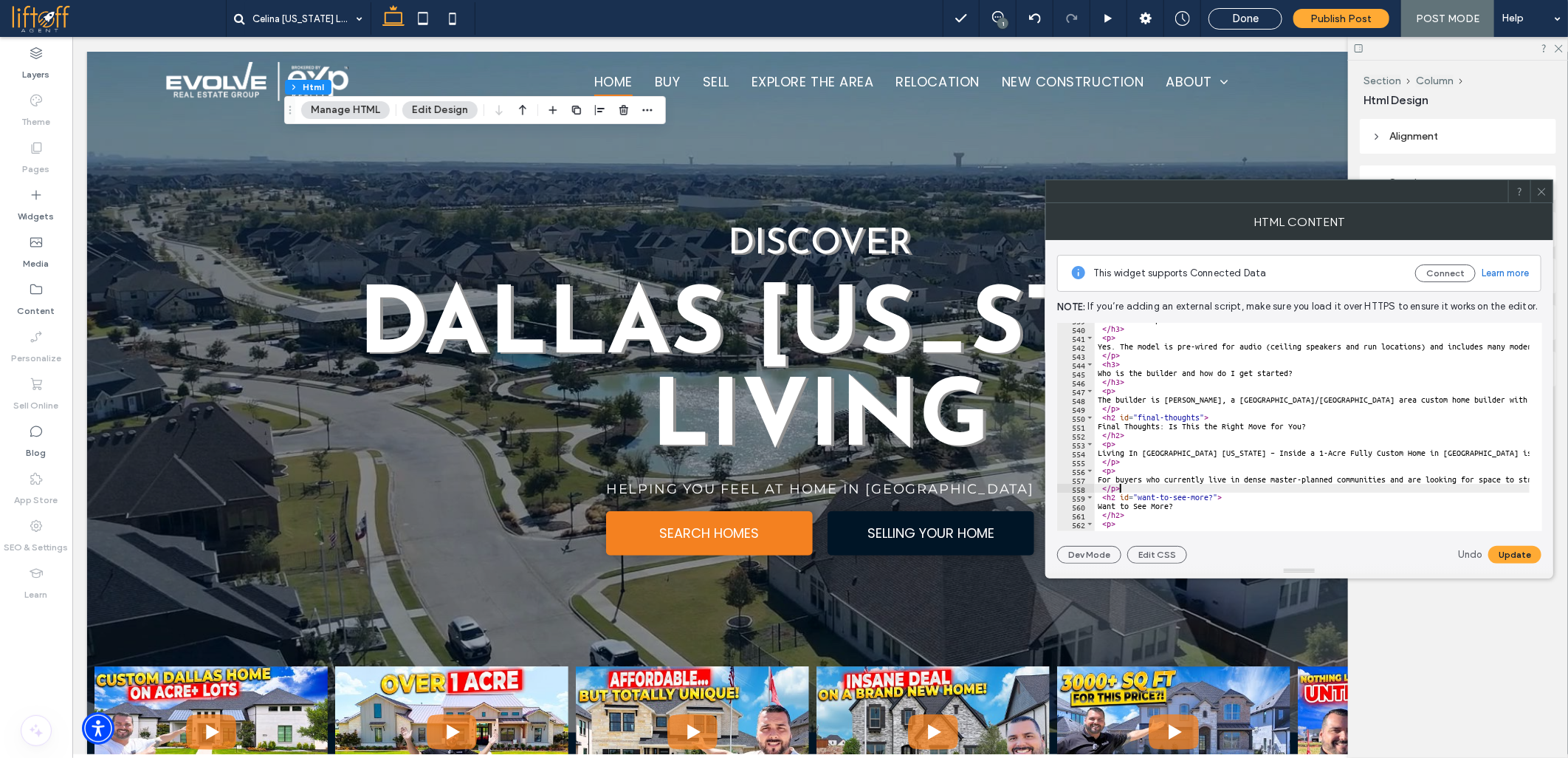
type textarea "**********"
click at [1507, 558] on button "Update" at bounding box center [1514, 554] width 53 height 17
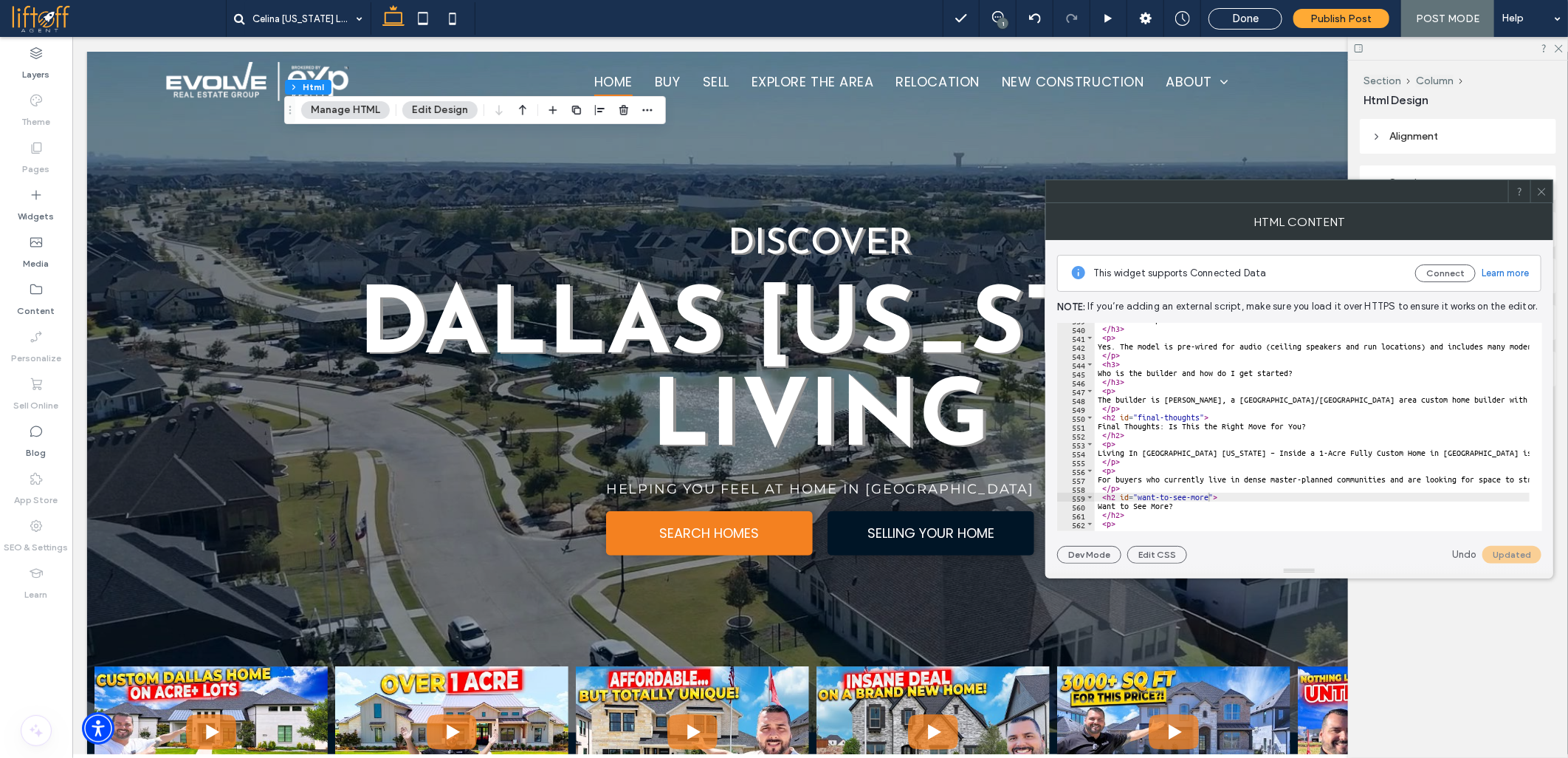
click at [1546, 193] on icon at bounding box center [1542, 191] width 11 height 11
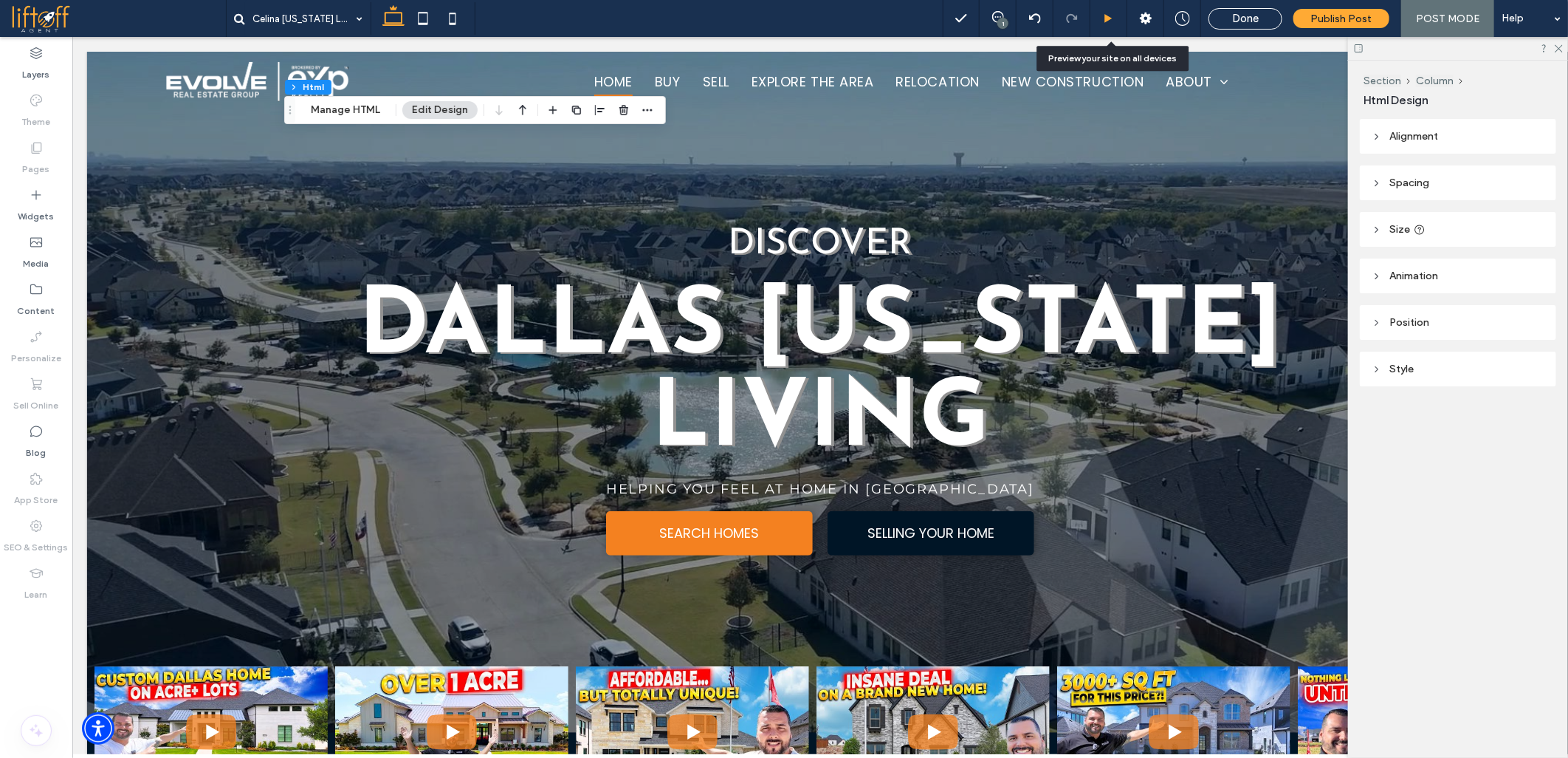
click at [1114, 14] on icon at bounding box center [1108, 19] width 11 height 11
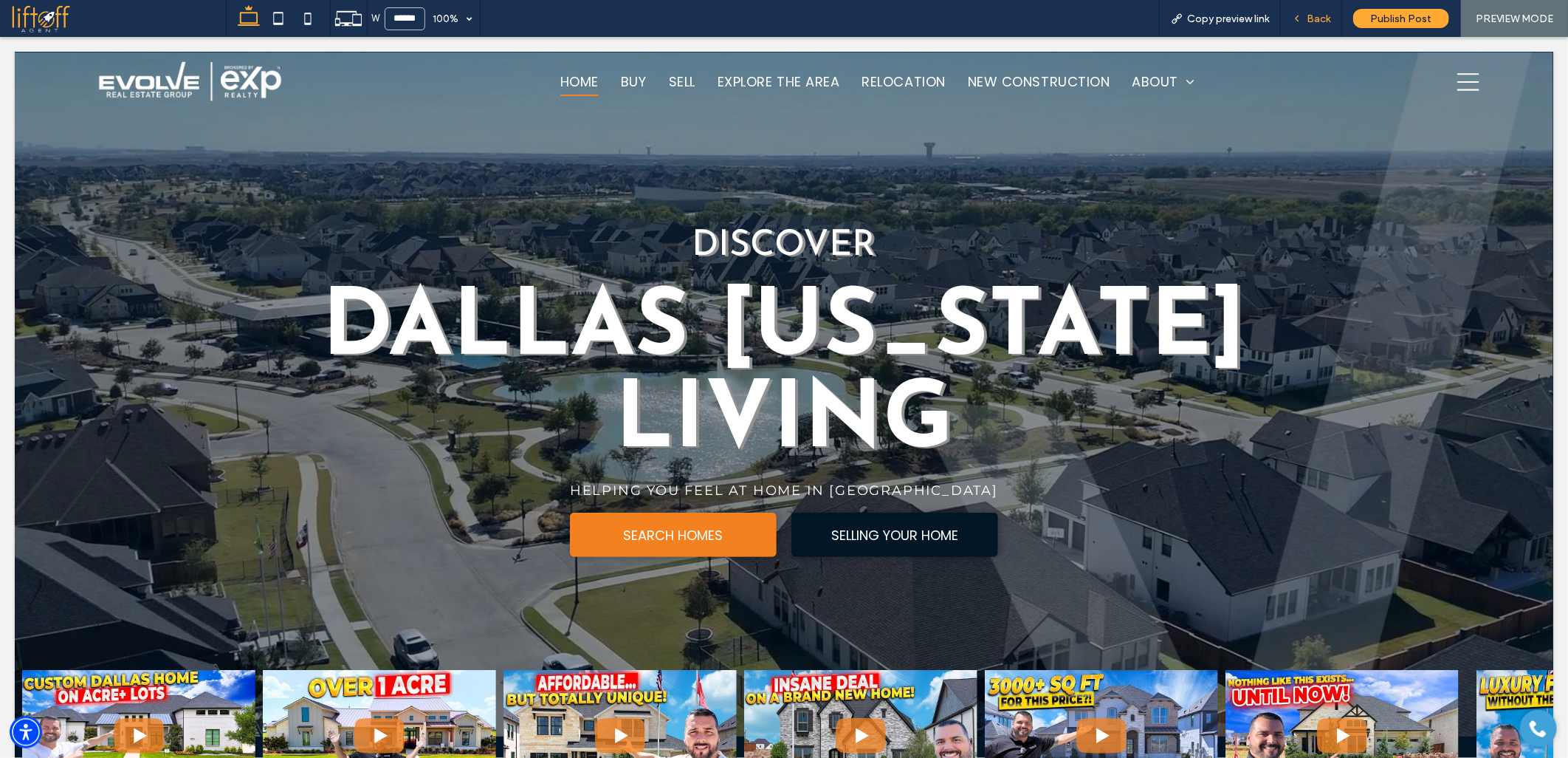
click at [1318, 18] on span "Back" at bounding box center [1318, 19] width 23 height 13
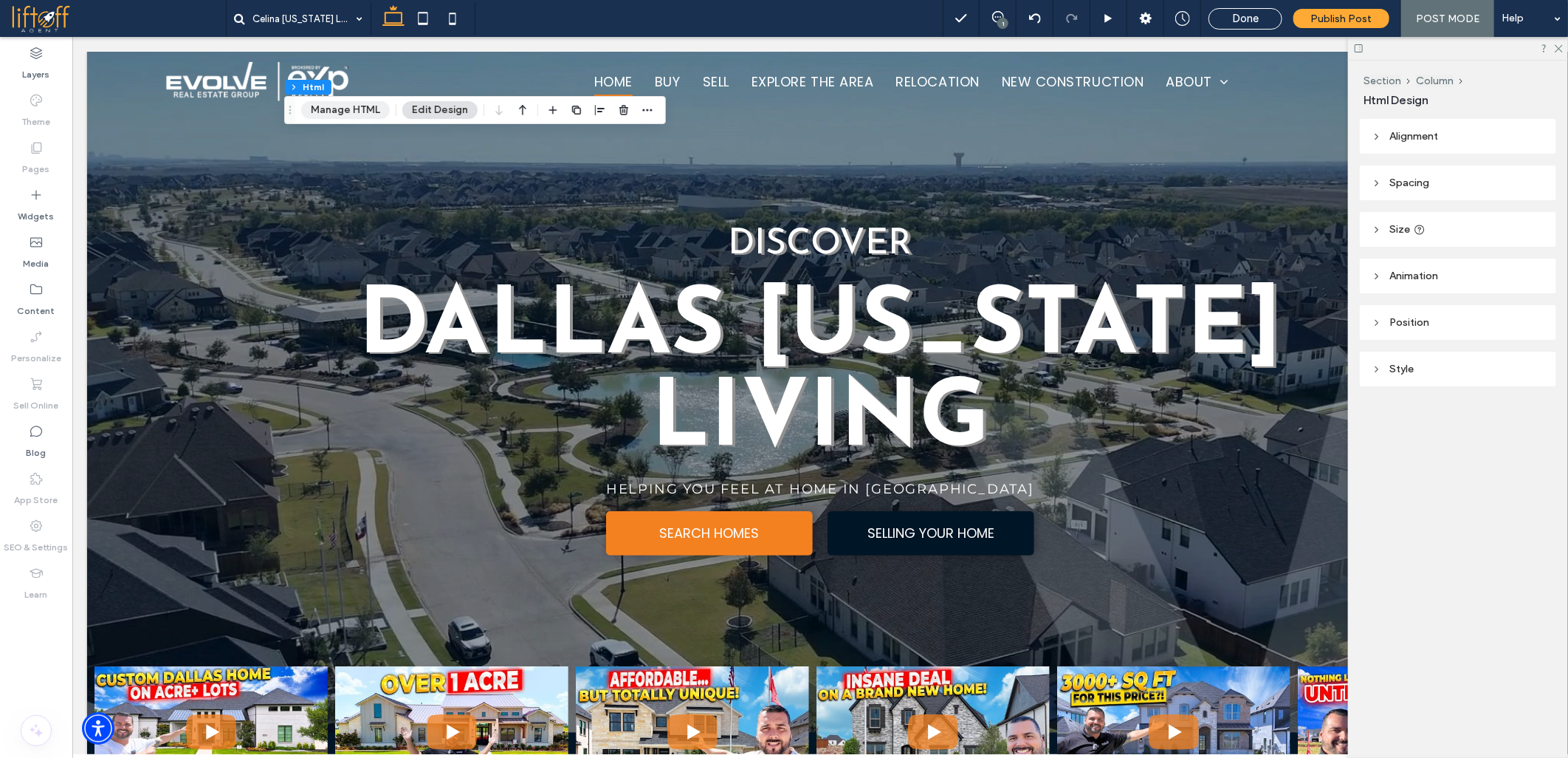
click at [333, 106] on button "Manage HTML" at bounding box center [345, 110] width 88 height 17
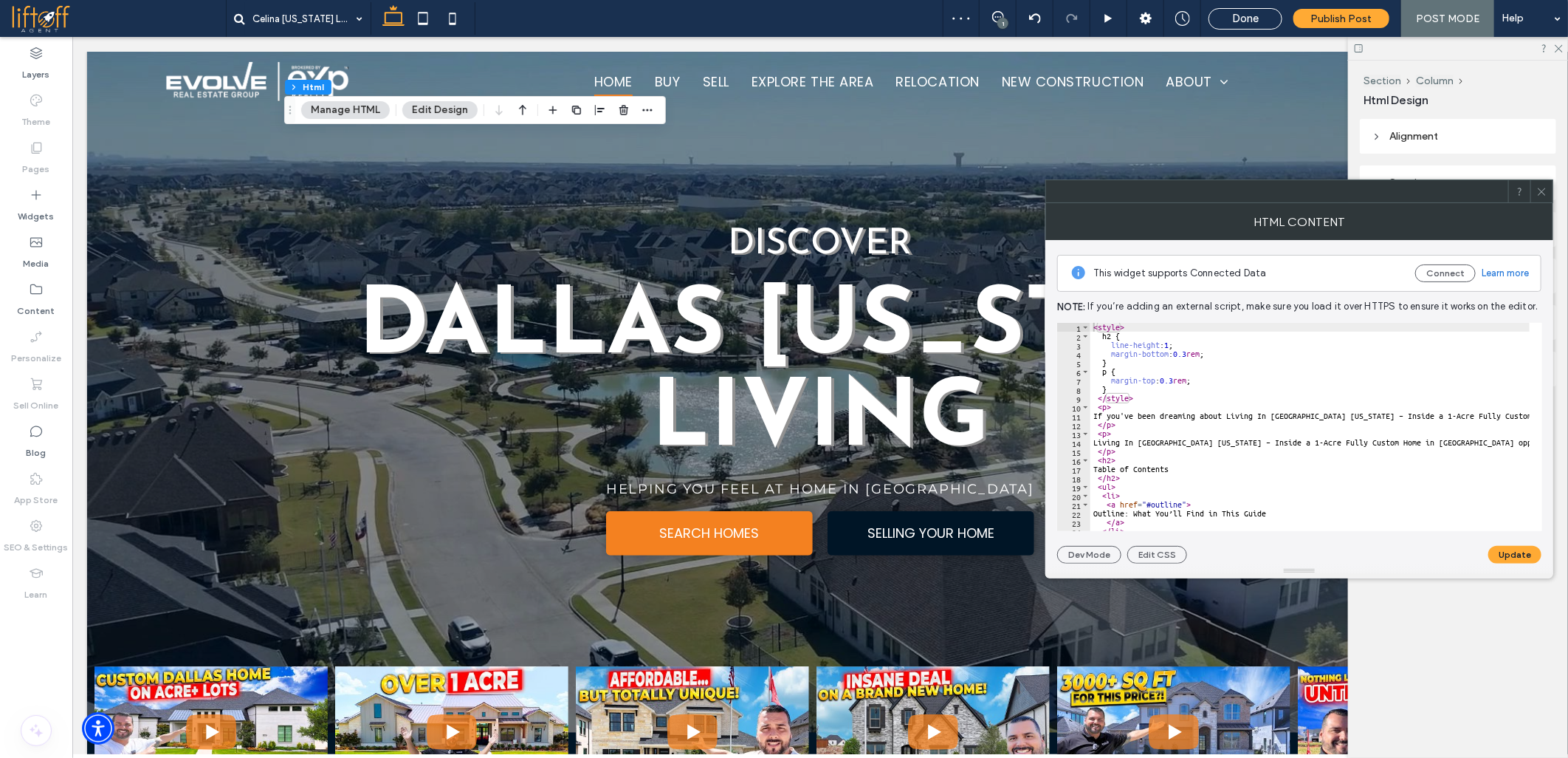
type textarea "**********"
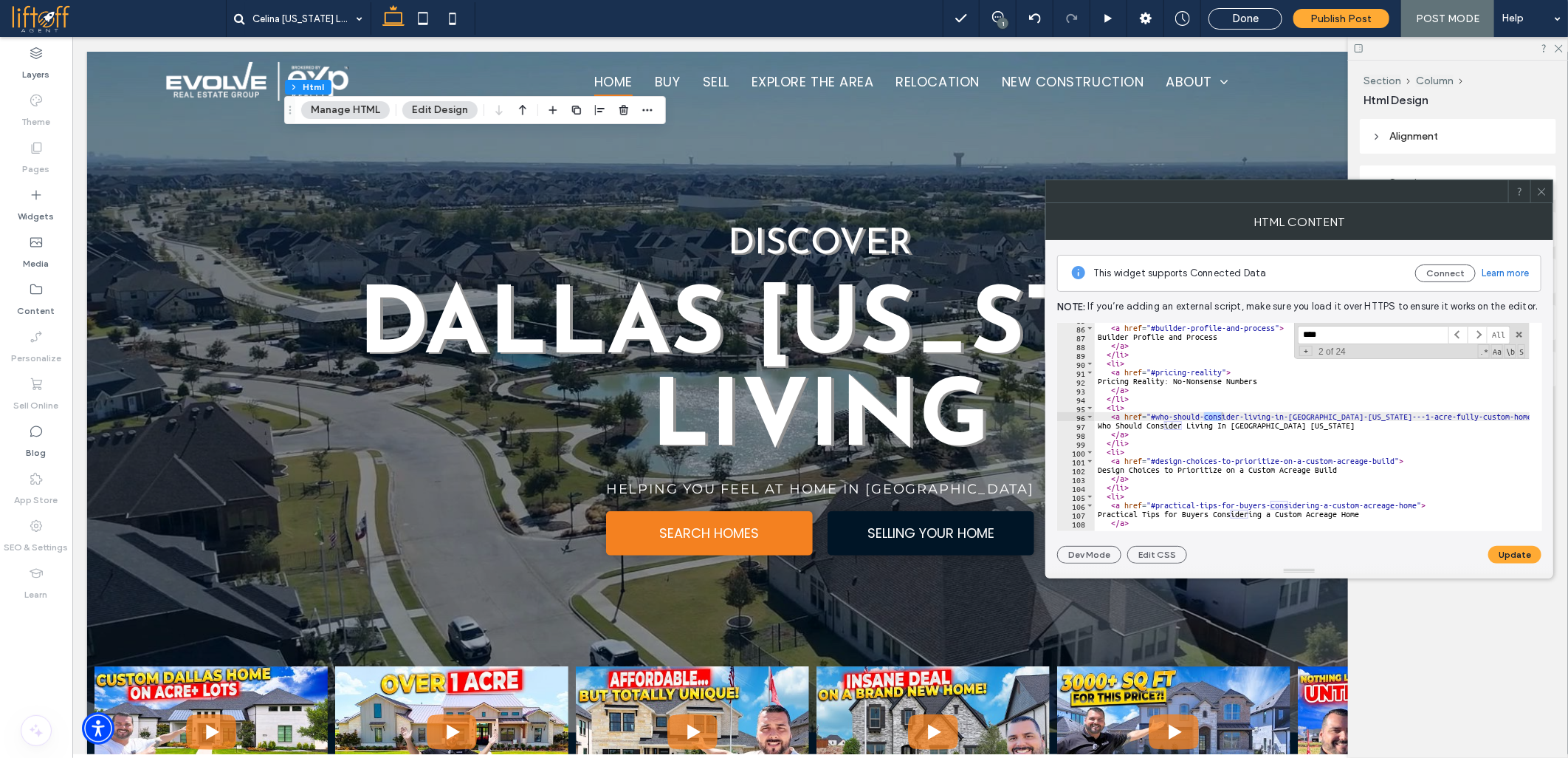
scroll to position [753, 0]
type input "********"
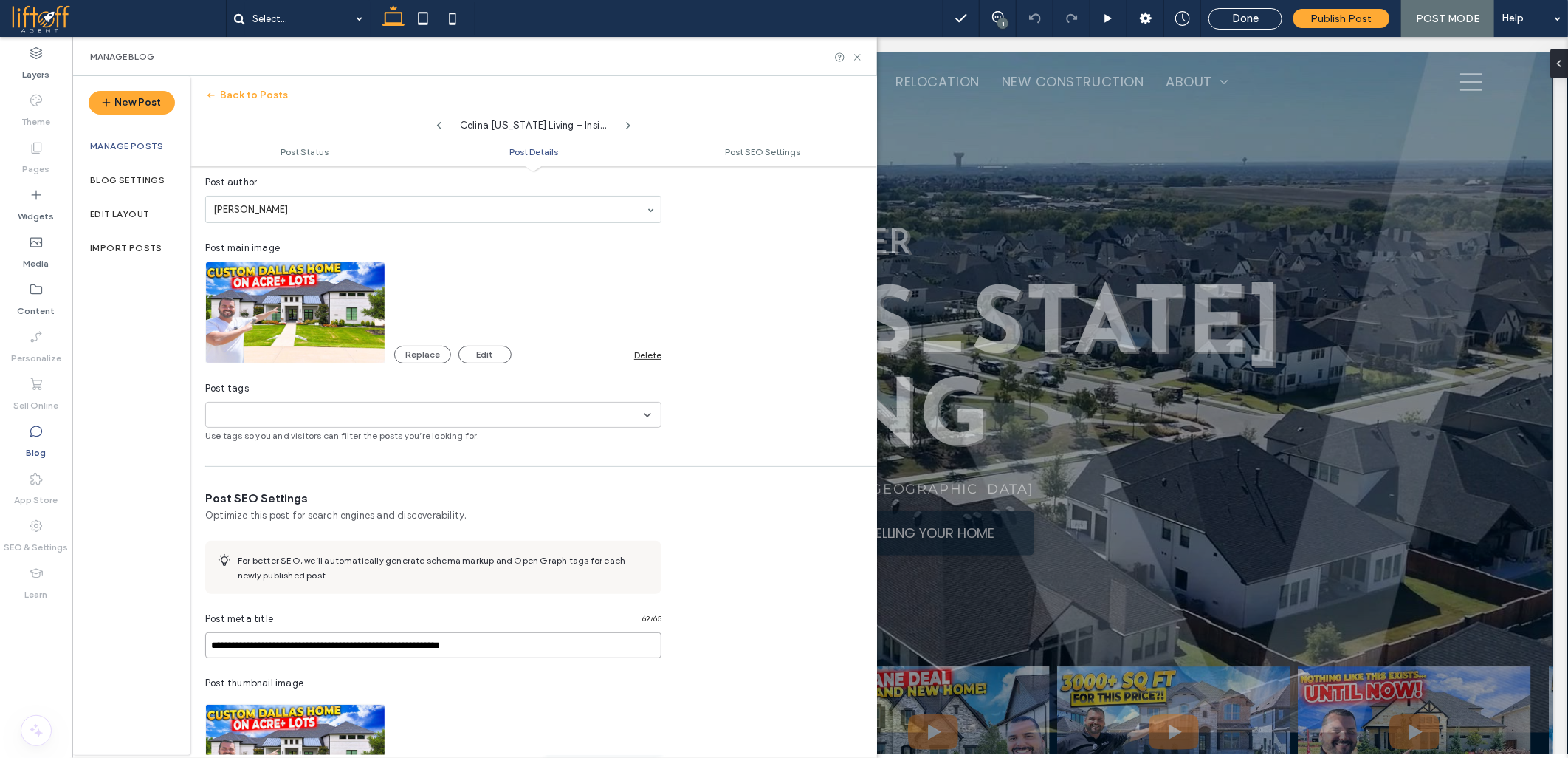
click at [261, 651] on input "**********" at bounding box center [434, 645] width 456 height 26
paste input "***"
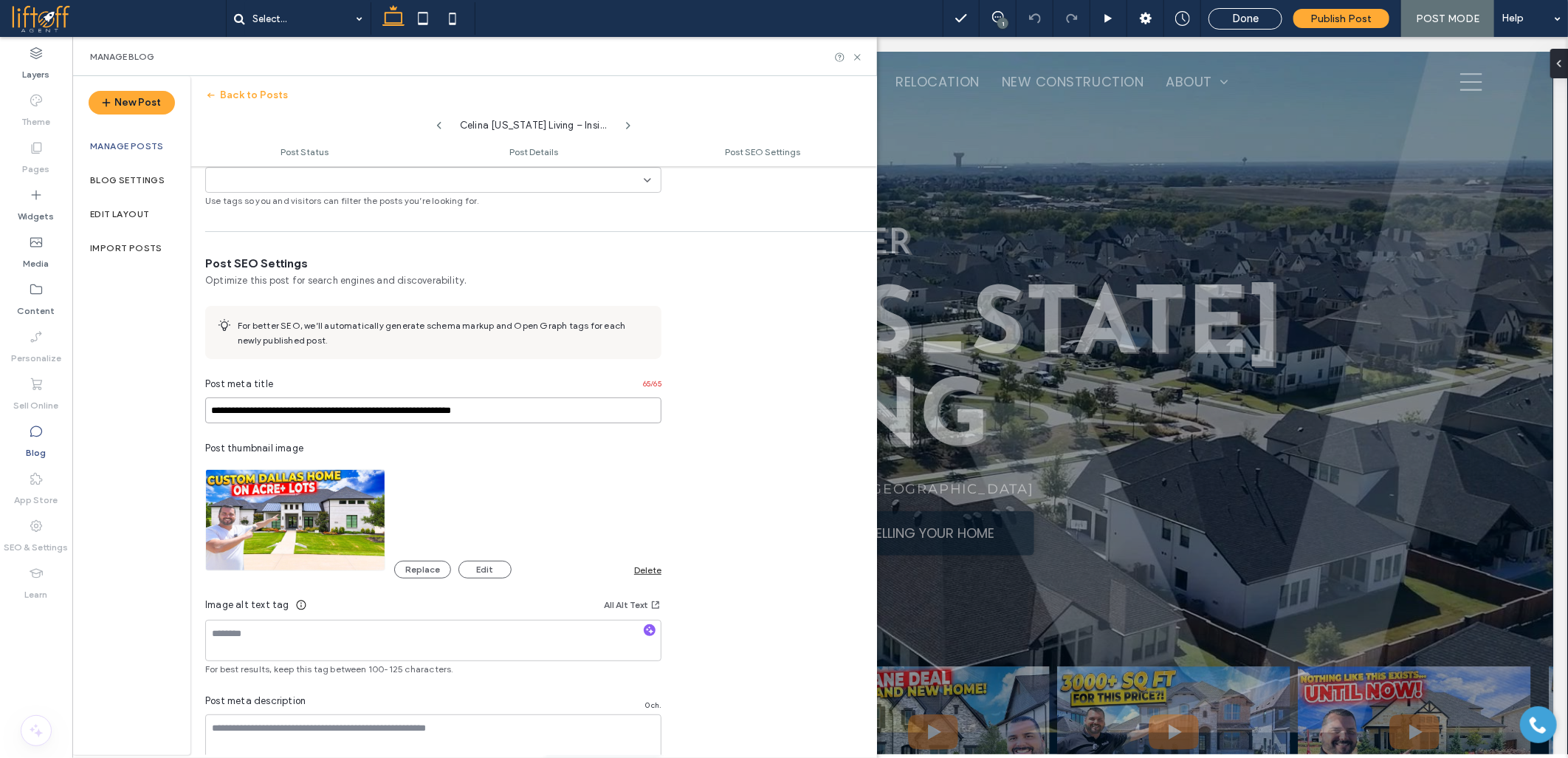
scroll to position [707, 0]
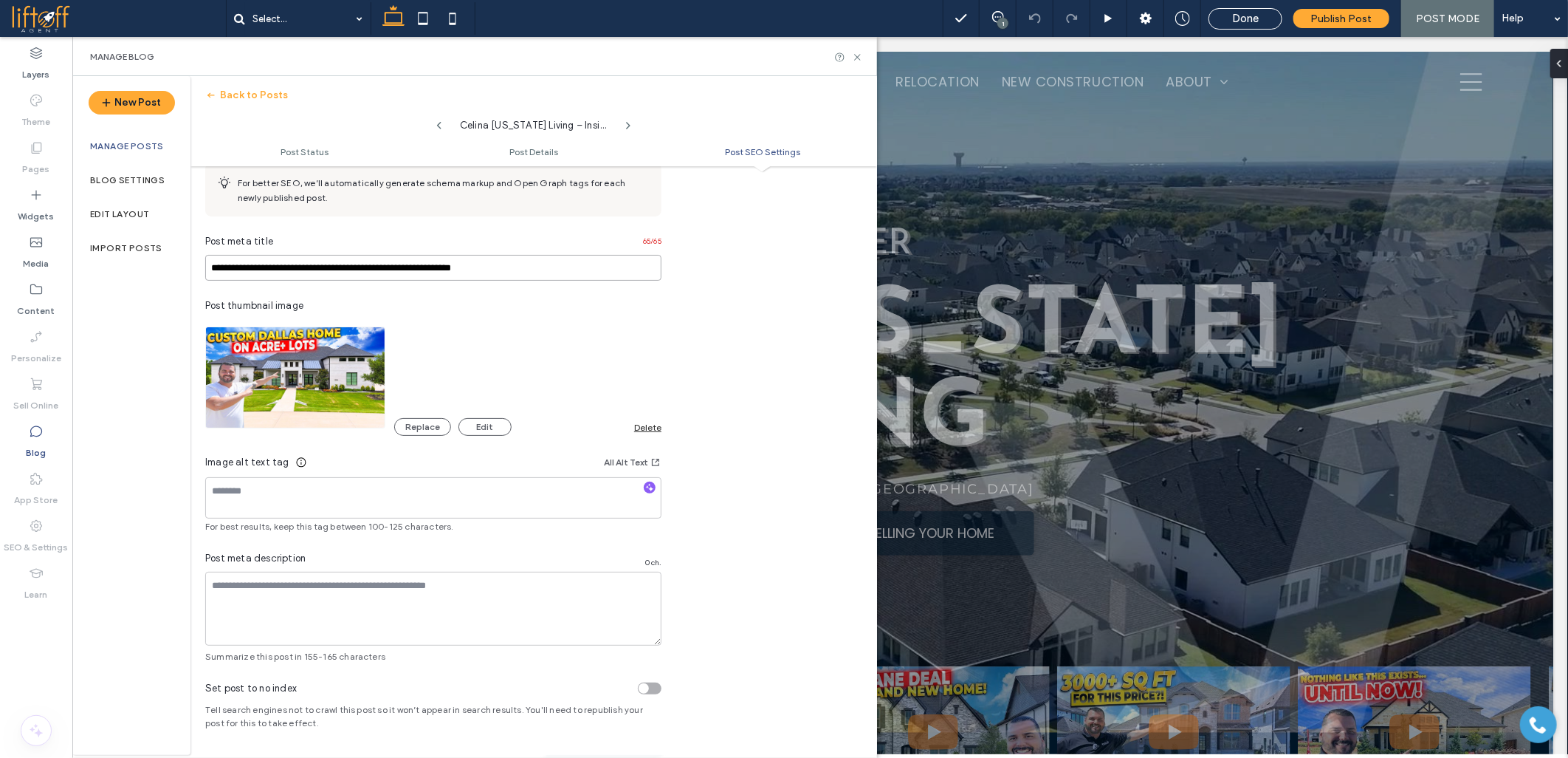
type input "**********"
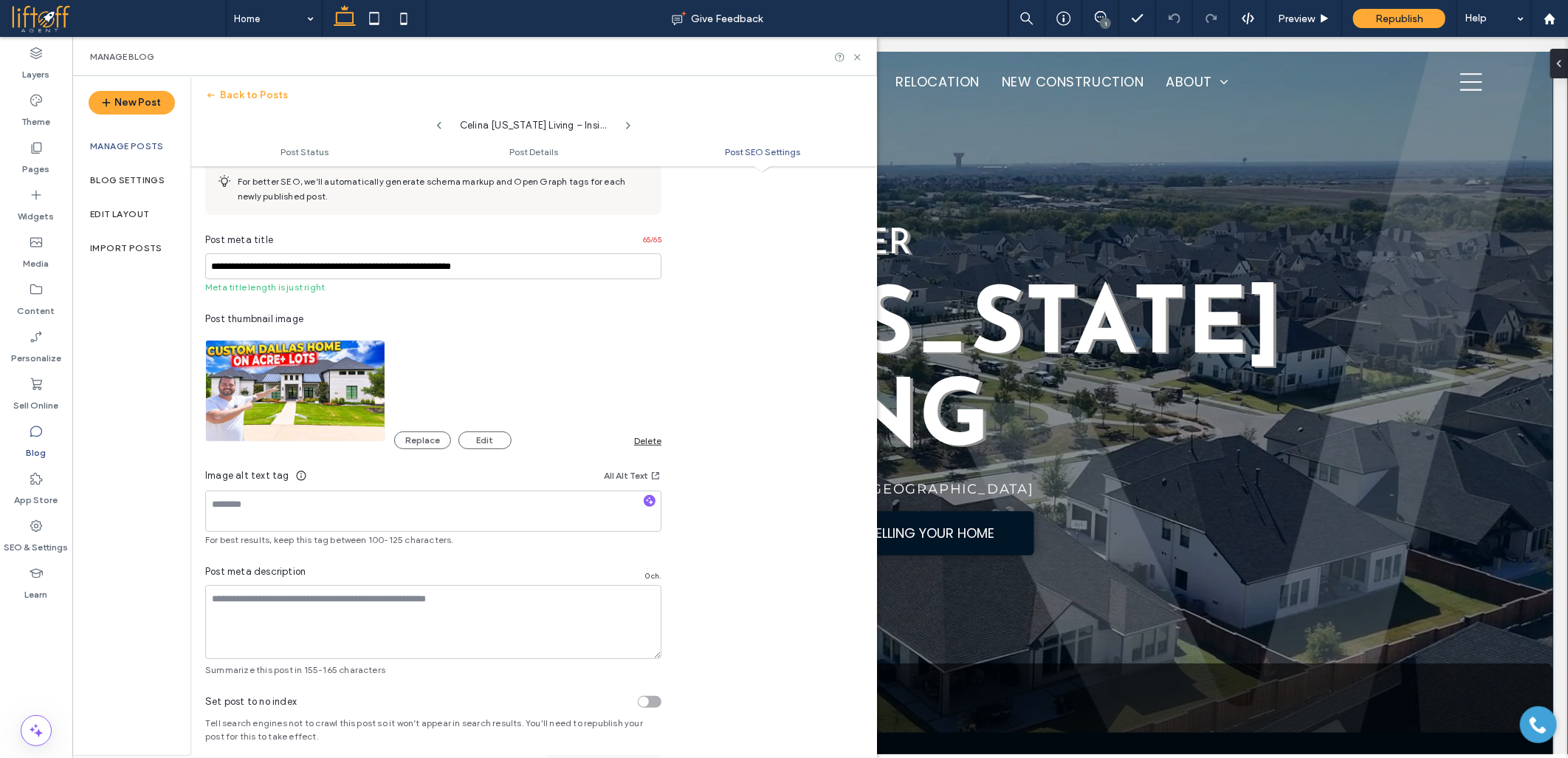
scroll to position [0, 0]
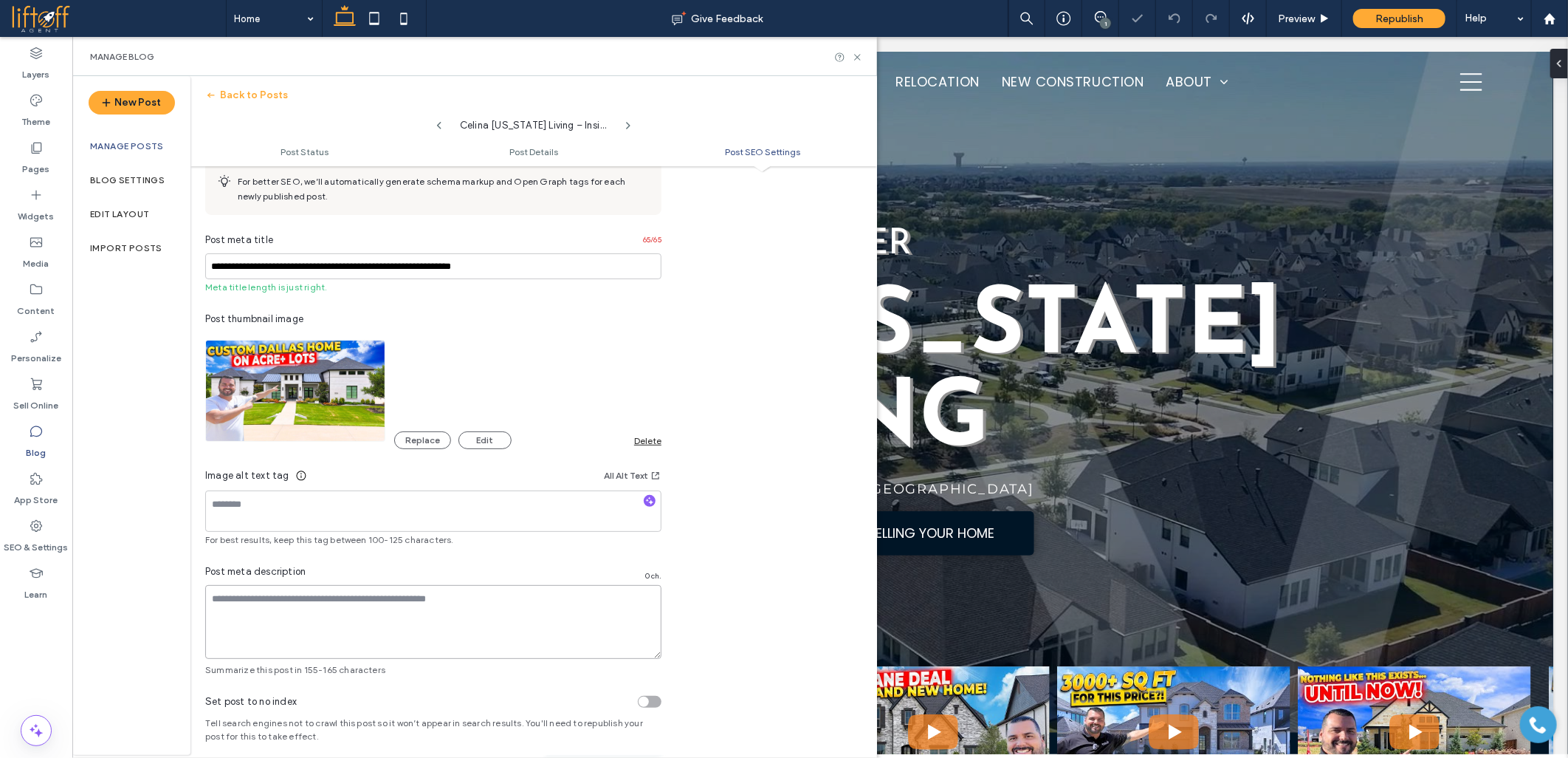
drag, startPoint x: 409, startPoint y: 617, endPoint x: 400, endPoint y: 627, distance: 13.5
click at [407, 619] on textarea at bounding box center [434, 622] width 456 height 74
paste textarea "**********"
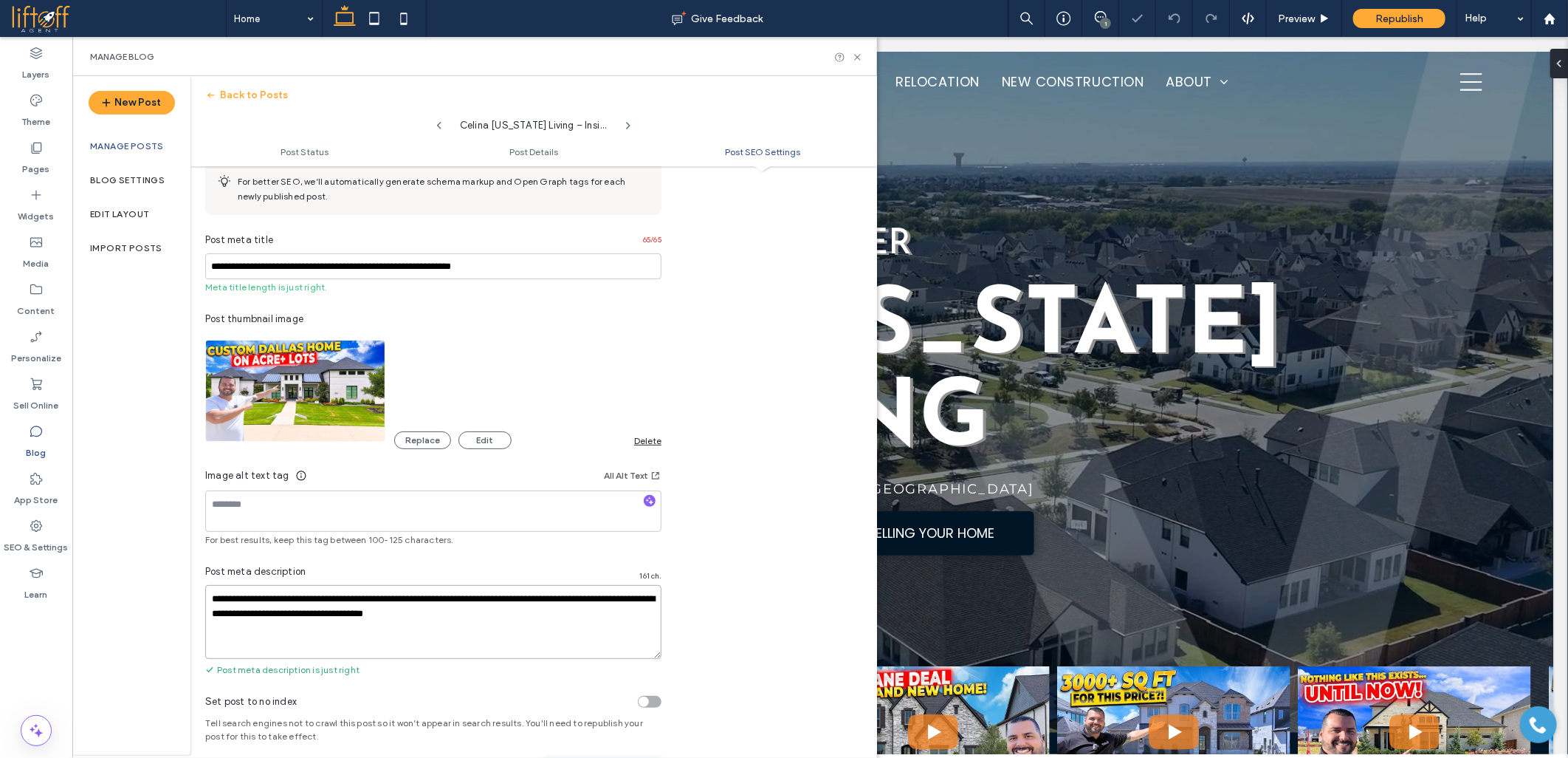
click at [279, 602] on textarea "**********" at bounding box center [434, 622] width 456 height 74
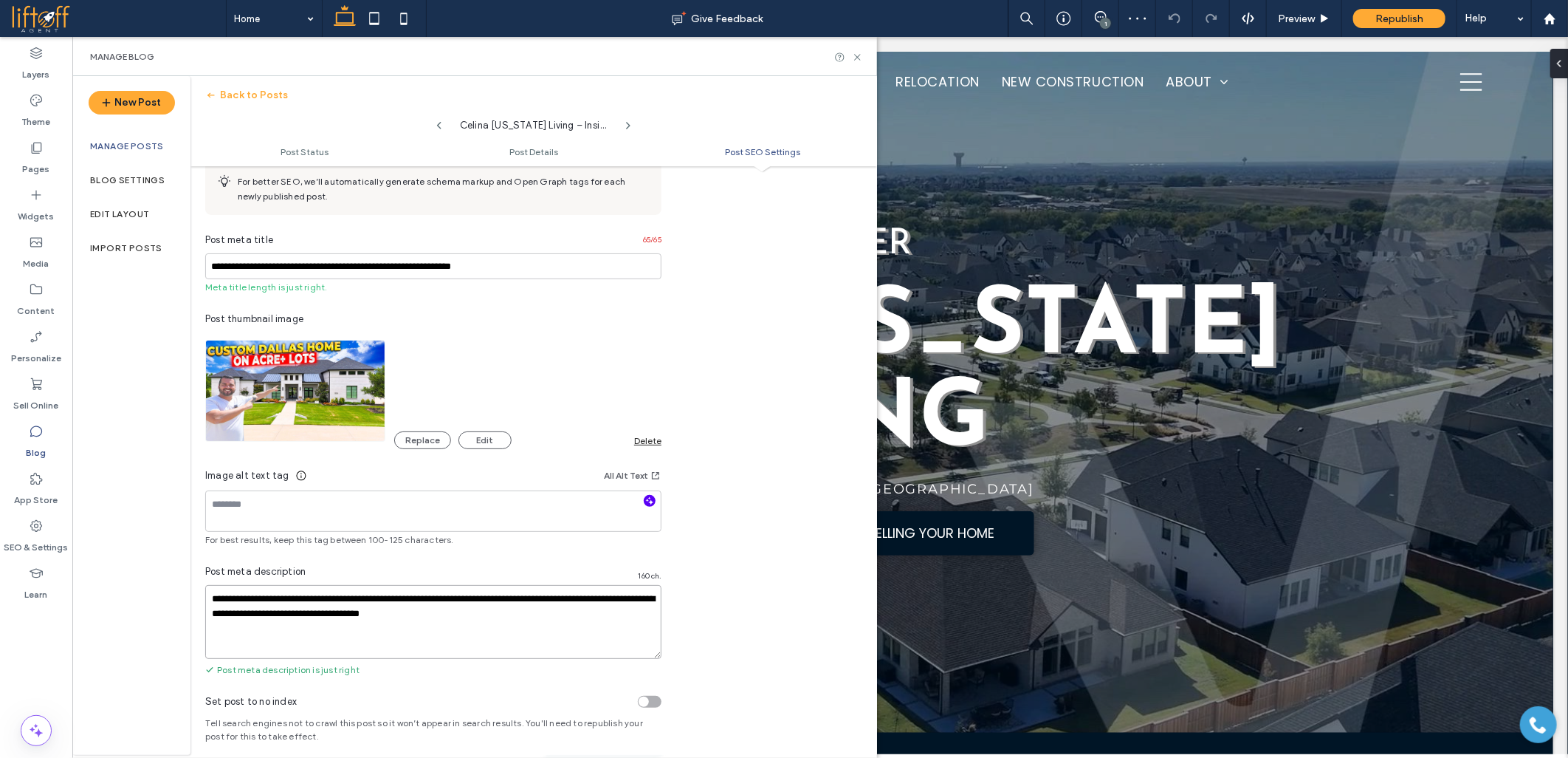
type textarea "**********"
click at [646, 506] on icon "button" at bounding box center [650, 501] width 11 height 11
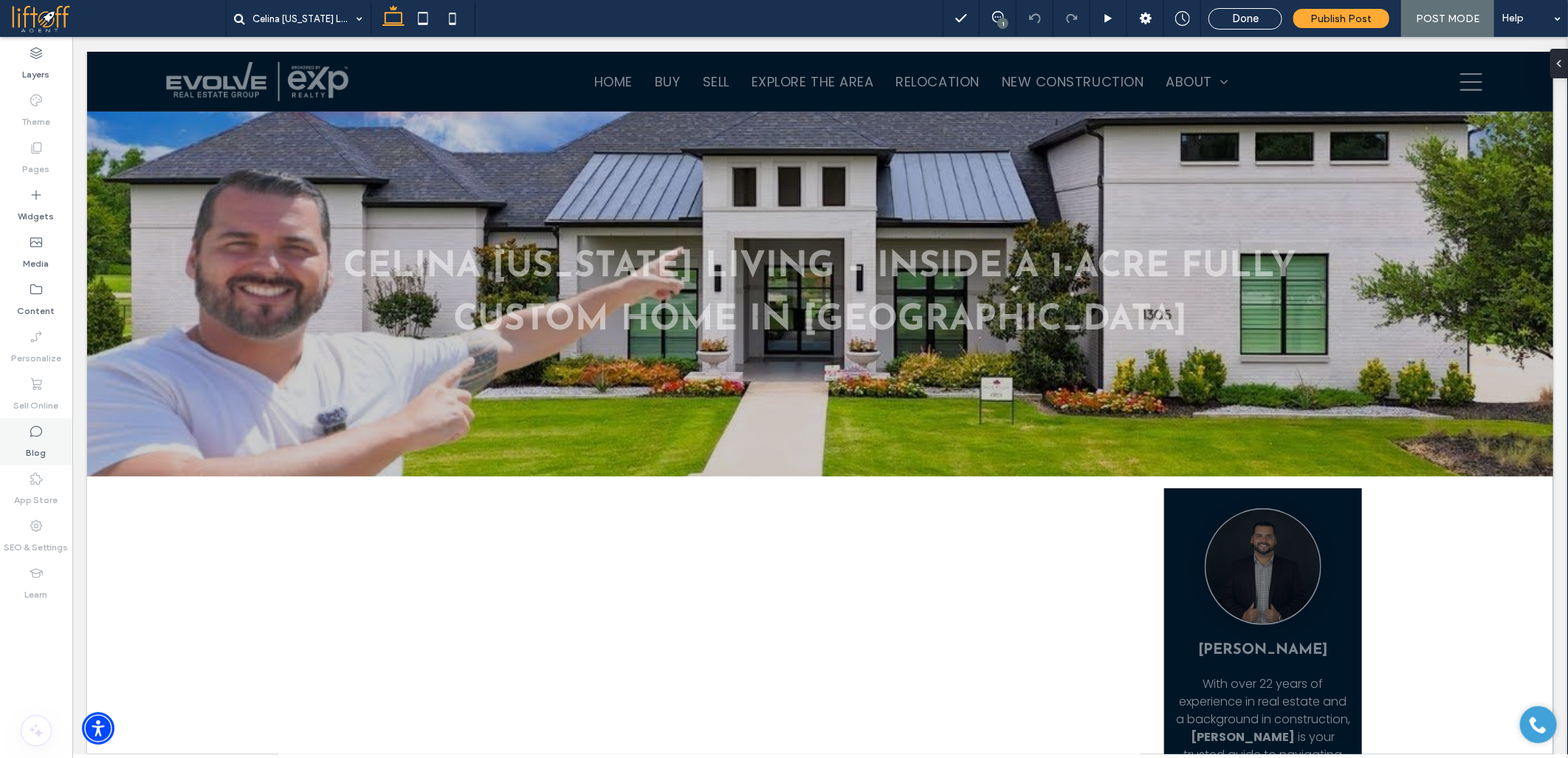
click at [39, 425] on icon at bounding box center [36, 432] width 15 height 15
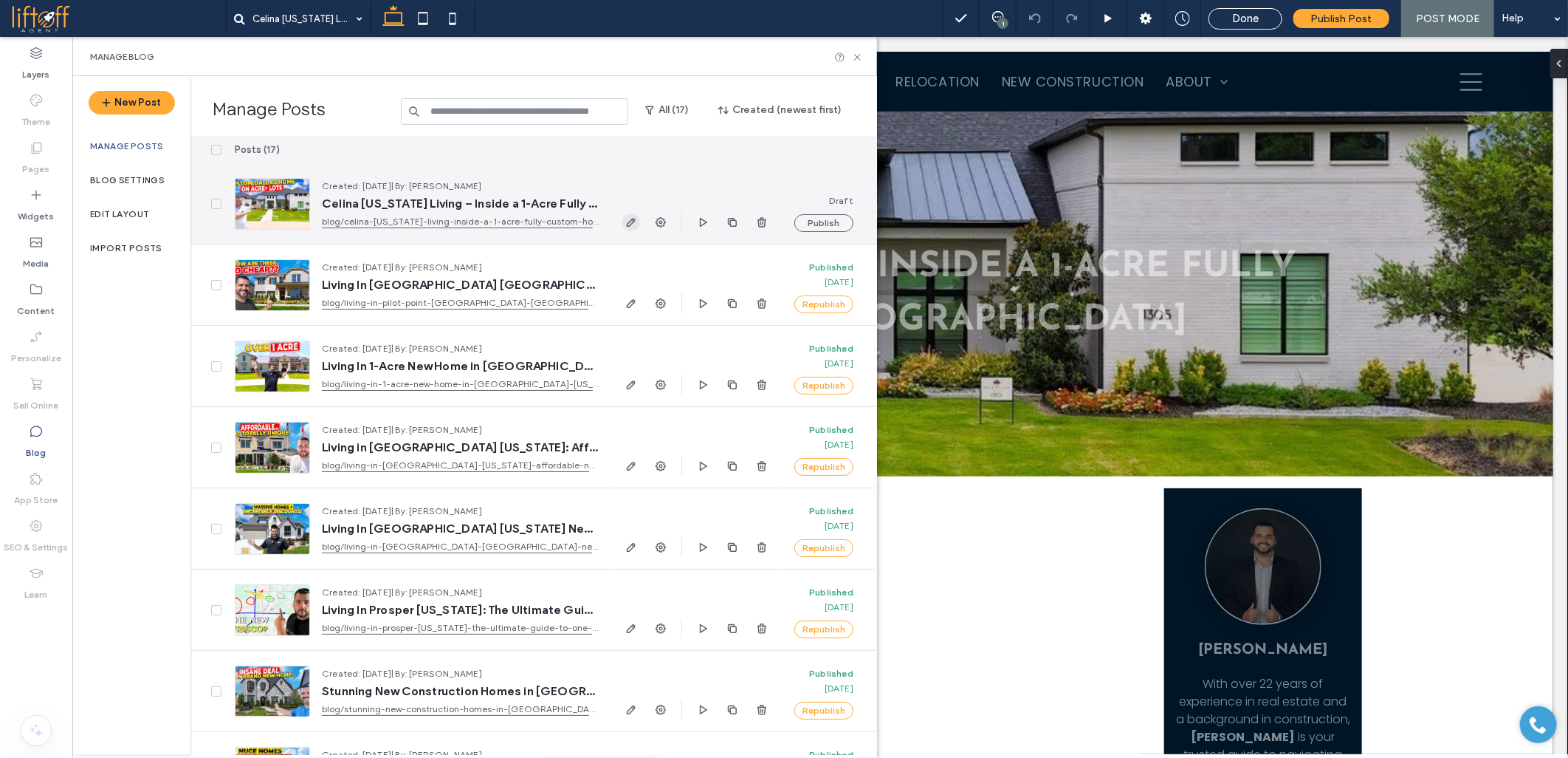
click at [630, 217] on icon "button" at bounding box center [631, 222] width 12 height 12
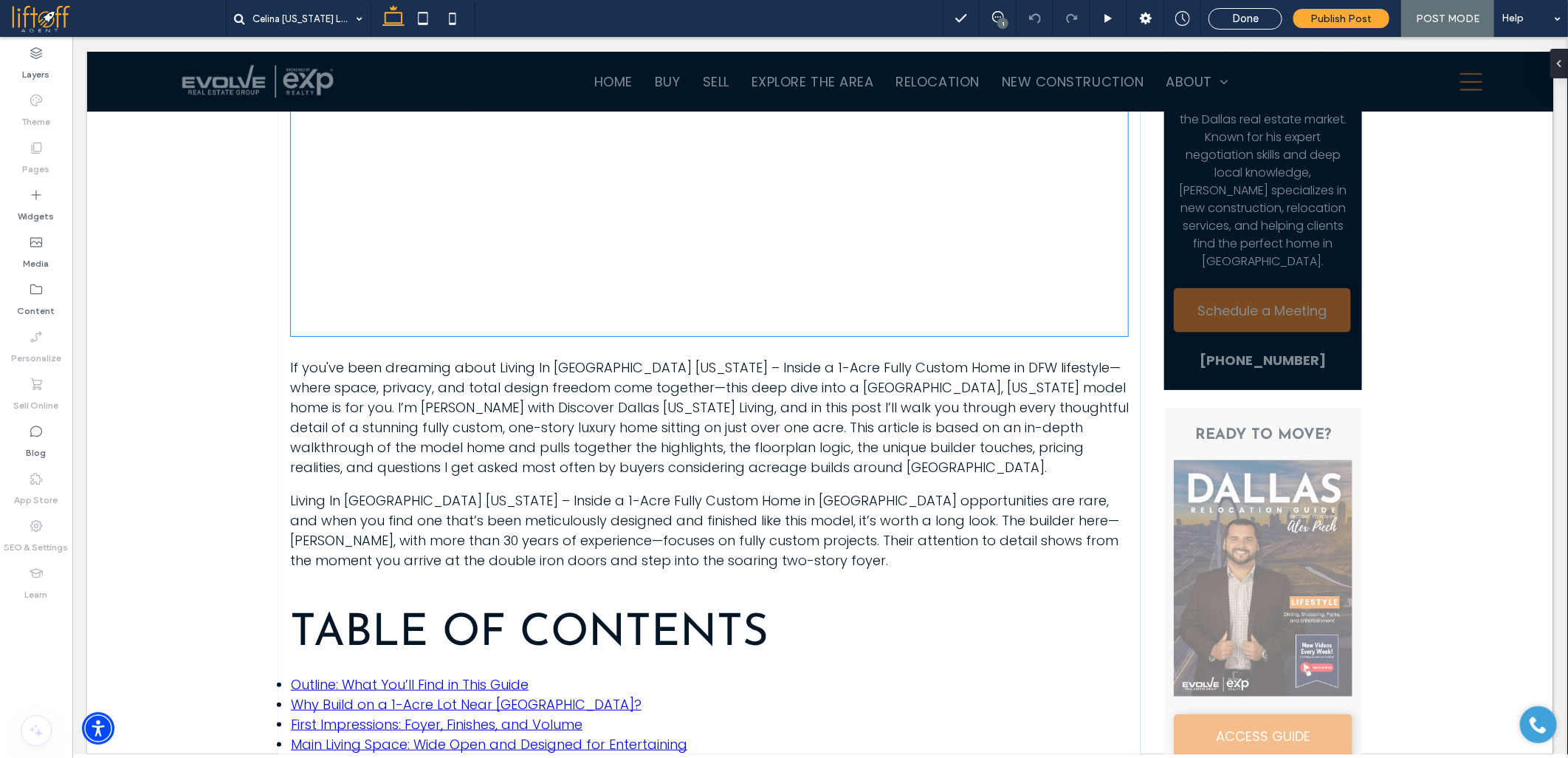
scroll to position [656, 0]
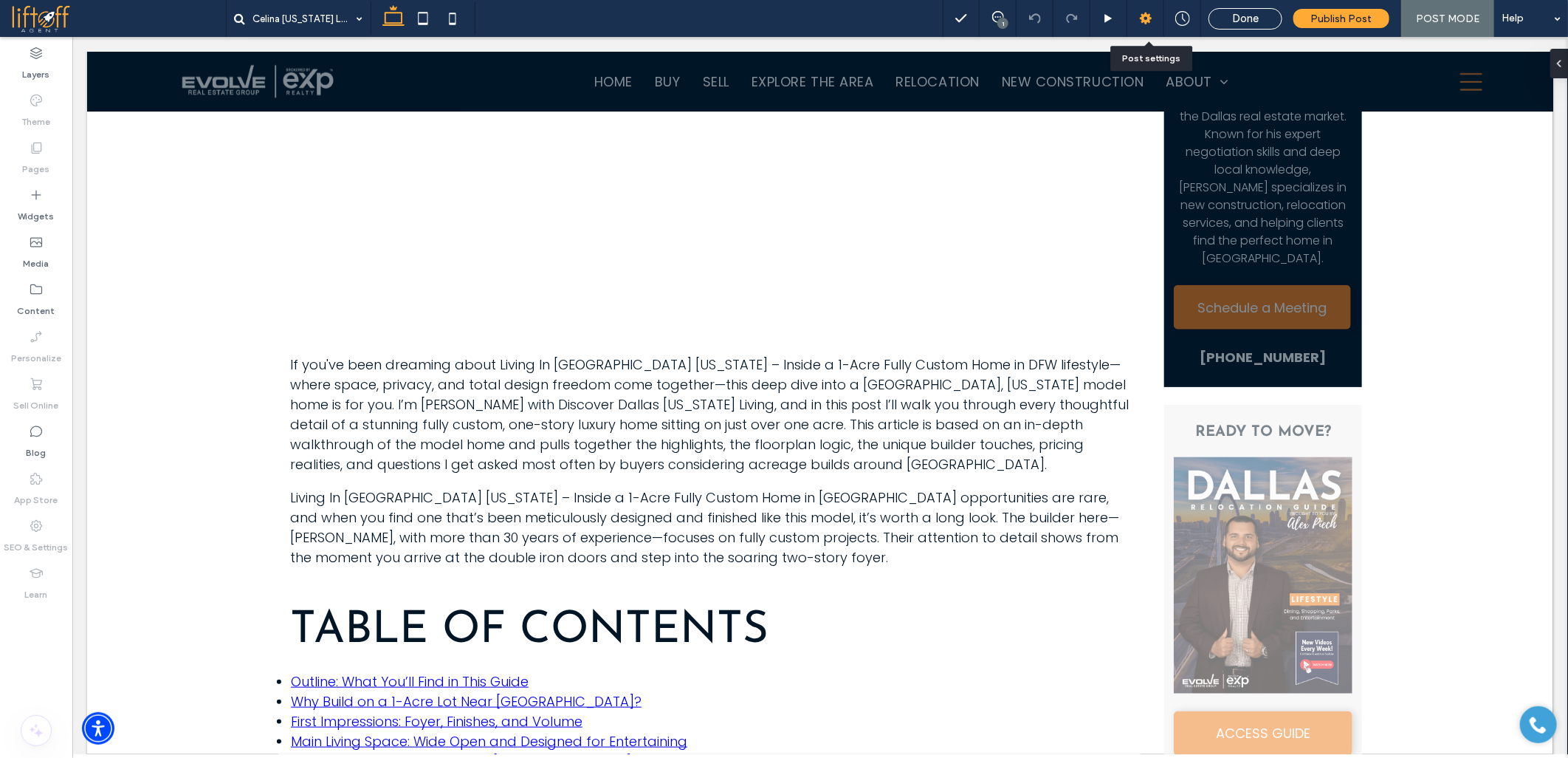
click at [1141, 17] on icon at bounding box center [1146, 19] width 15 height 15
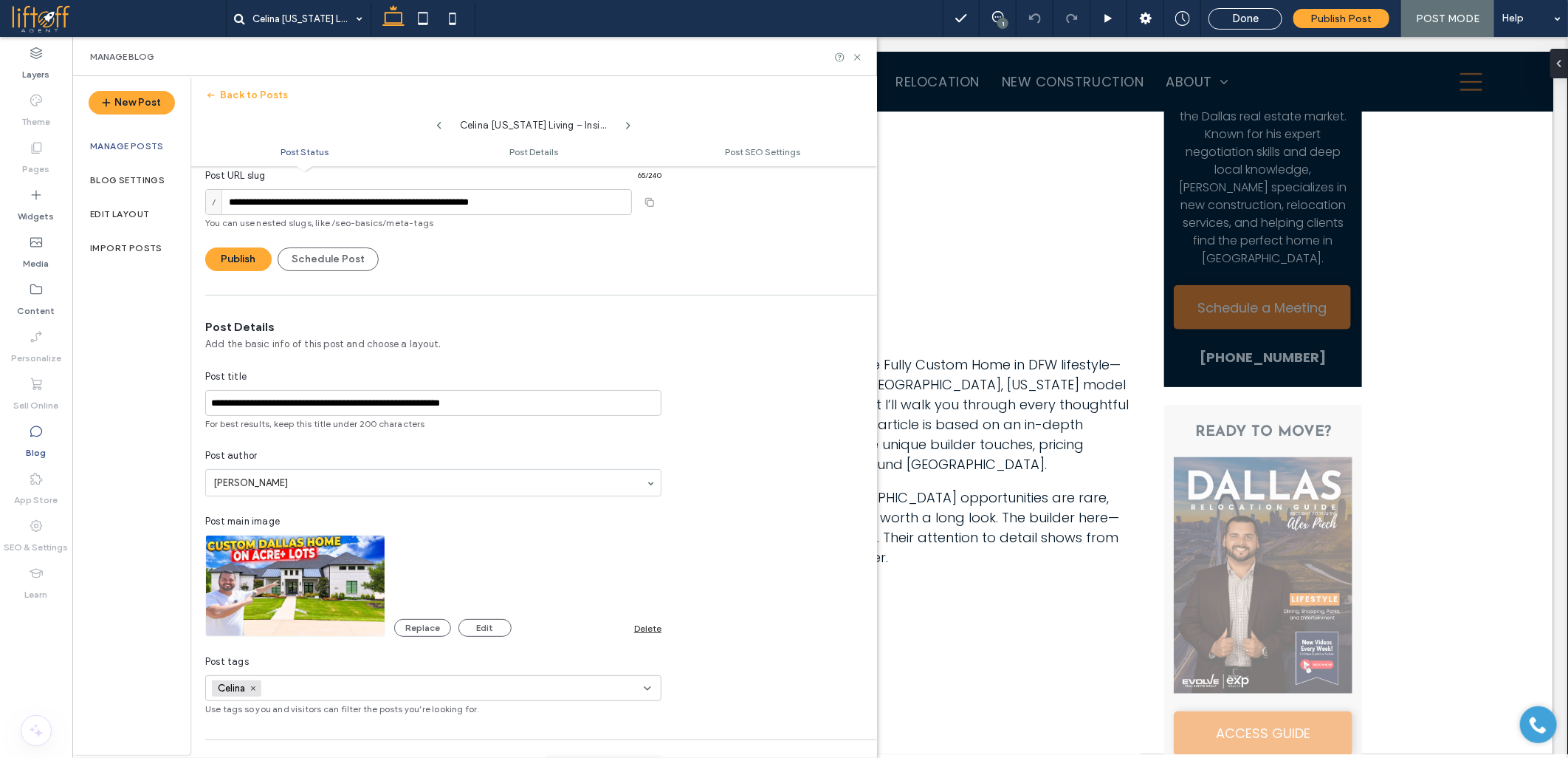
scroll to position [0, 0]
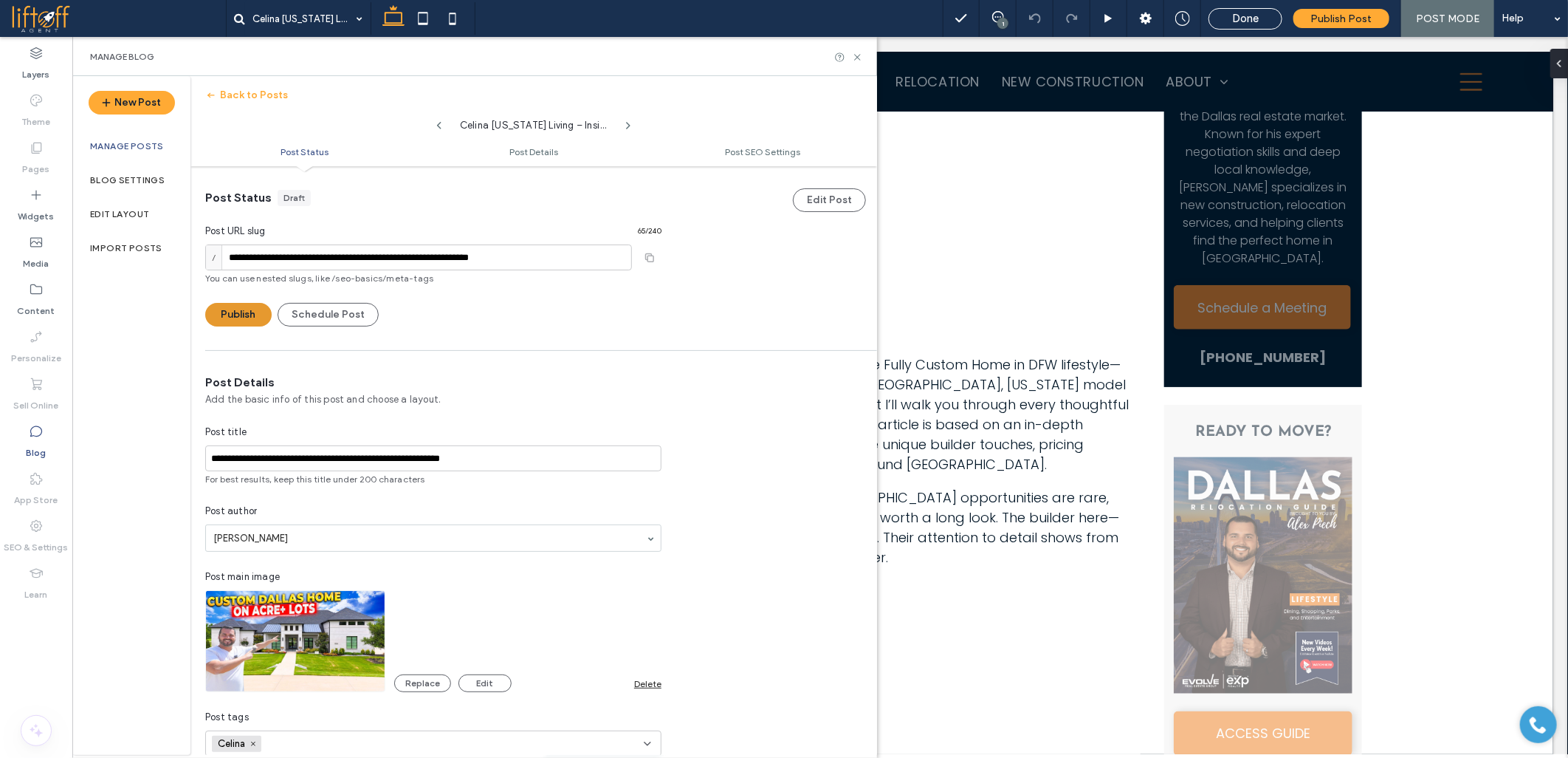
click at [251, 317] on button "Publish" at bounding box center [239, 314] width 66 height 23
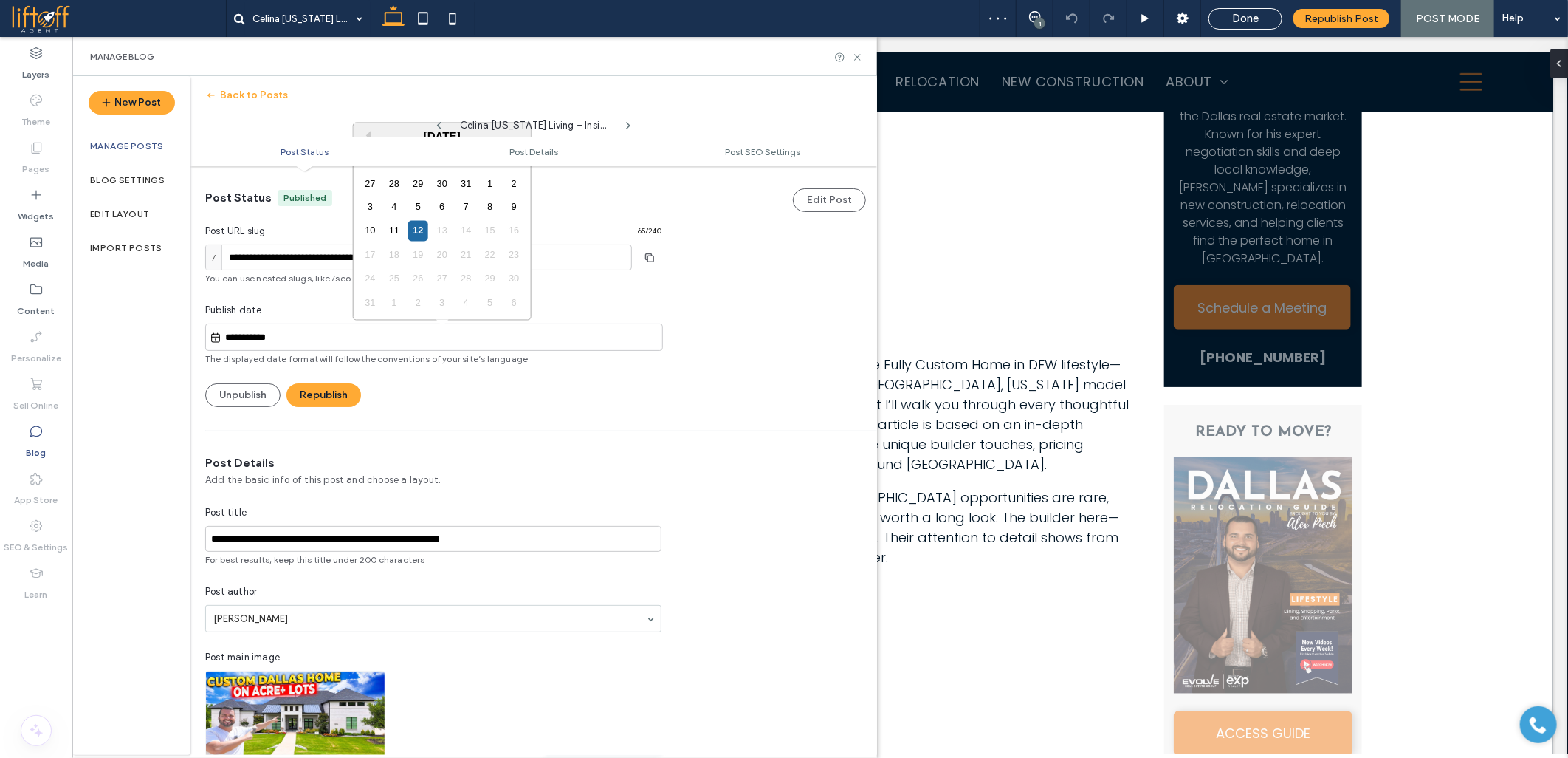
click at [291, 339] on input "**********" at bounding box center [442, 337] width 441 height 17
click at [513, 204] on div "9" at bounding box center [514, 207] width 20 height 20
type input "**********"
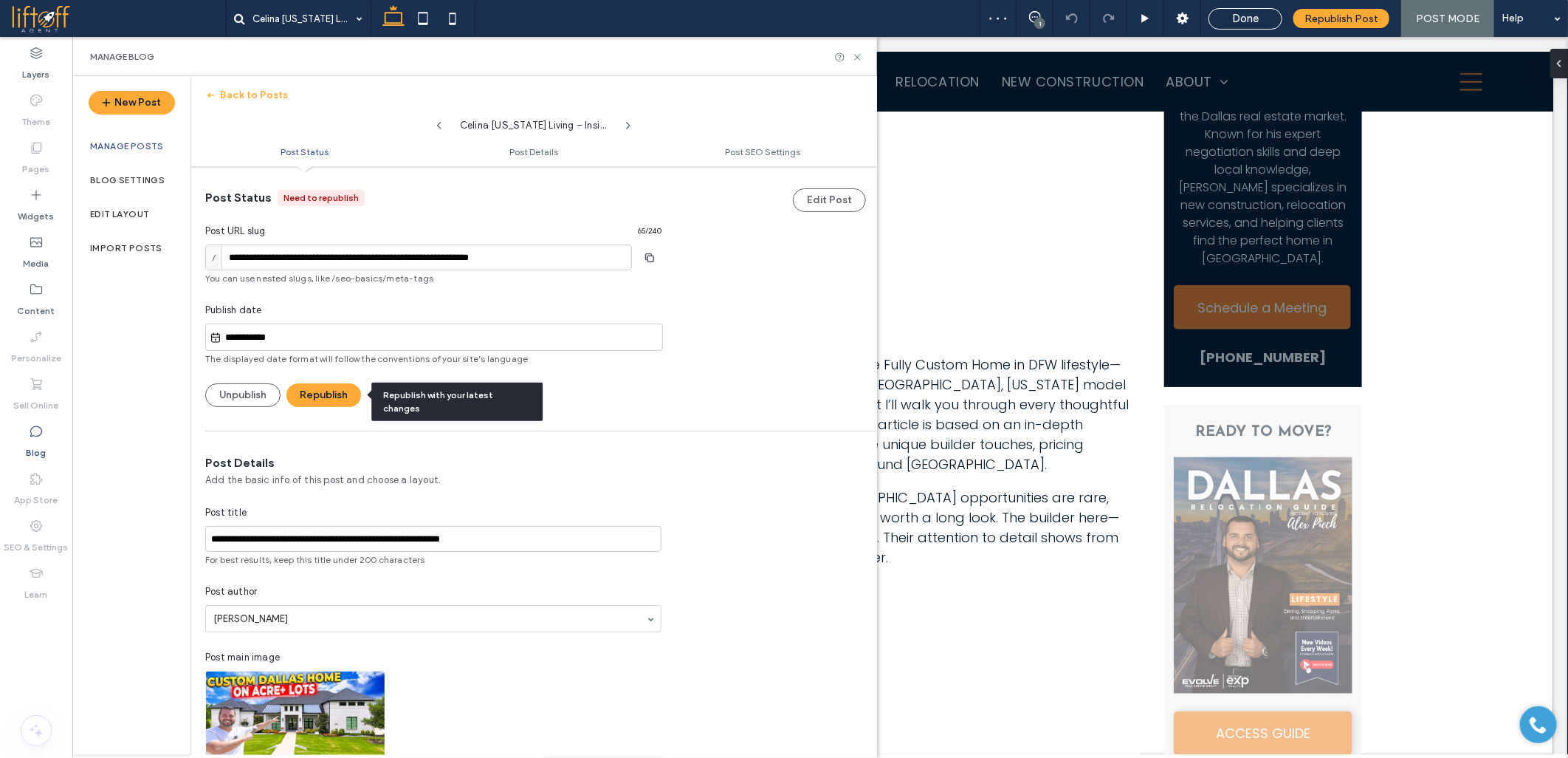
click at [328, 401] on button "Republish" at bounding box center [323, 394] width 75 height 23
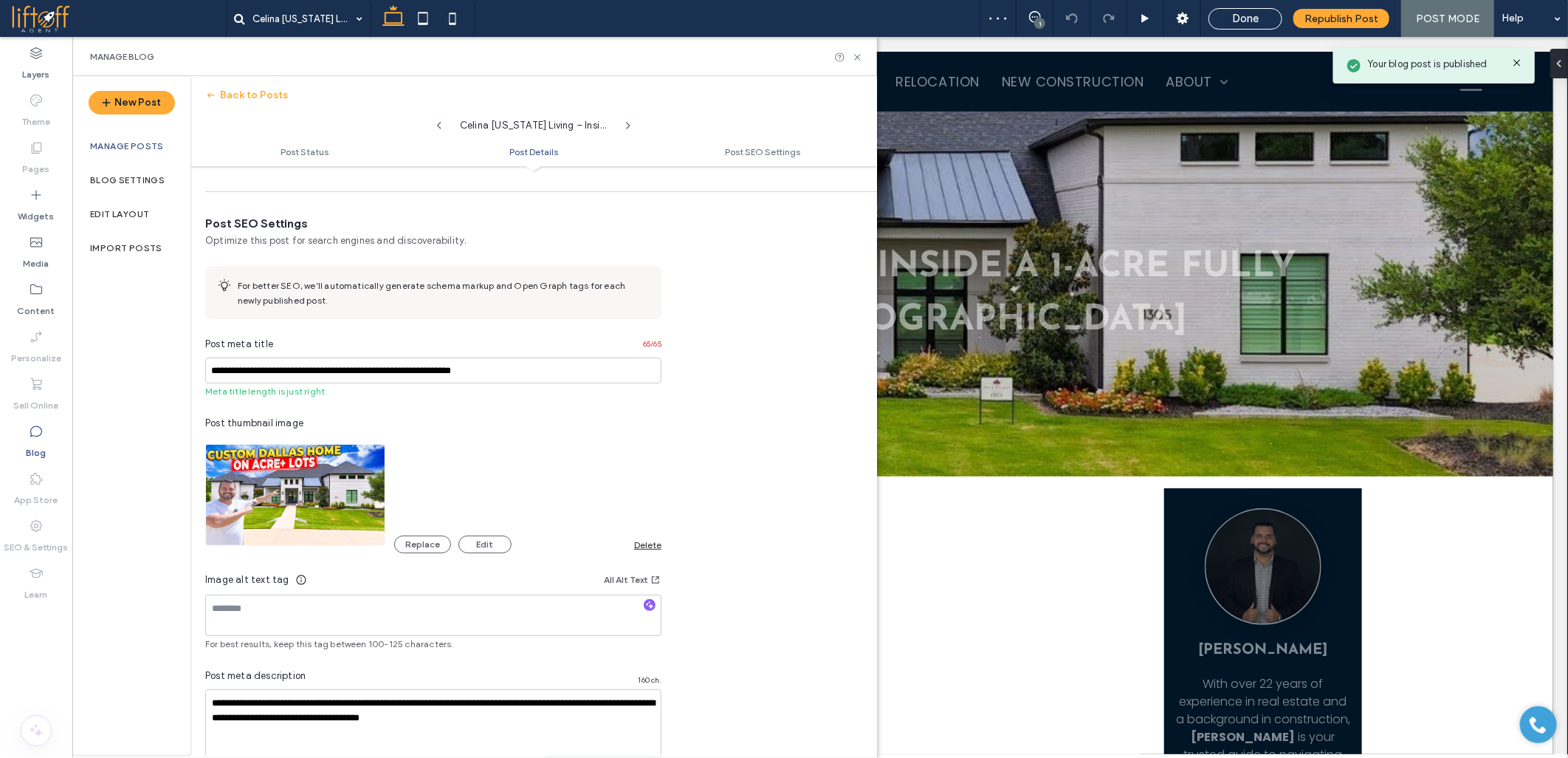
scroll to position [803, 0]
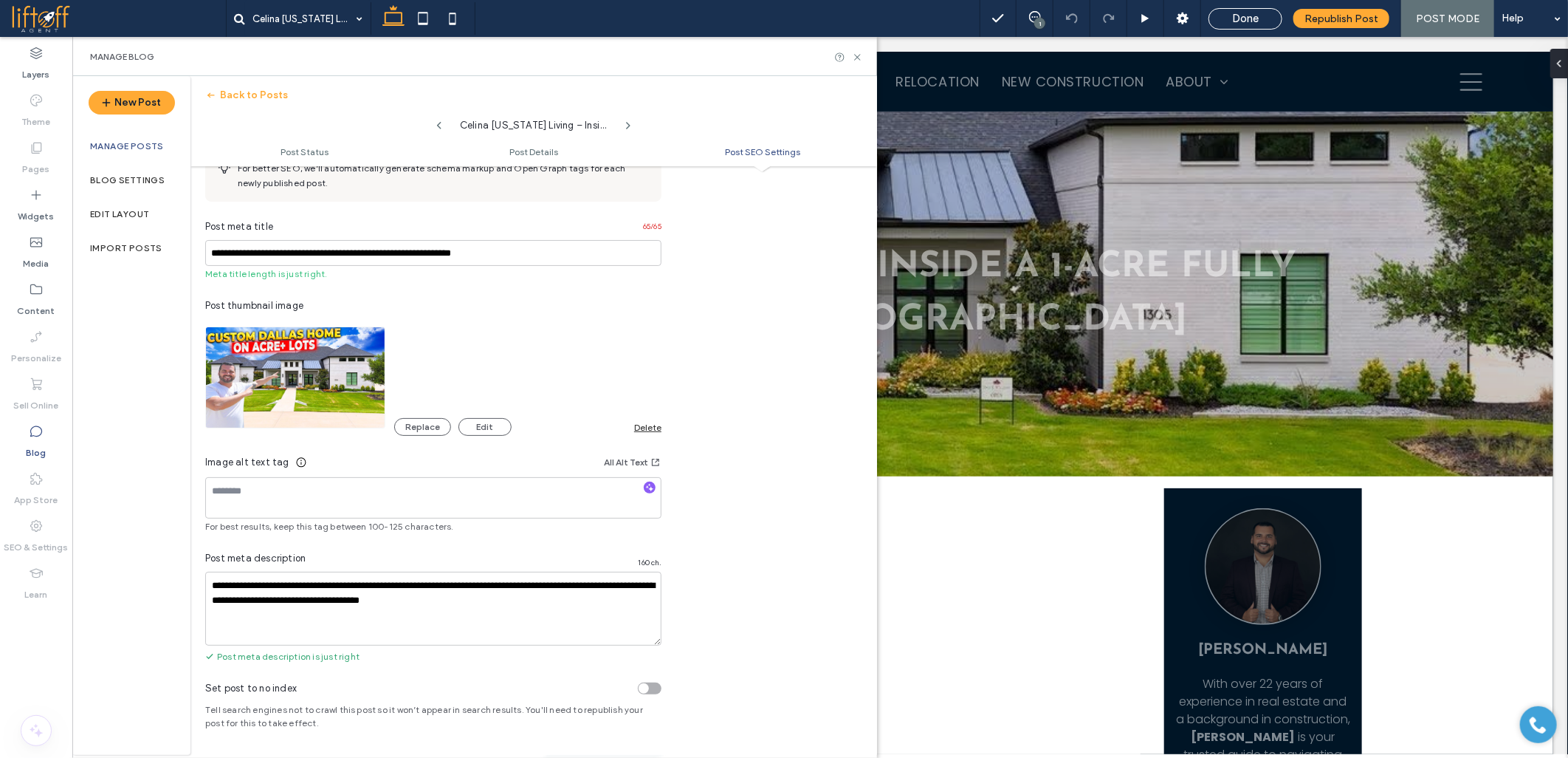
click at [54, 11] on span at bounding box center [119, 18] width 215 height 29
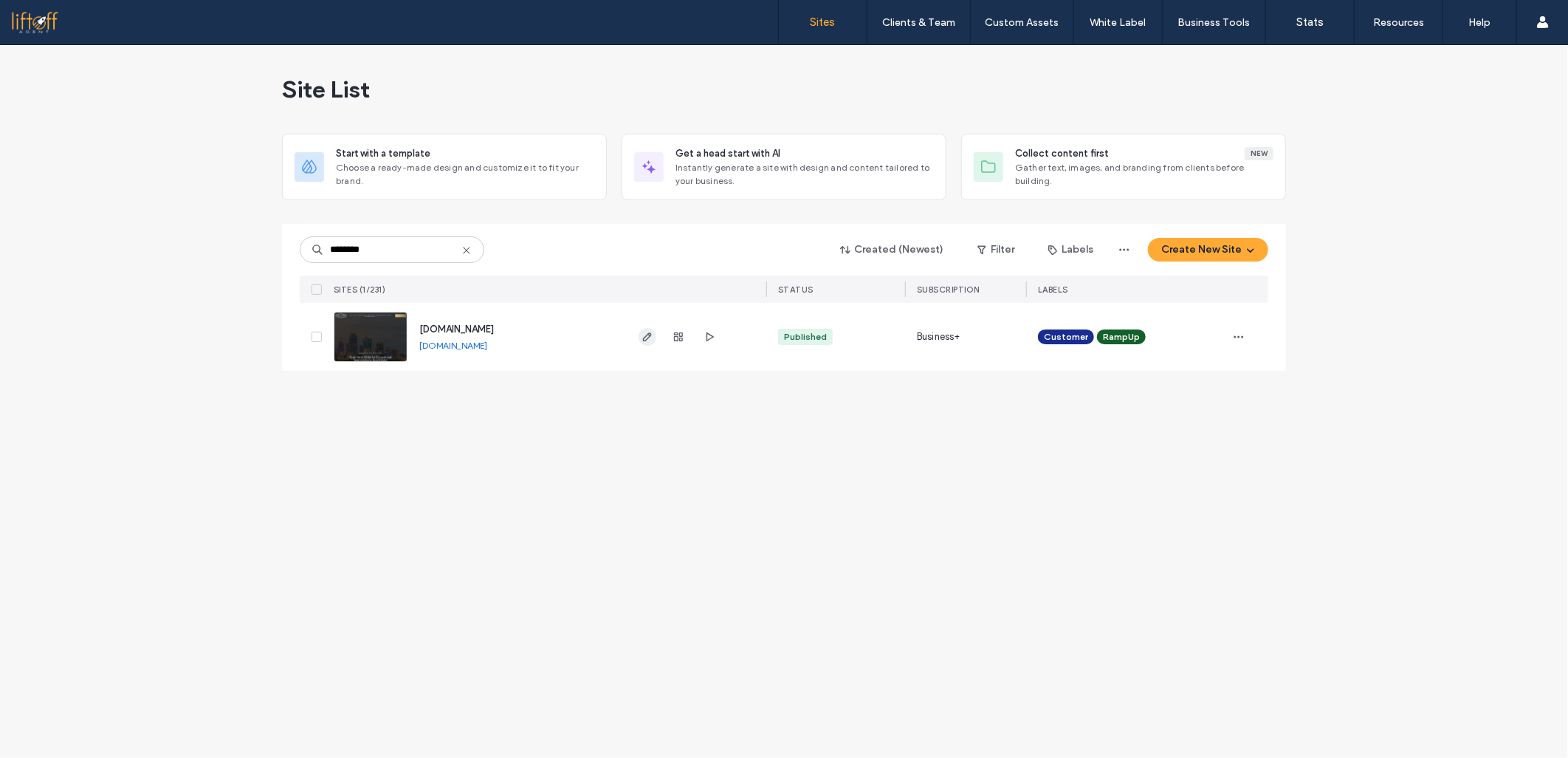
type input "********"
click at [644, 333] on icon "button" at bounding box center [647, 337] width 12 height 12
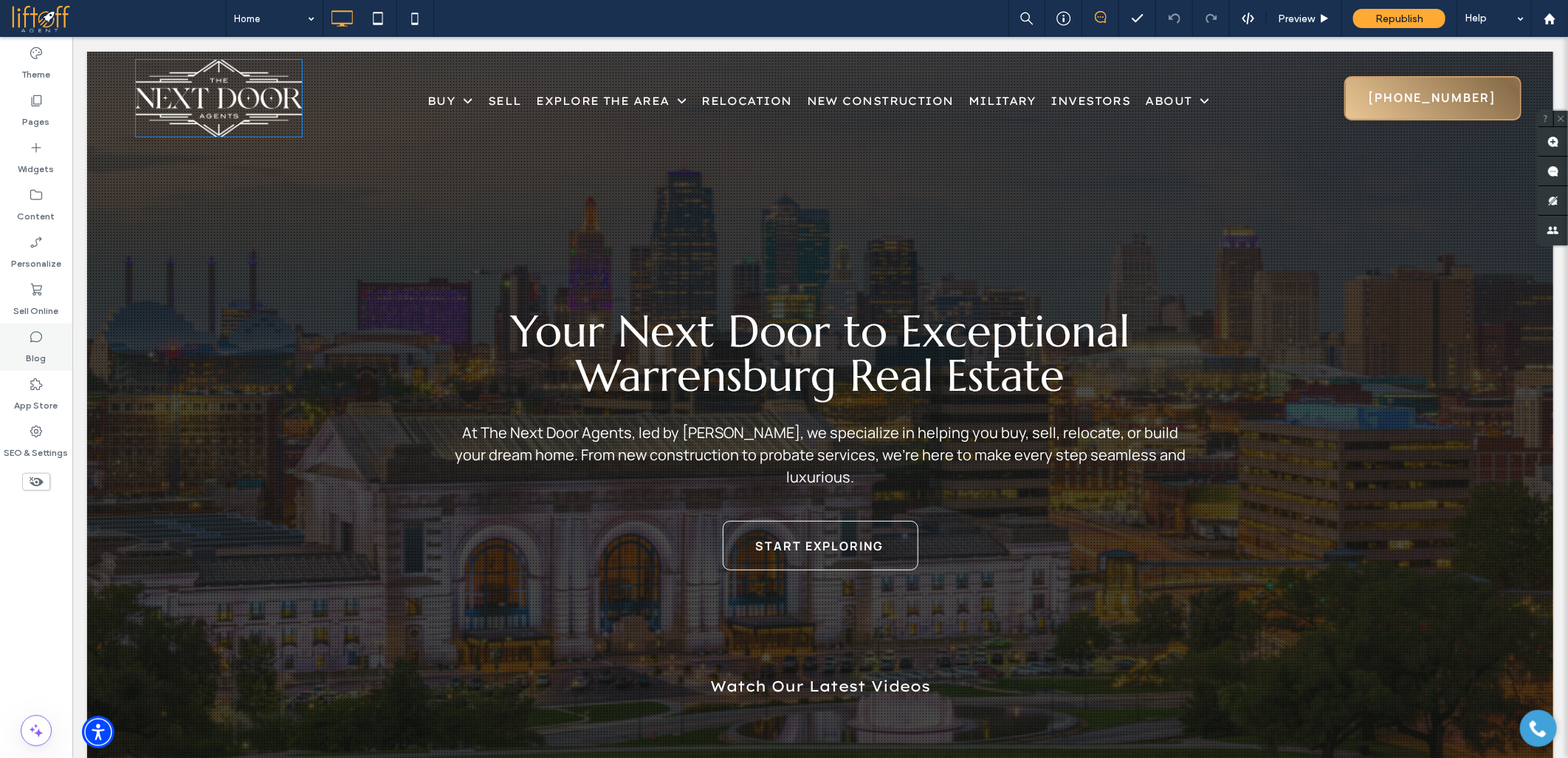
drag, startPoint x: 40, startPoint y: 345, endPoint x: 65, endPoint y: 205, distance: 142.2
click at [40, 345] on label "Blog" at bounding box center [36, 354] width 20 height 20
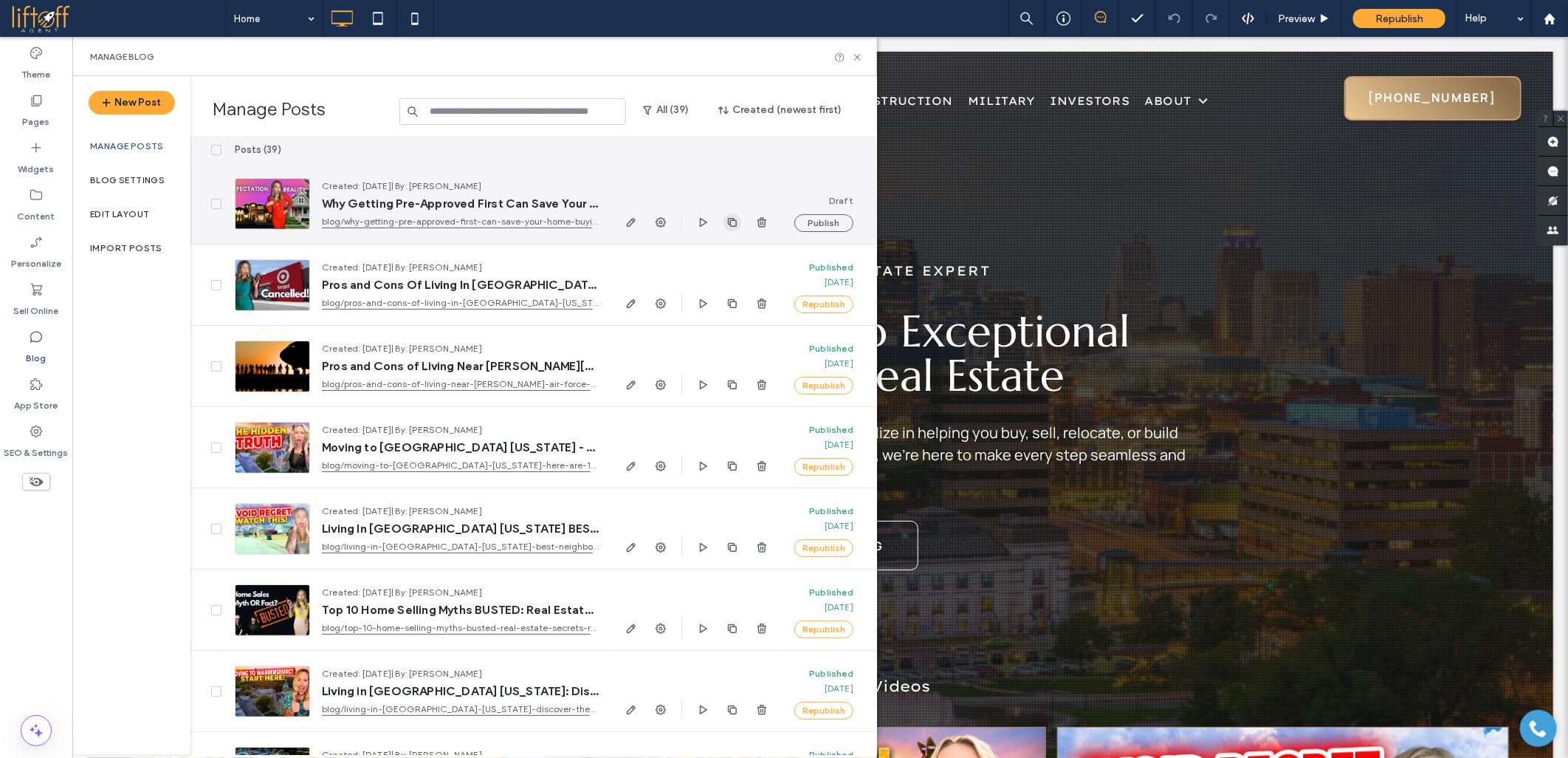
click at [729, 224] on icon "button" at bounding box center [733, 222] width 12 height 12
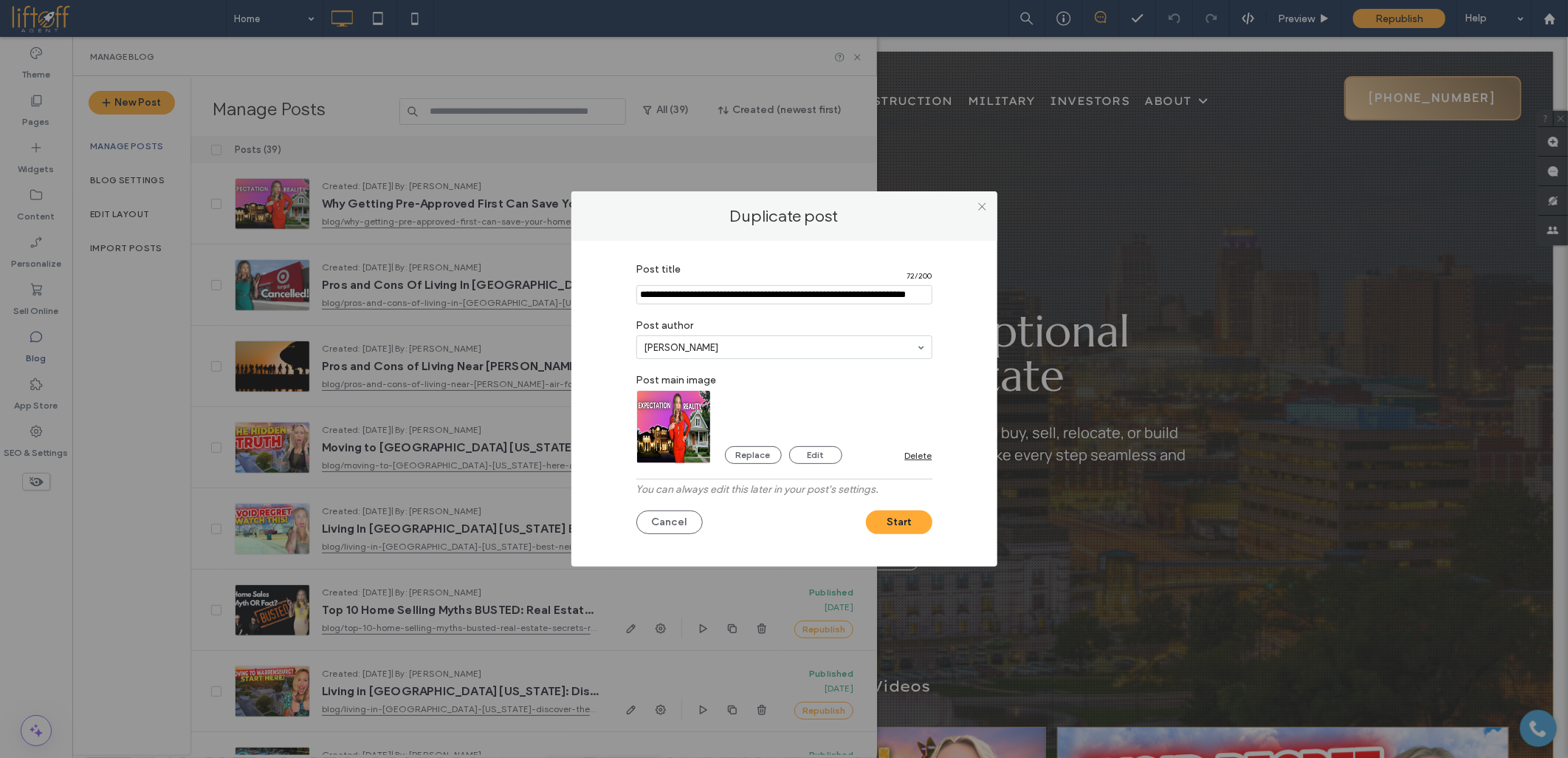
click at [685, 294] on input "Post title" at bounding box center [785, 294] width 296 height 19
paste input "**********"
type input "**********"
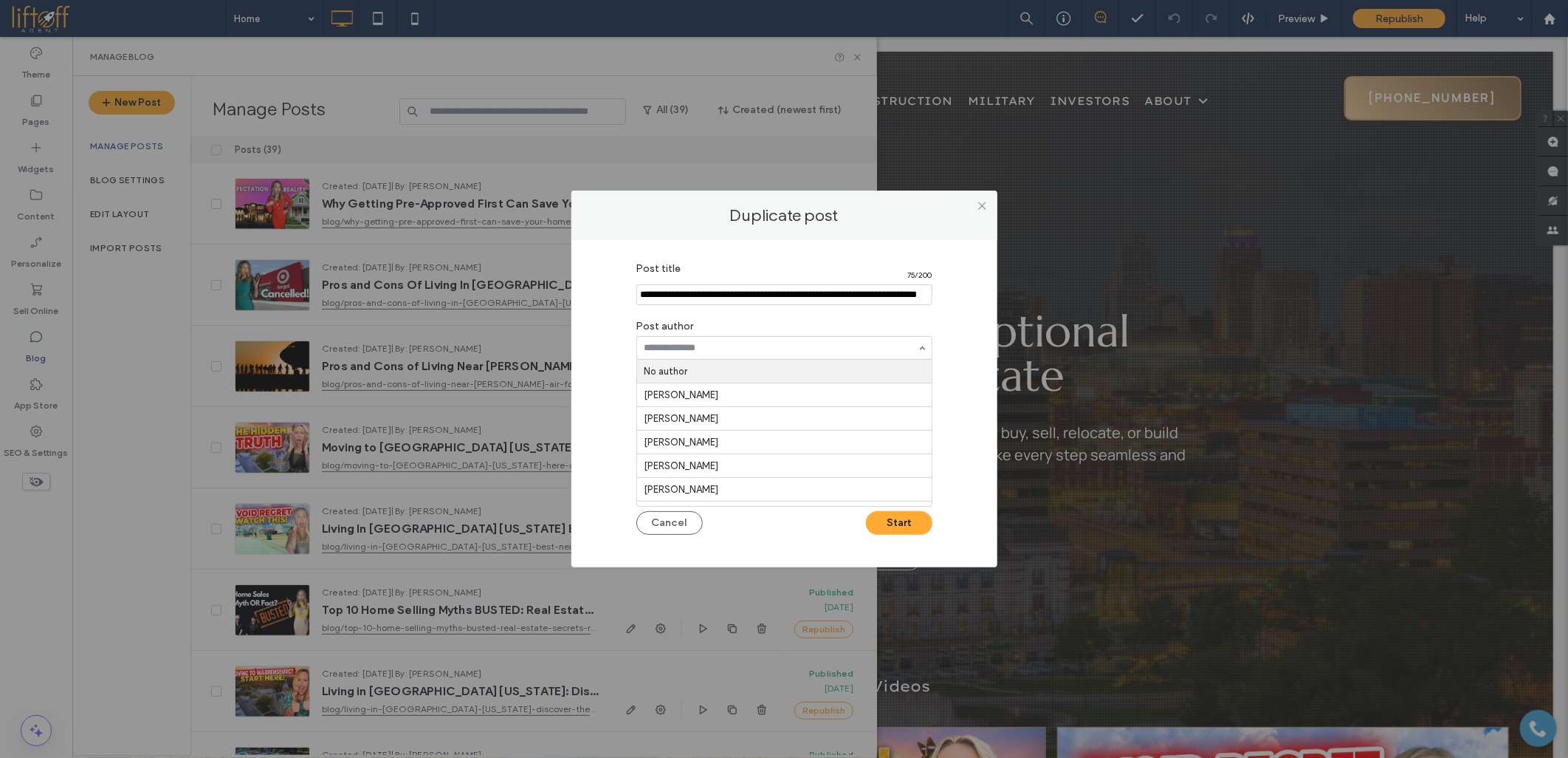
scroll to position [0, 0]
type input "***"
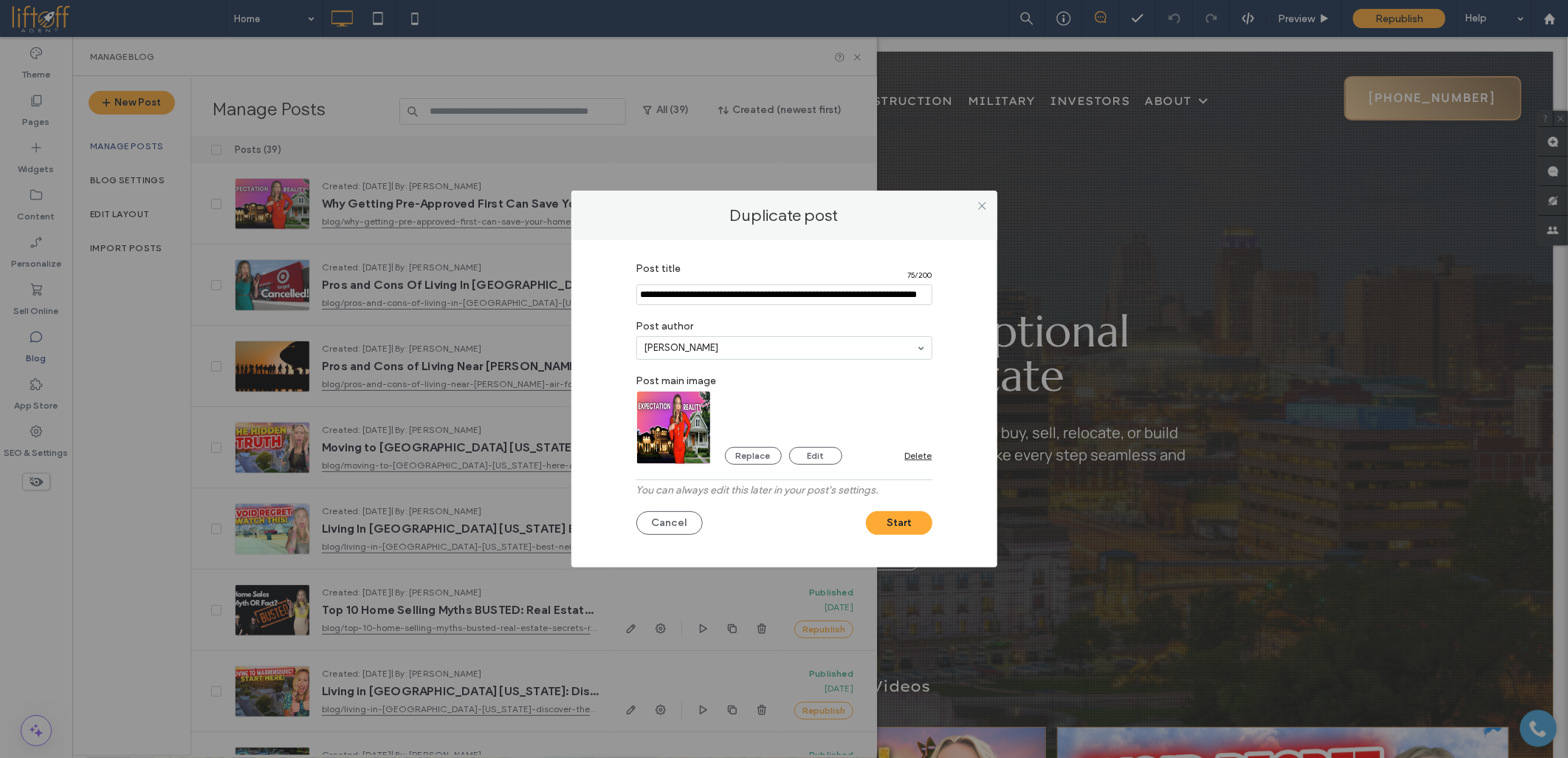
click at [690, 432] on img at bounding box center [674, 428] width 76 height 74
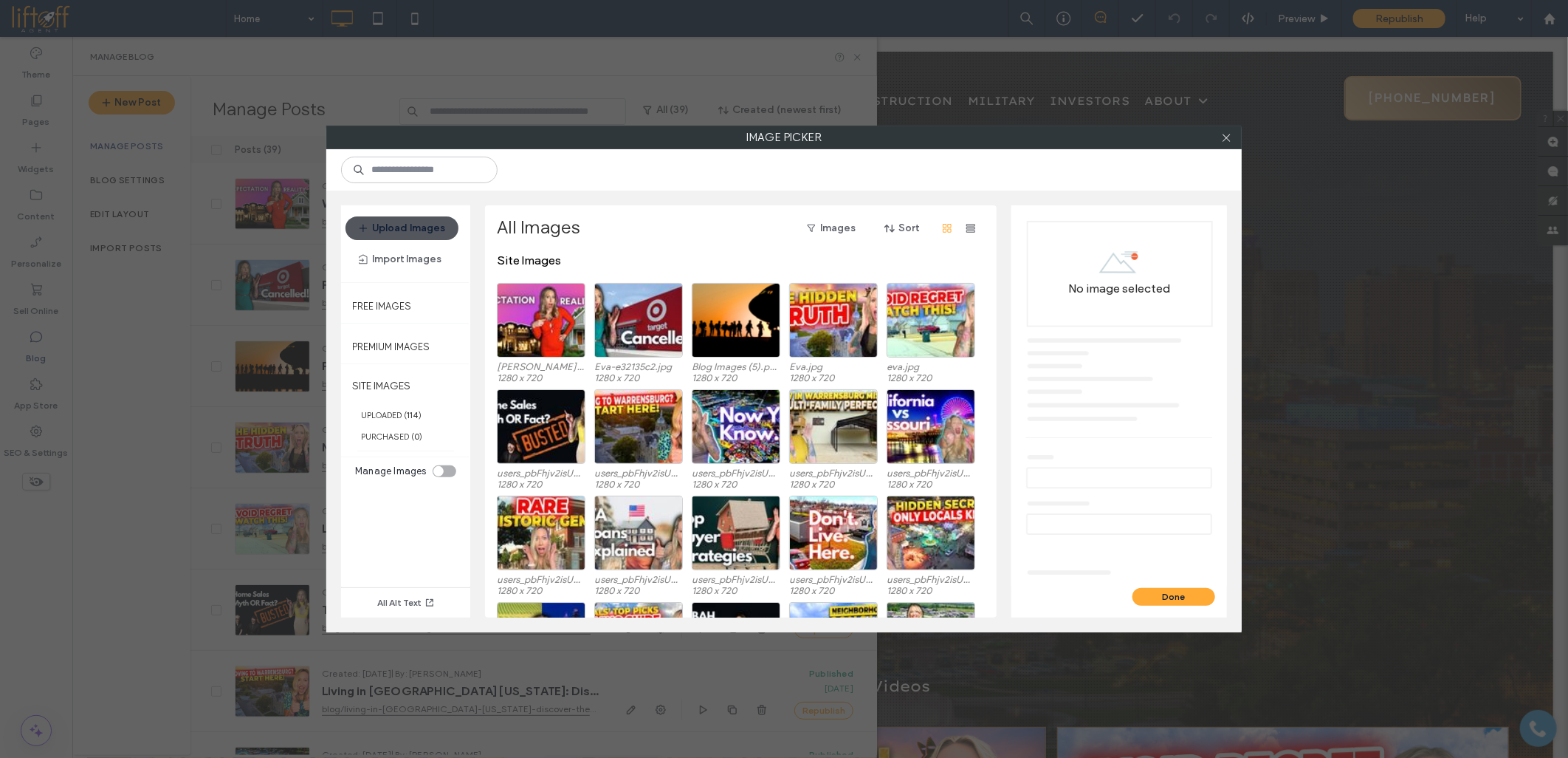
click at [441, 224] on button "Upload Images" at bounding box center [402, 227] width 113 height 23
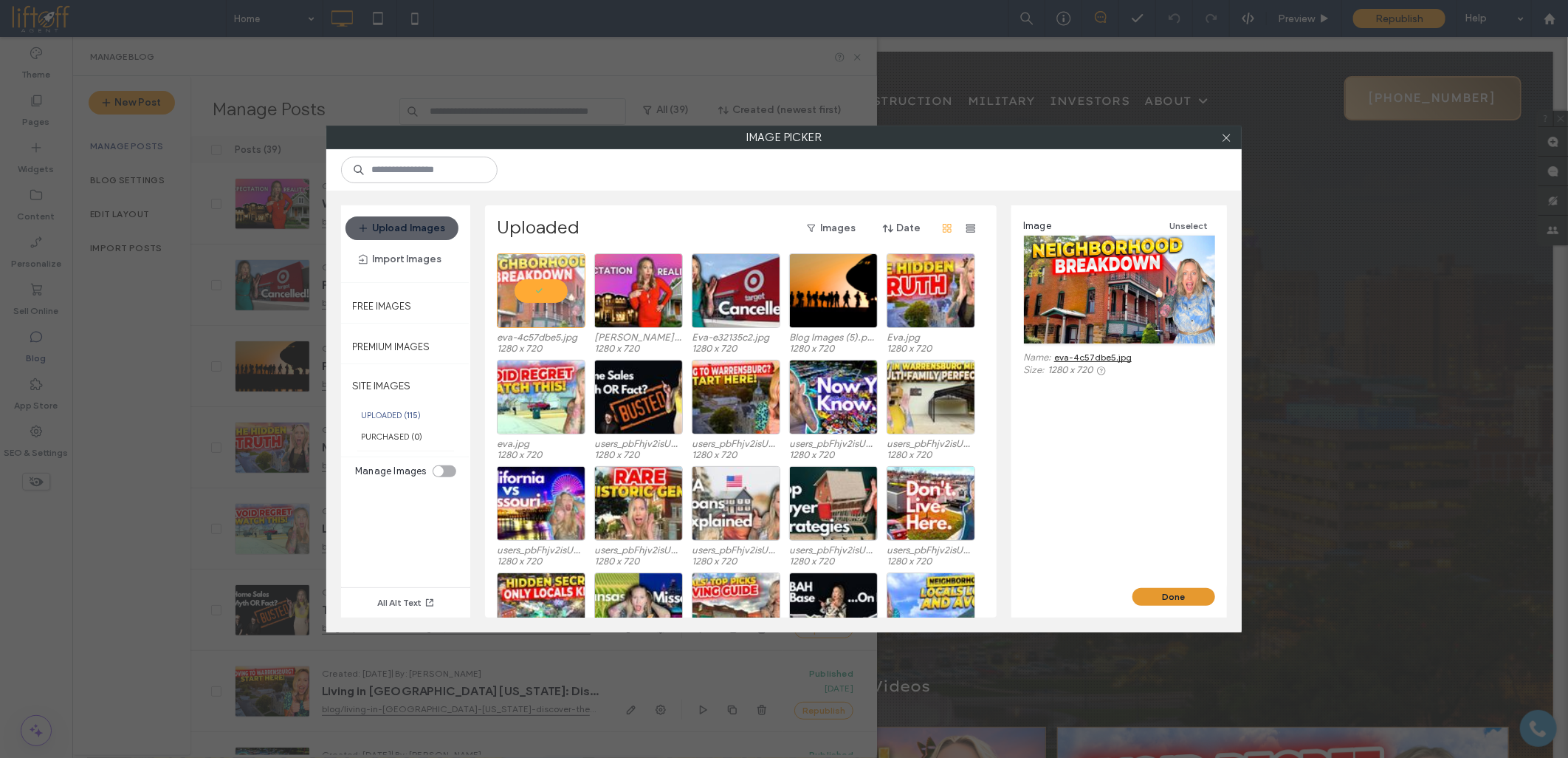
click at [1168, 596] on button "Done" at bounding box center [1173, 596] width 82 height 17
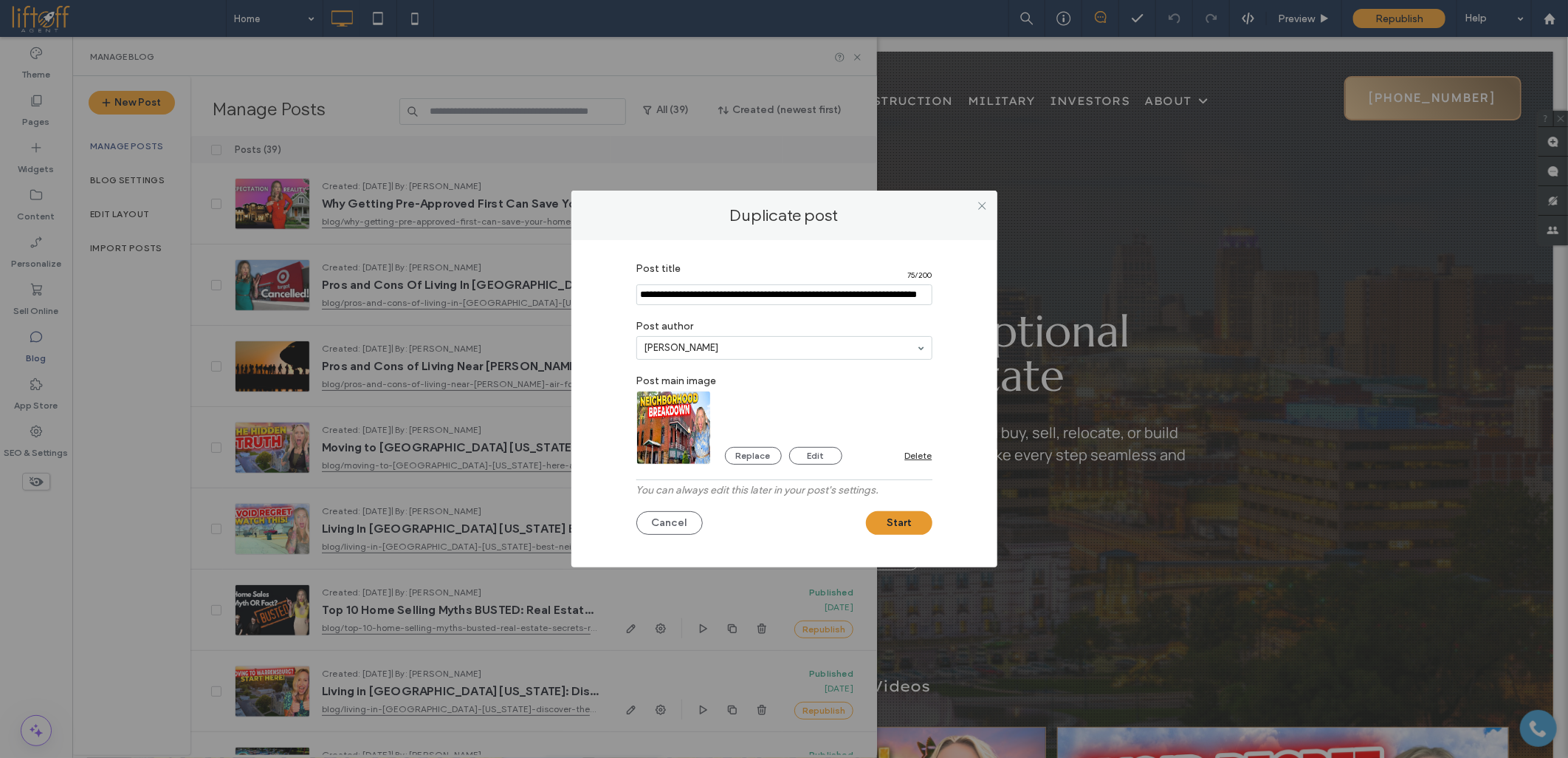
click at [914, 518] on button "Start" at bounding box center [899, 522] width 66 height 23
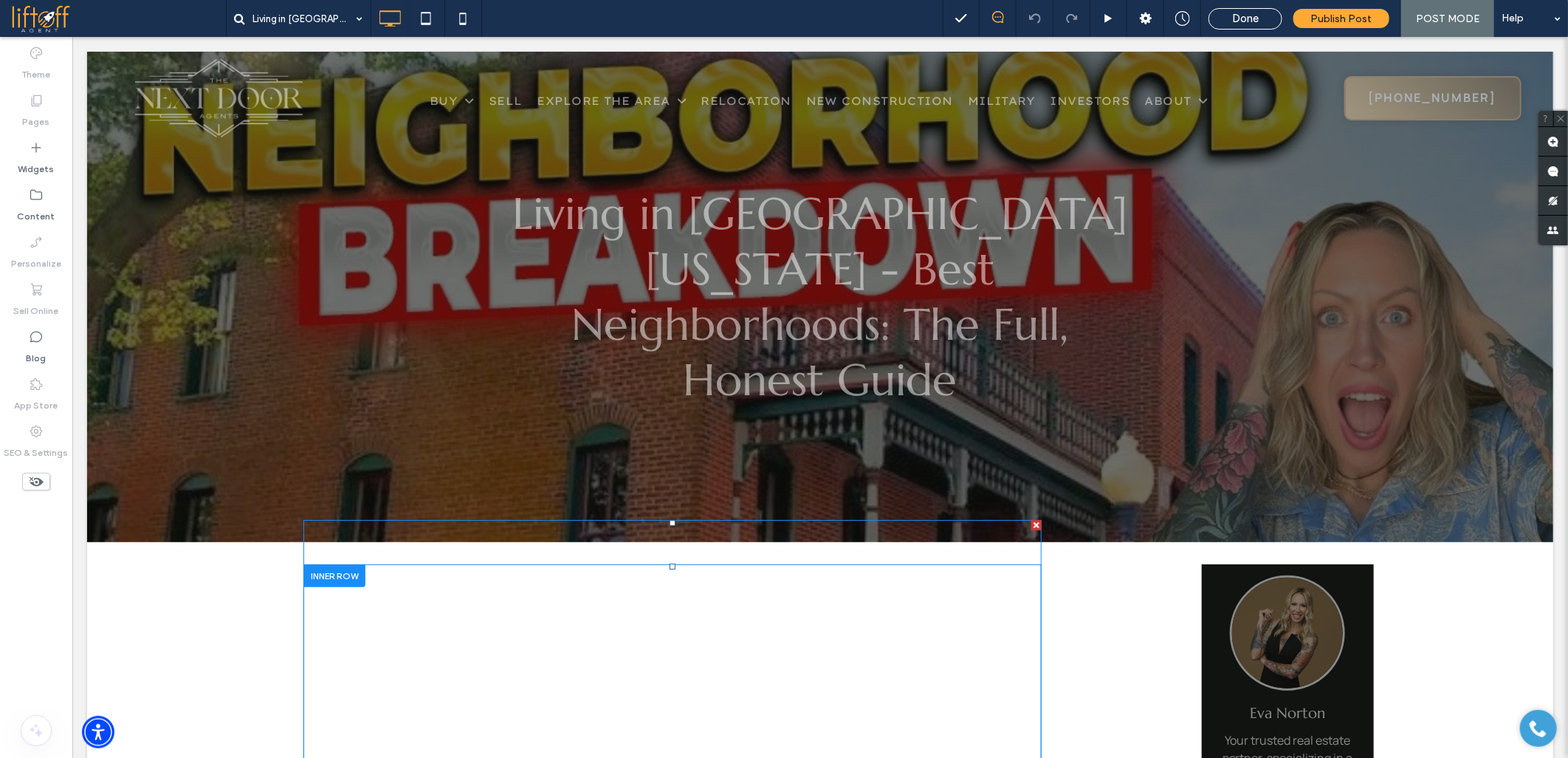
click at [495, 555] on span at bounding box center [671, 723] width 738 height 409
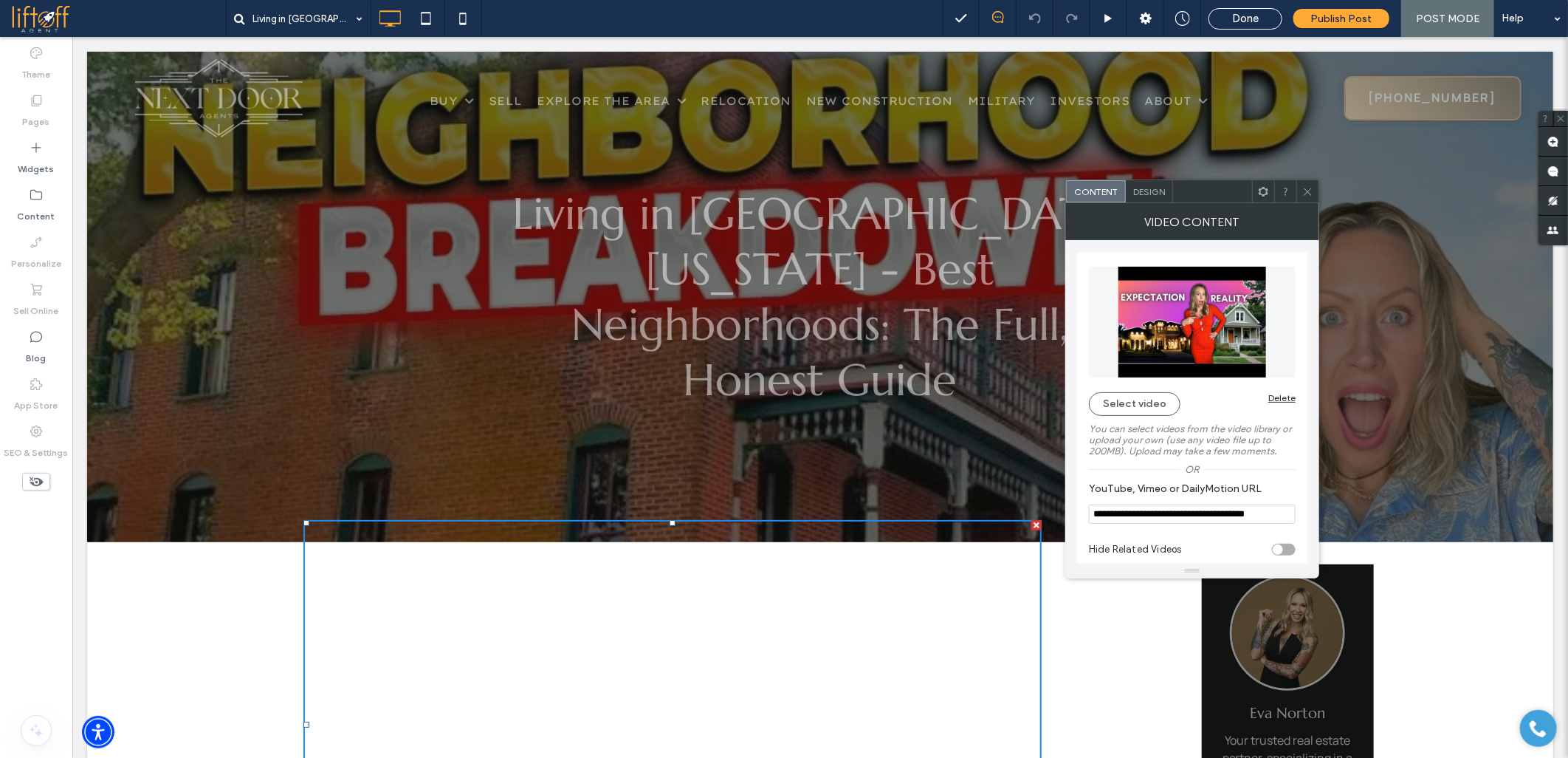
click at [1094, 510] on input "**********" at bounding box center [1193, 514] width 207 height 19
paste input "**"
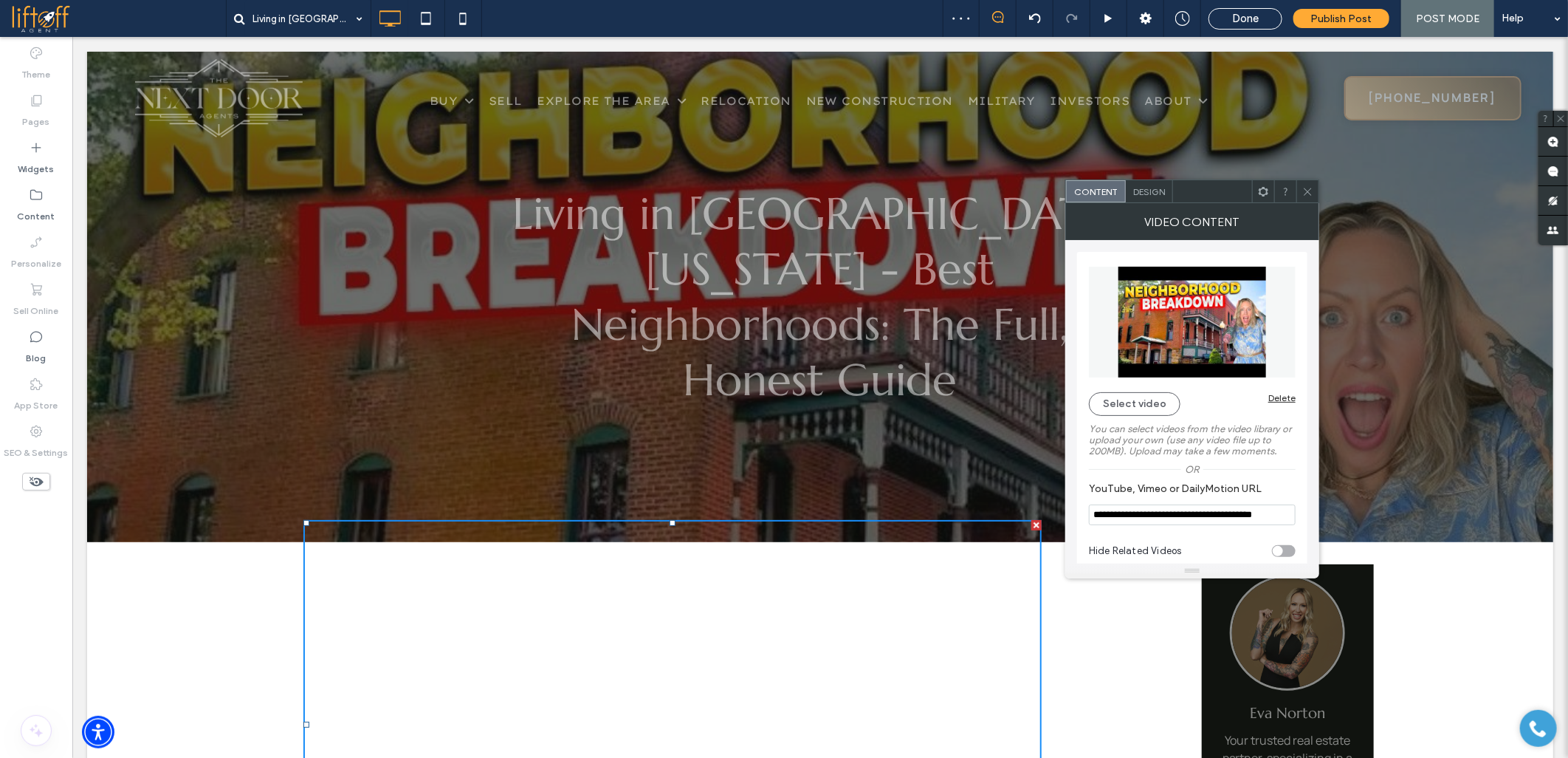
type input "**********"
click at [1311, 193] on icon at bounding box center [1307, 191] width 11 height 11
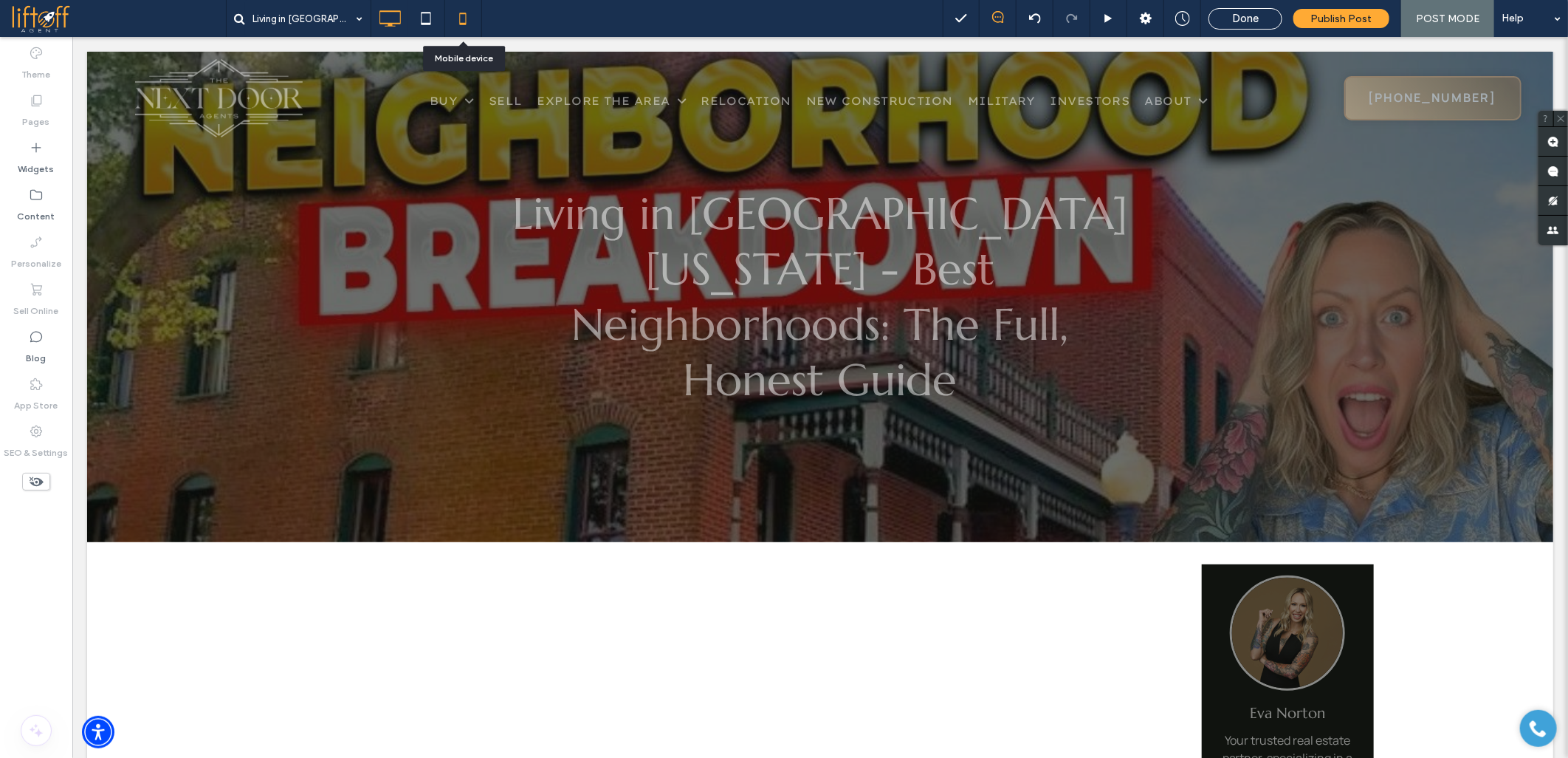
click at [468, 23] on icon at bounding box center [462, 18] width 29 height 29
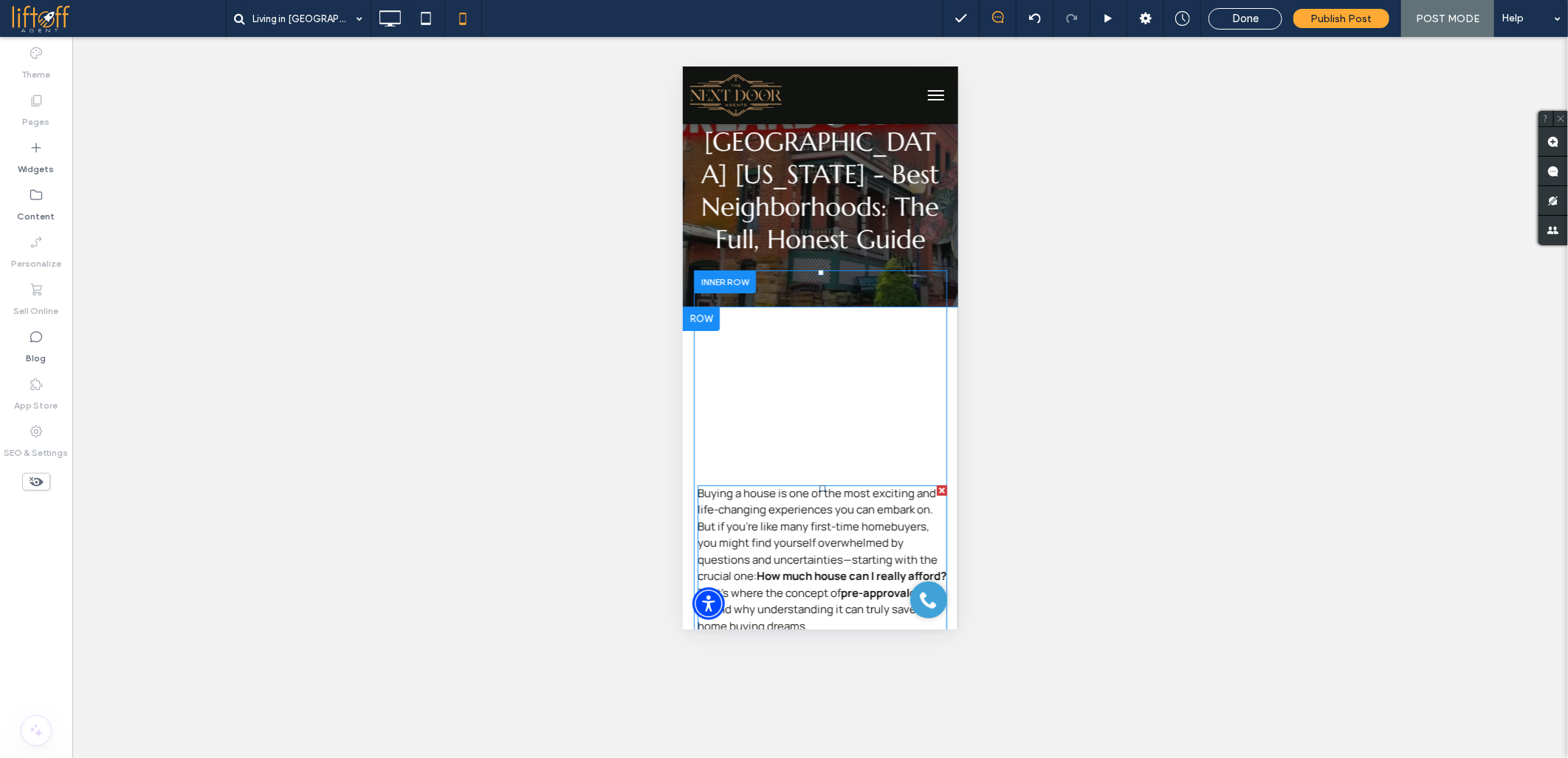
scroll to position [82, 0]
